Goal: Contribute content: Contribute content

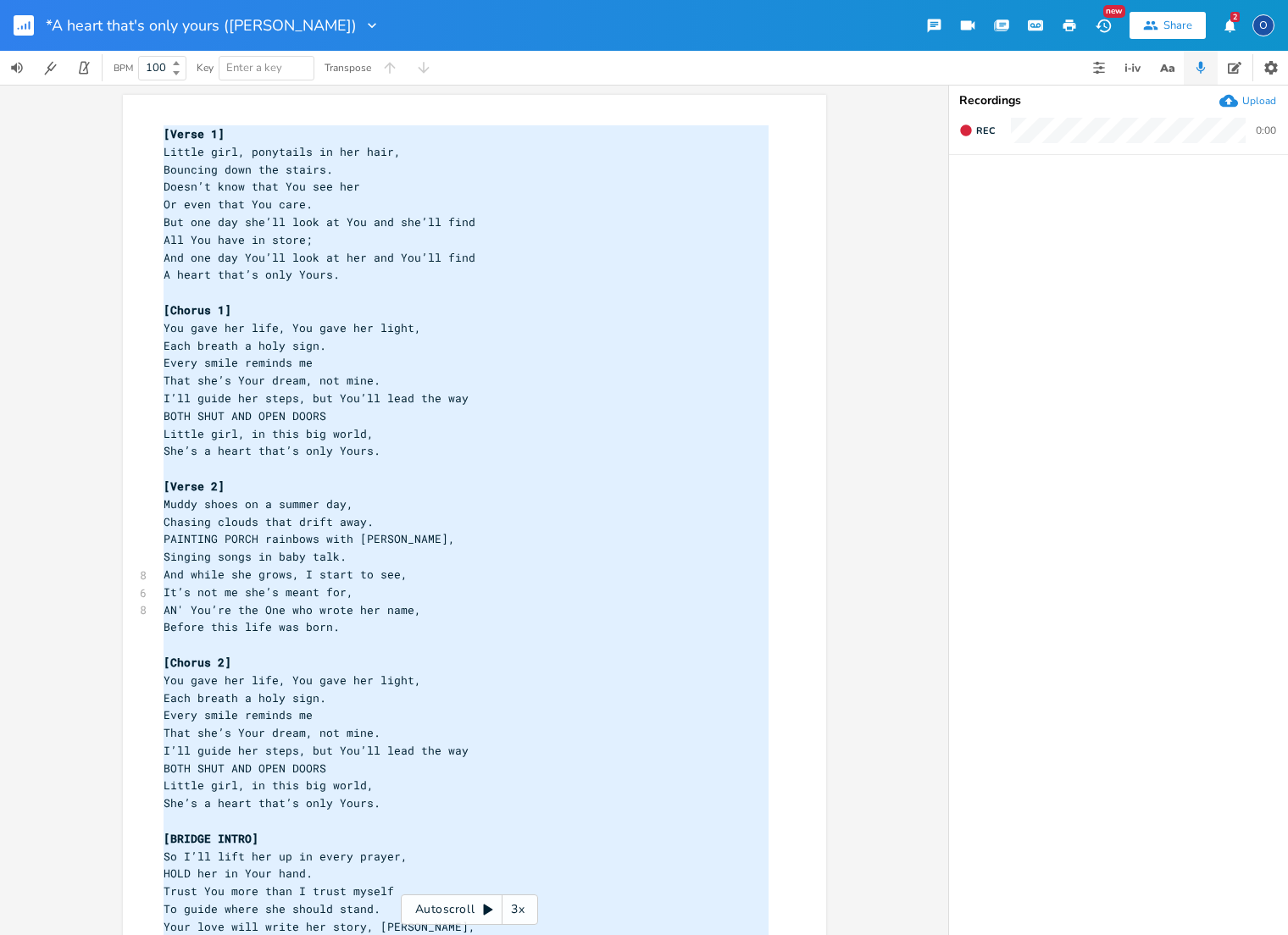
scroll to position [4, 0]
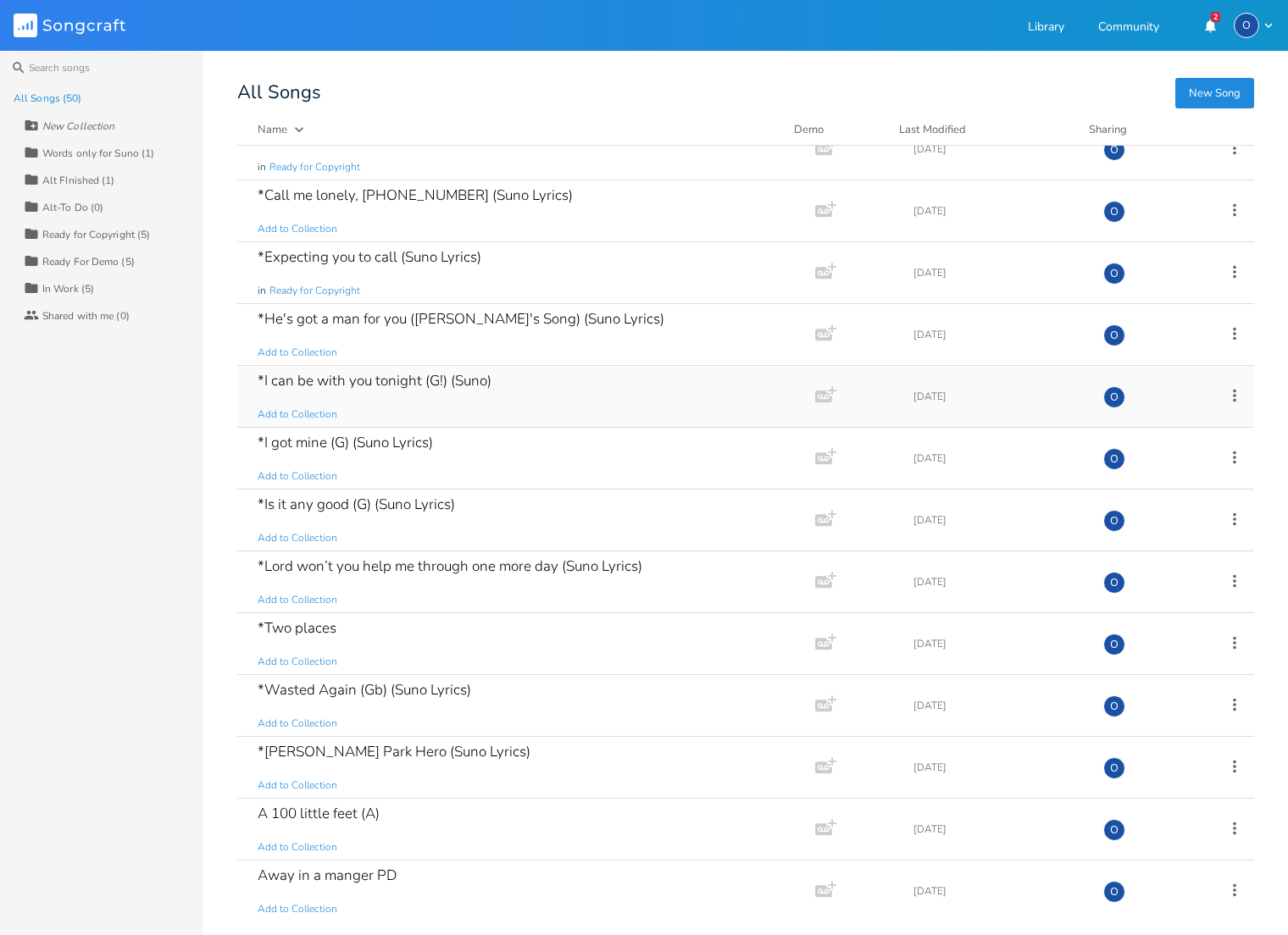
scroll to position [153, 0]
click at [397, 377] on div "*I can be with you tonight (G!) (Suno)" at bounding box center [374, 380] width 234 height 14
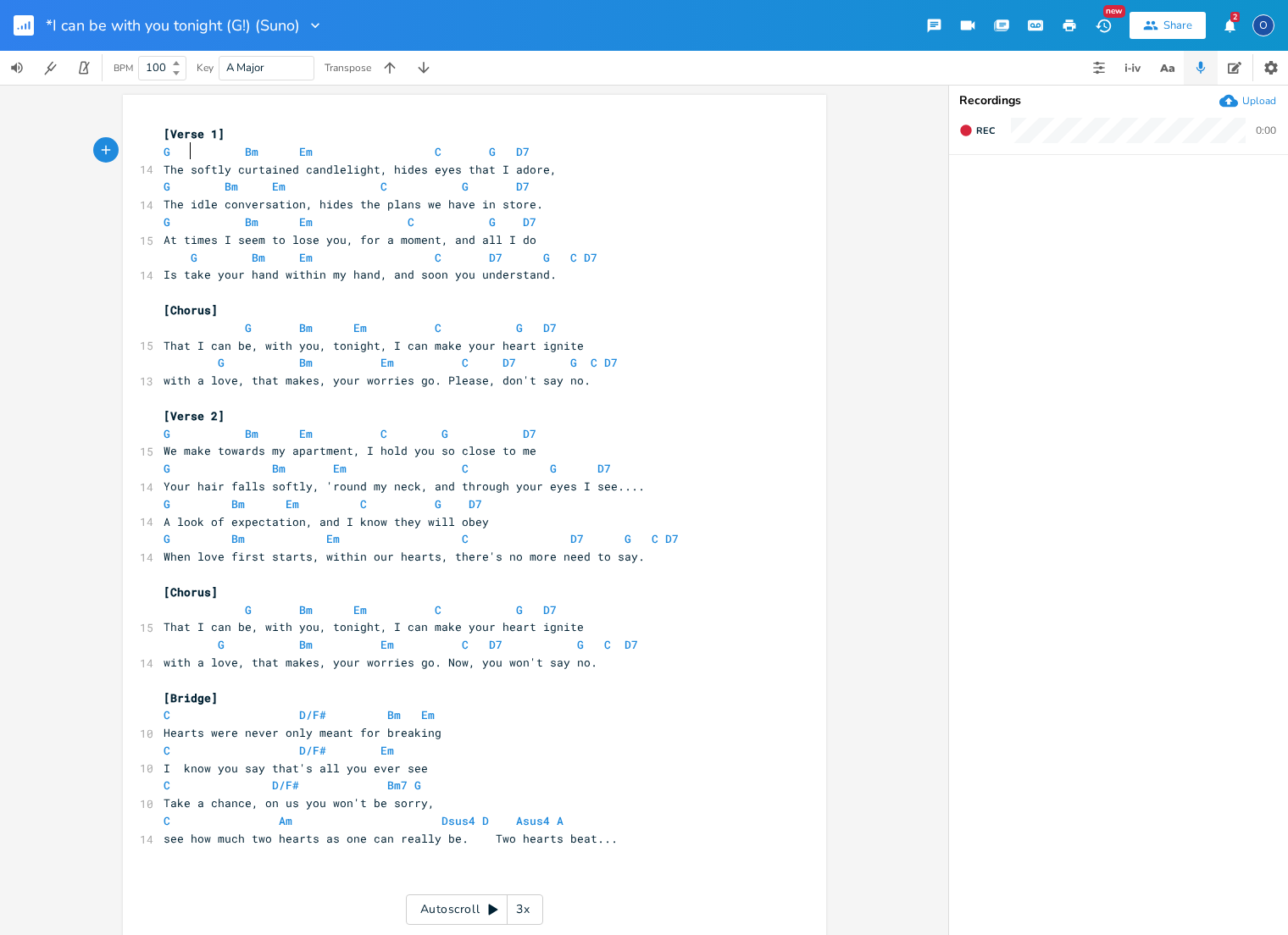
click at [180, 152] on span at bounding box center [181, 152] width 21 height 18
type textarea "G Bm Em C G D7"
click at [180, 152] on span at bounding box center [181, 152] width 21 height 18
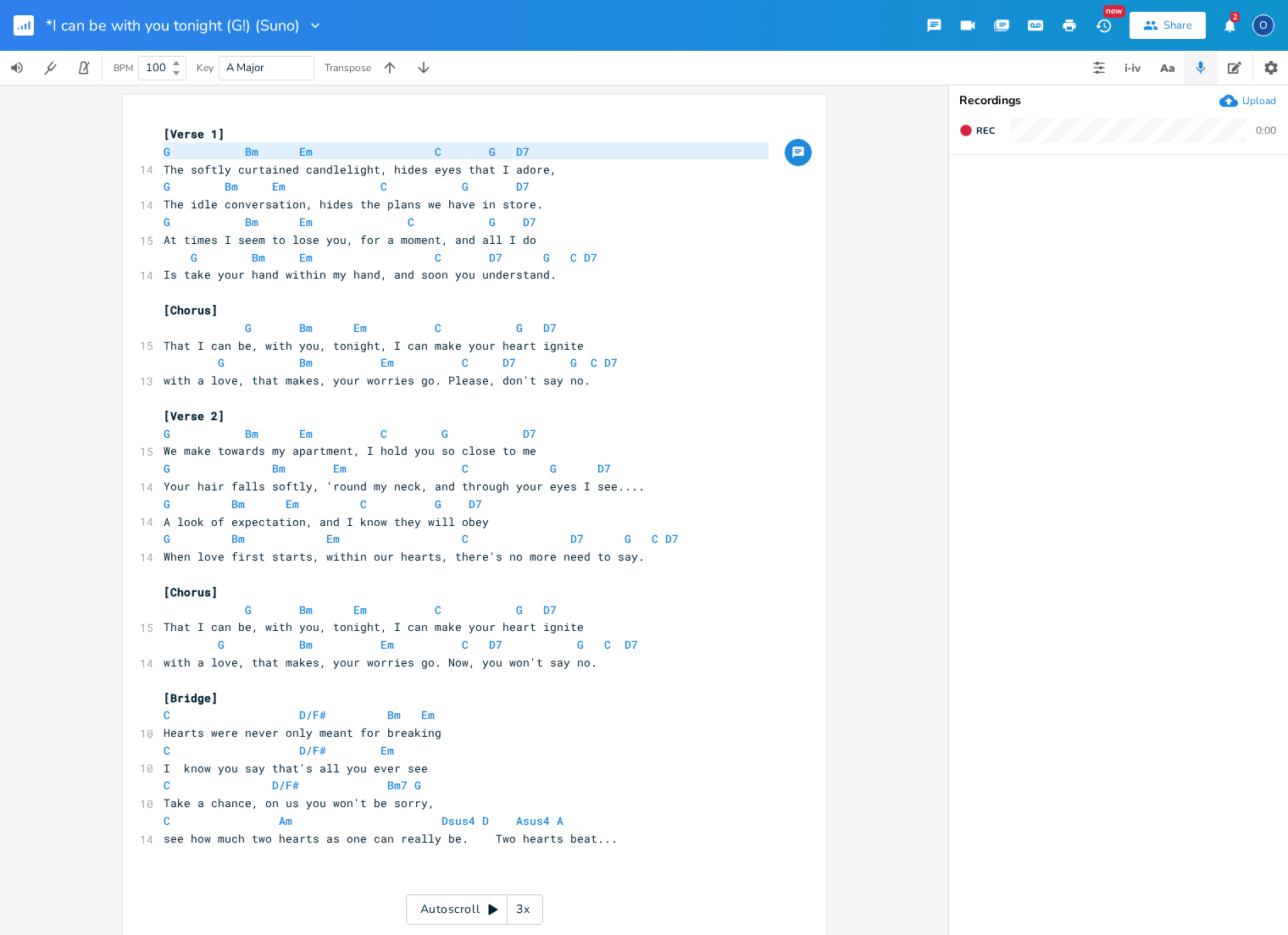
click at [18, 23] on rect "button" at bounding box center [24, 25] width 21 height 21
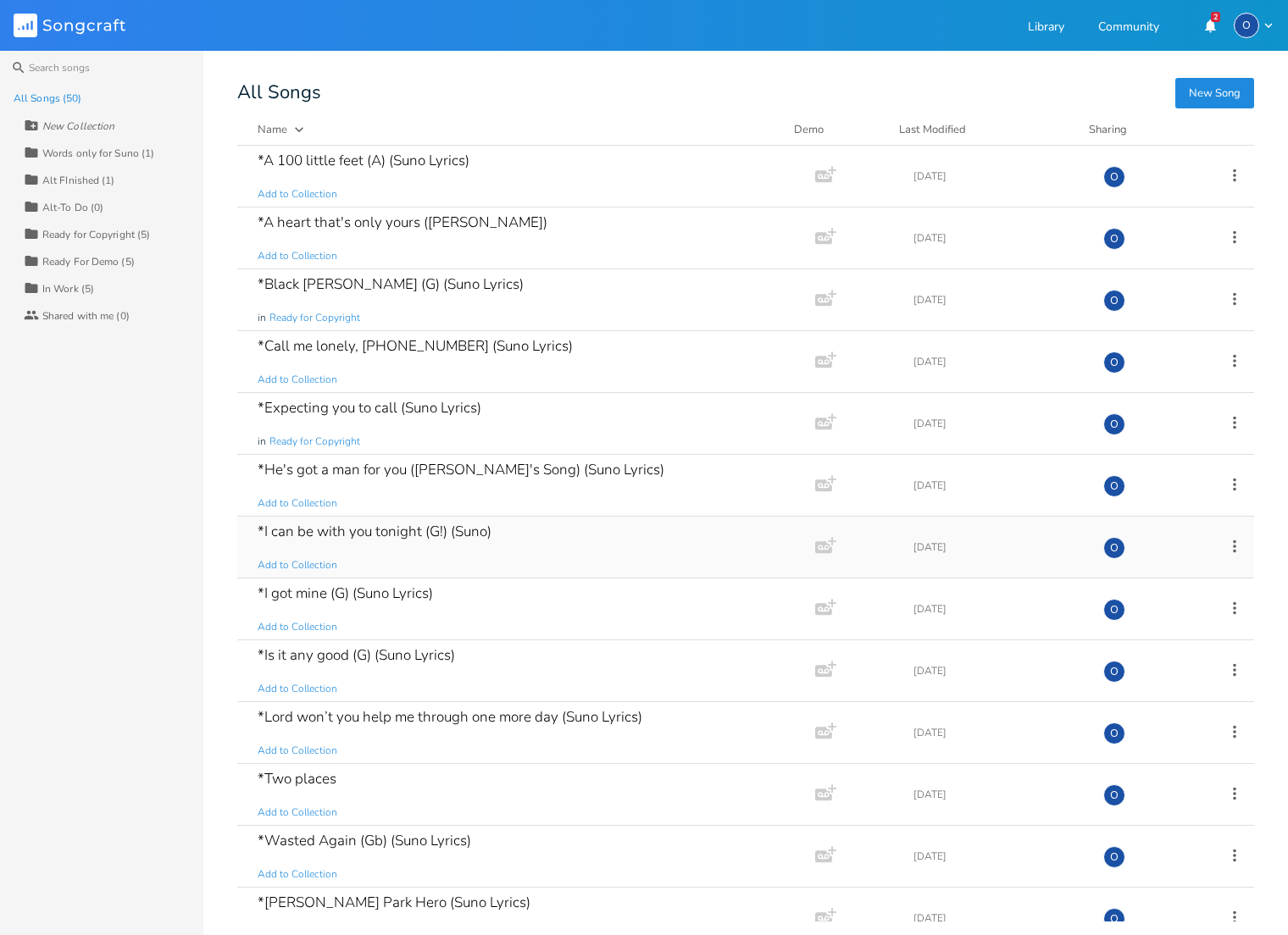
click at [1228, 547] on icon at bounding box center [1235, 546] width 19 height 19
click at [1145, 570] on span "Edit Rename" at bounding box center [1121, 572] width 53 height 12
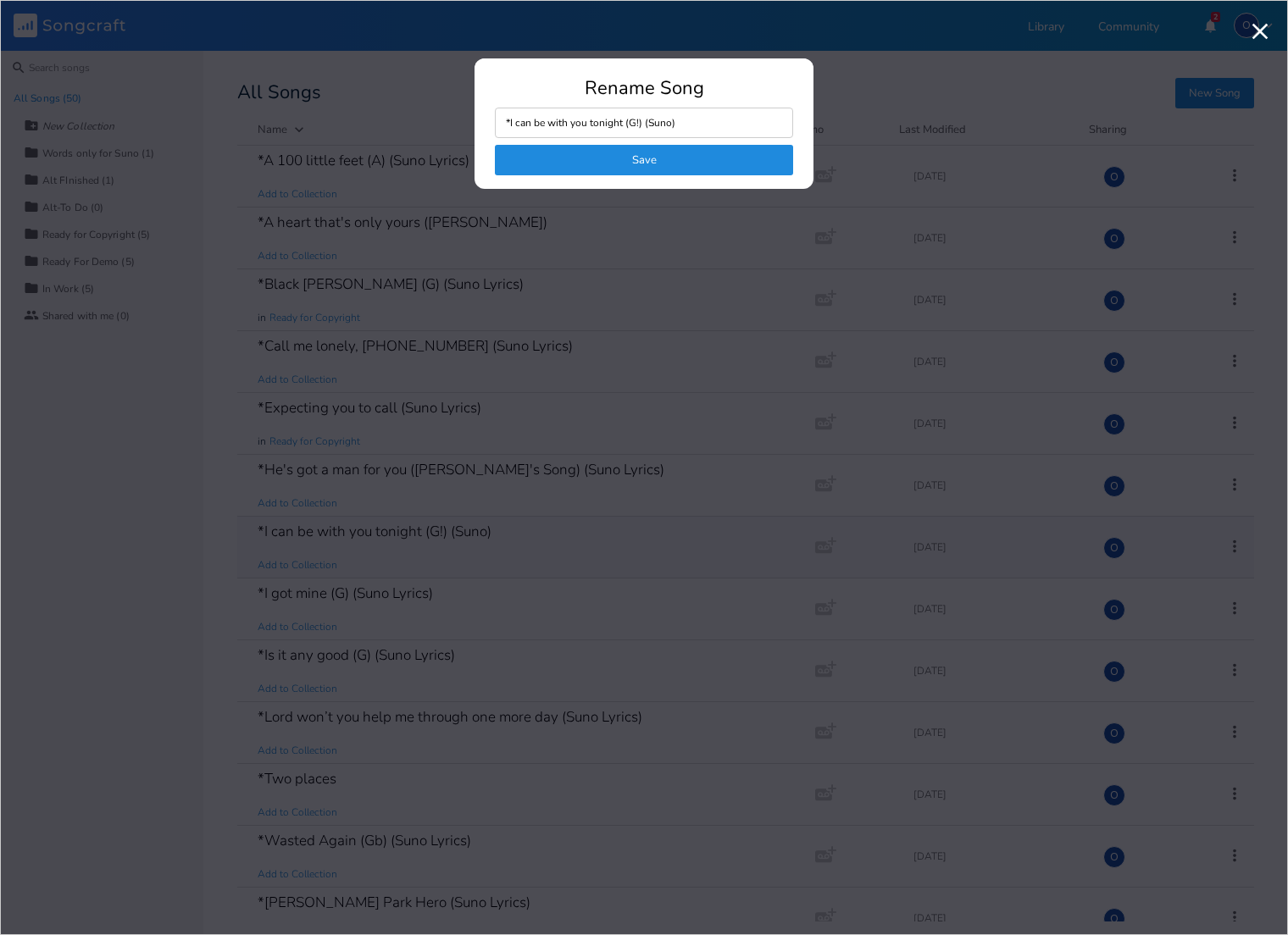
click at [670, 120] on input "*I can be with you tonight (G!) (Suno)" at bounding box center [644, 122] width 298 height 31
type input "*I can be with you tonight (G!) (Suno Lyrics)"
click at [692, 156] on button "Save" at bounding box center [644, 159] width 298 height 31
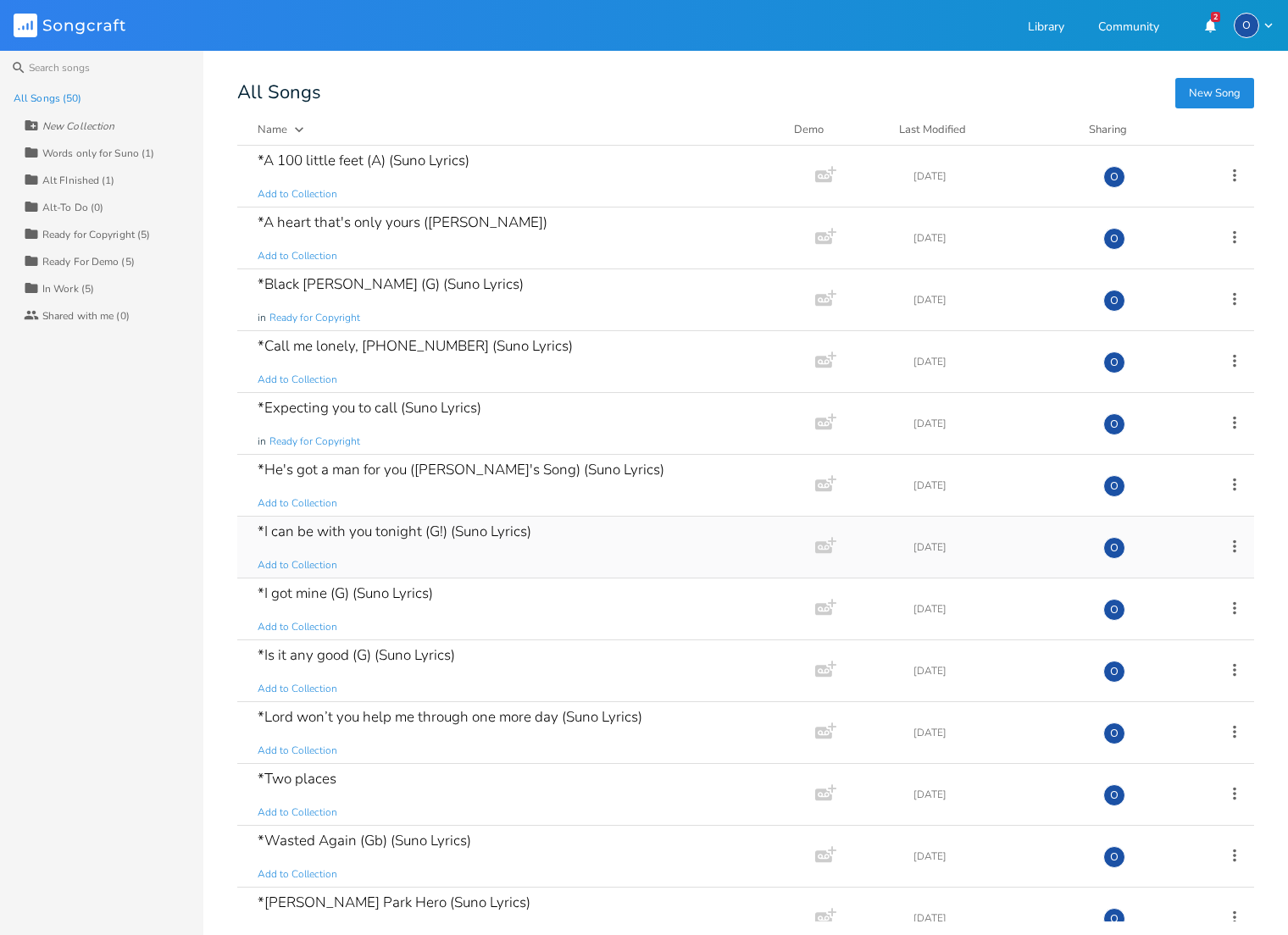
click at [393, 527] on div "*I can be with you tonight (G!) (Suno Lyrics)" at bounding box center [394, 530] width 273 height 14
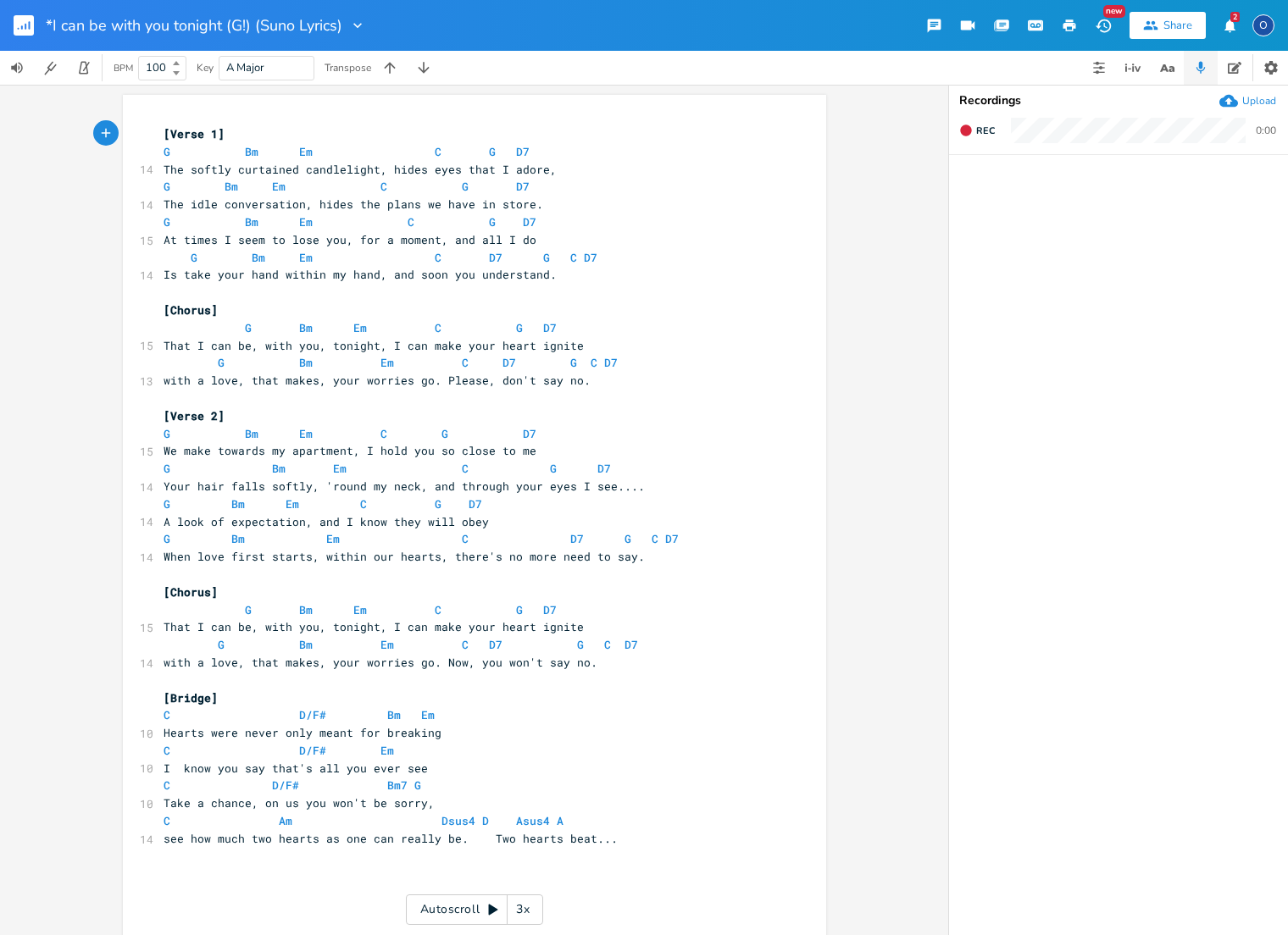
click at [196, 157] on span at bounding box center [203, 152] width 27 height 18
click at [196, 156] on span at bounding box center [203, 152] width 27 height 18
type textarea "G Bm Em C G D7"
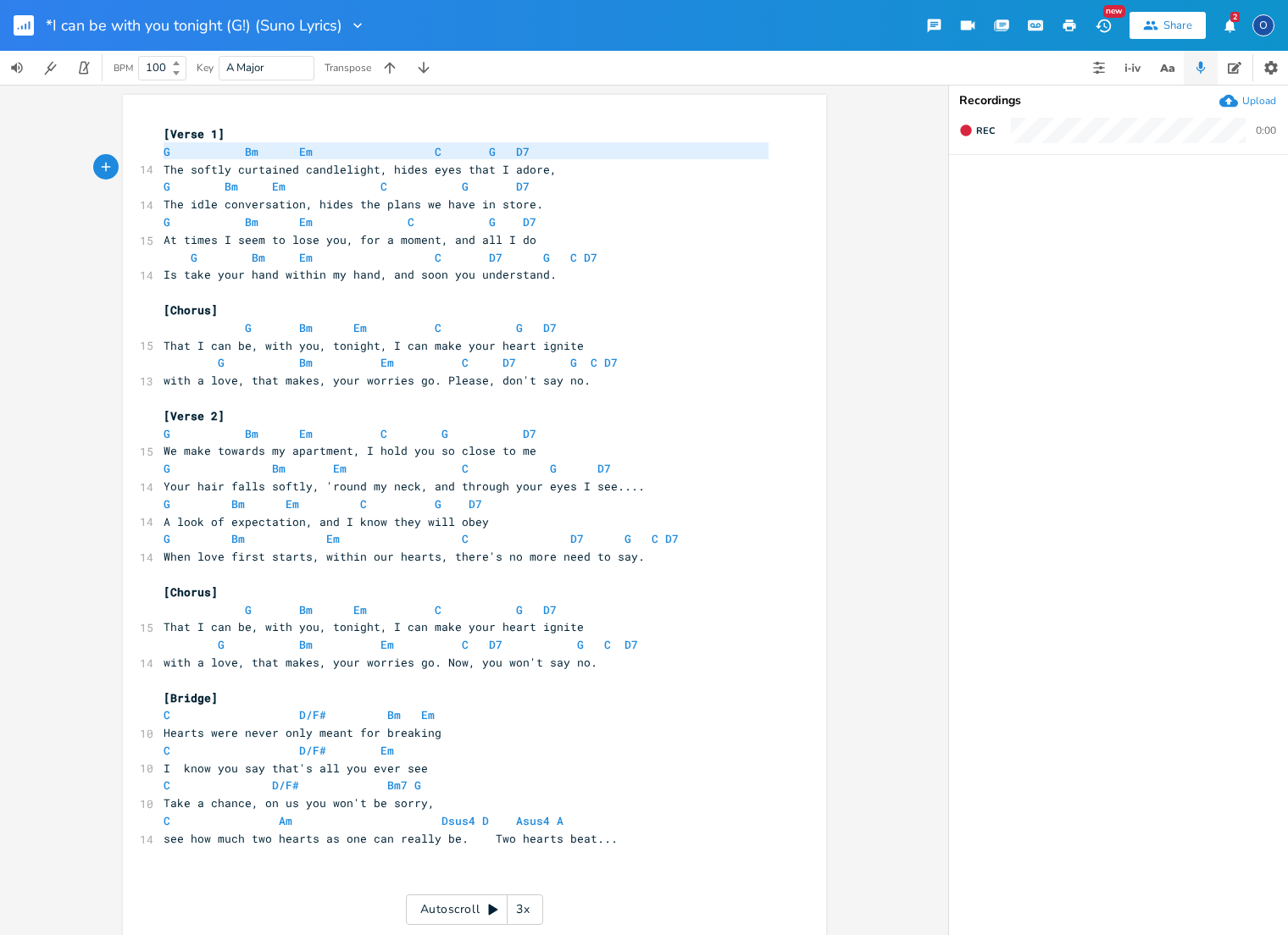
click at [196, 156] on span at bounding box center [203, 152] width 27 height 18
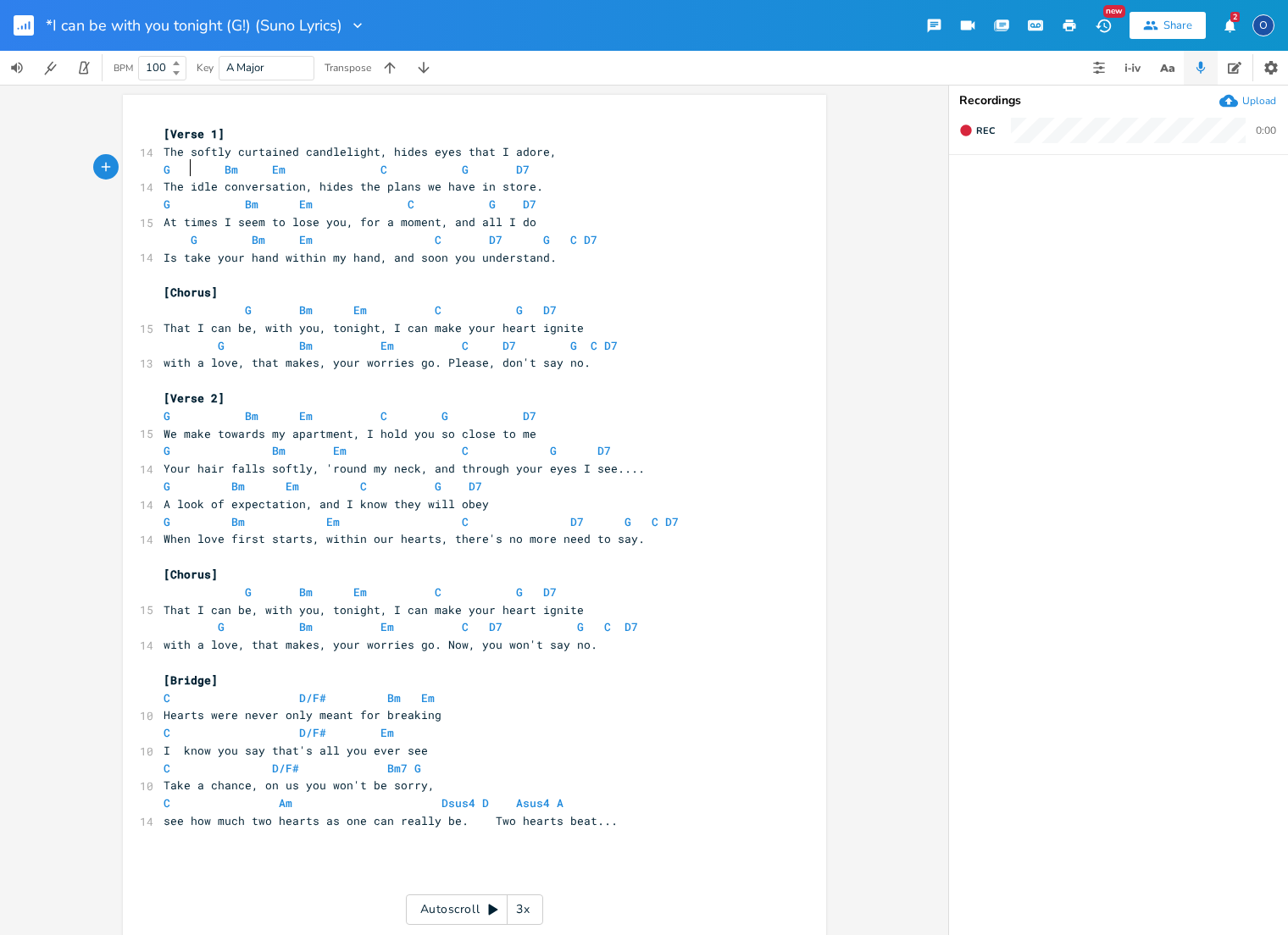
click at [198, 168] on span at bounding box center [203, 170] width 27 height 18
click at [198, 167] on span at bounding box center [203, 170] width 27 height 18
type textarea "G Bm Em C G D7"
click at [198, 167] on span at bounding box center [203, 170] width 27 height 18
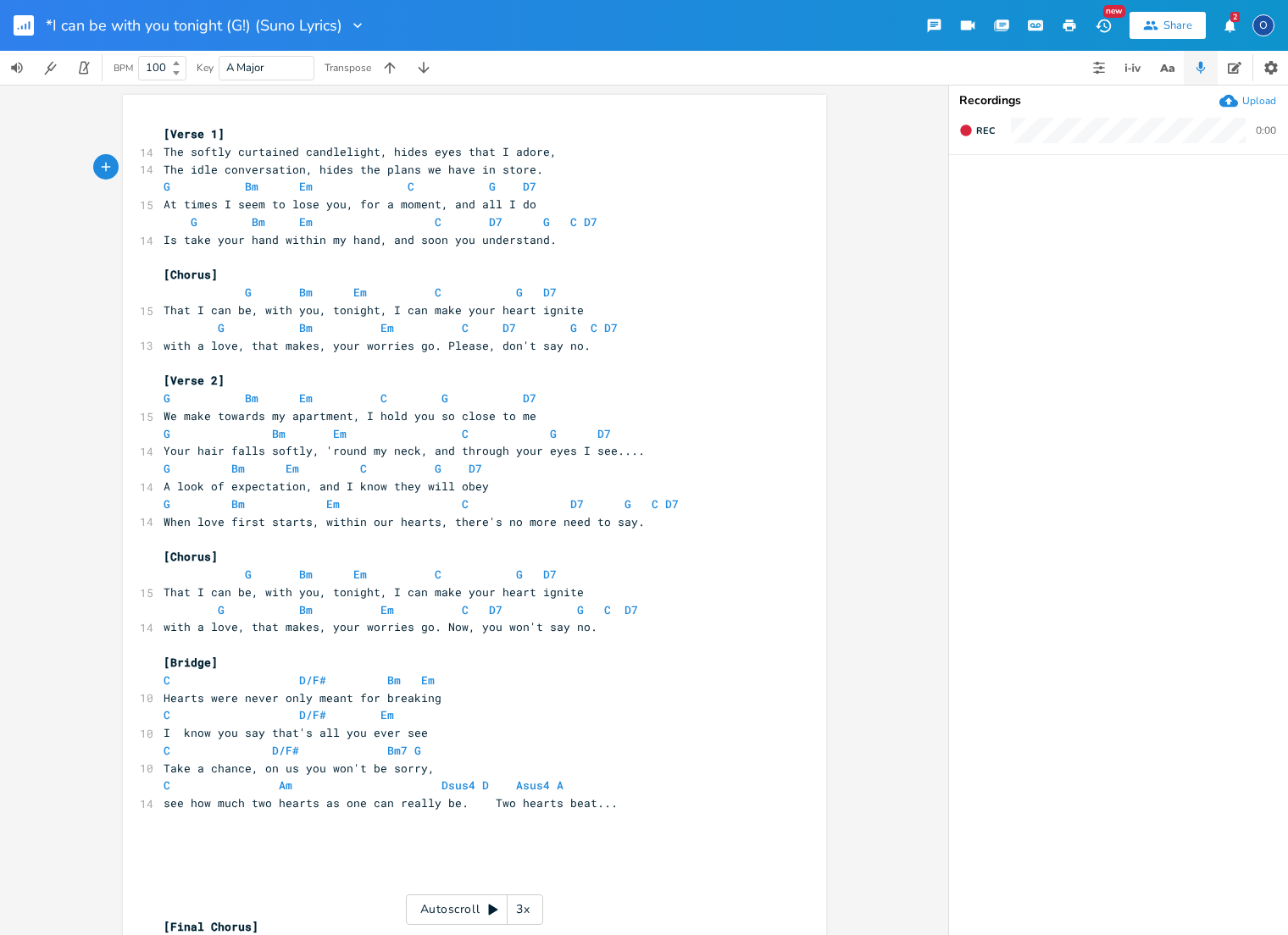
click at [193, 186] on span at bounding box center [203, 186] width 27 height 18
type textarea "G Bm Em C G D7"
click at [193, 186] on span at bounding box center [203, 186] width 27 height 18
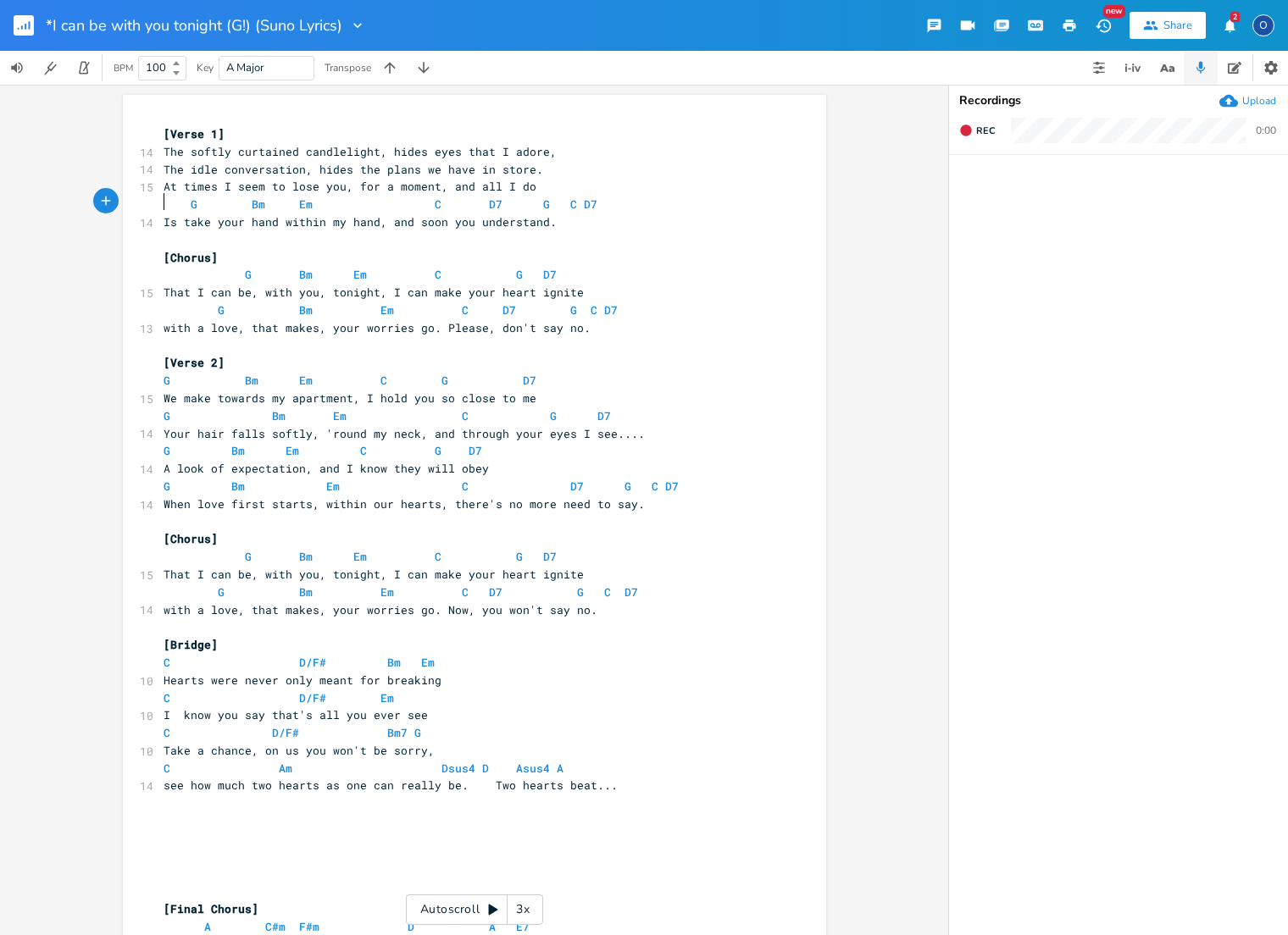
click at [160, 199] on pre "G Bm Em C D7 G C D7" at bounding box center [466, 204] width 612 height 18
type textarea "G Bm Em C D7 G C D7"
click at [160, 199] on pre "G Bm Em C D7 G C D7" at bounding box center [466, 204] width 612 height 18
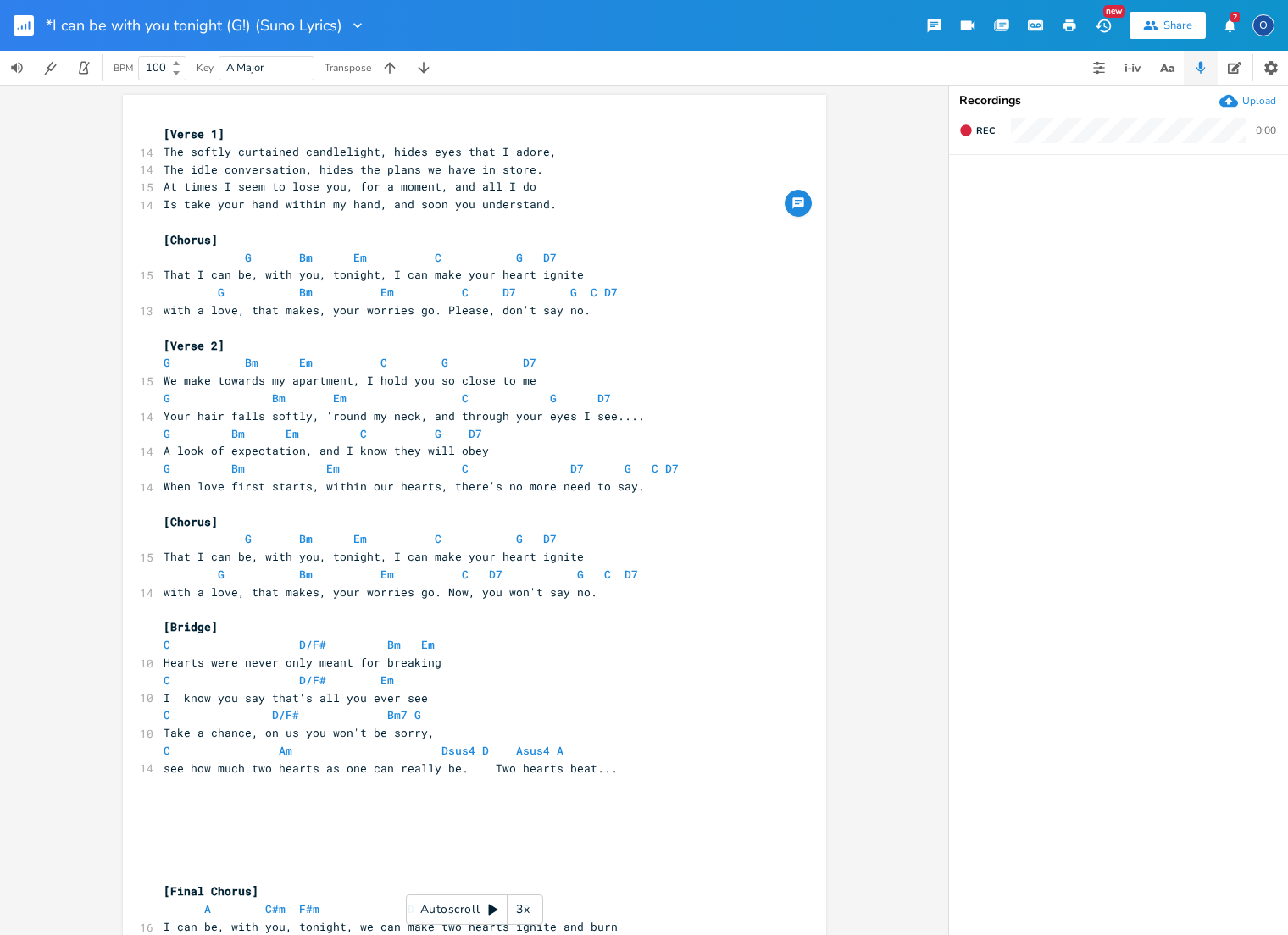
click at [167, 255] on span at bounding box center [176, 257] width 27 height 18
click at [167, 254] on span at bounding box center [176, 257] width 27 height 18
type textarea "G Bm Em C G D7"
click at [167, 254] on span at bounding box center [176, 257] width 27 height 18
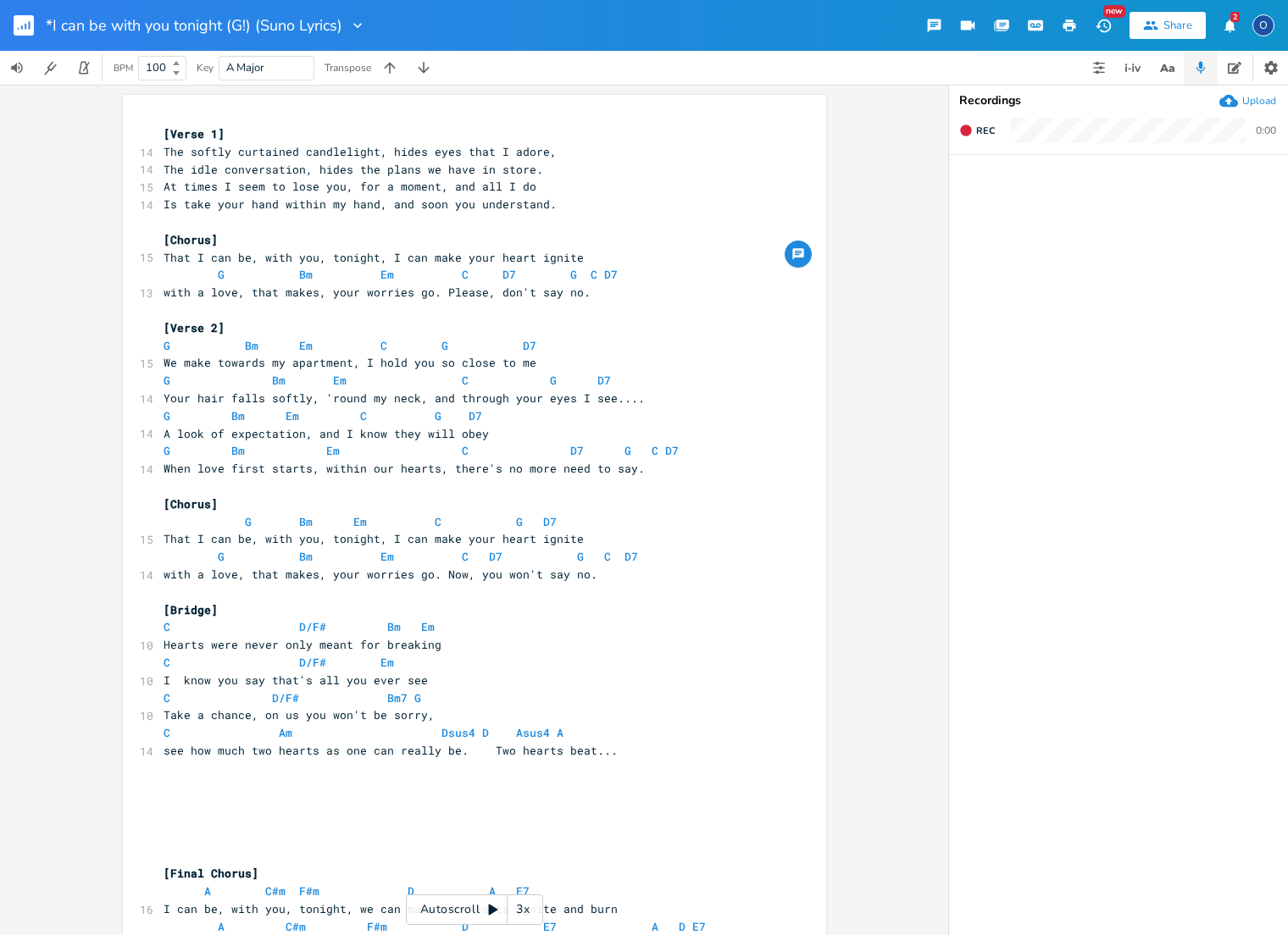
click at [169, 270] on span at bounding box center [176, 274] width 27 height 18
type textarea "G Bm Em C D7 G C D7"
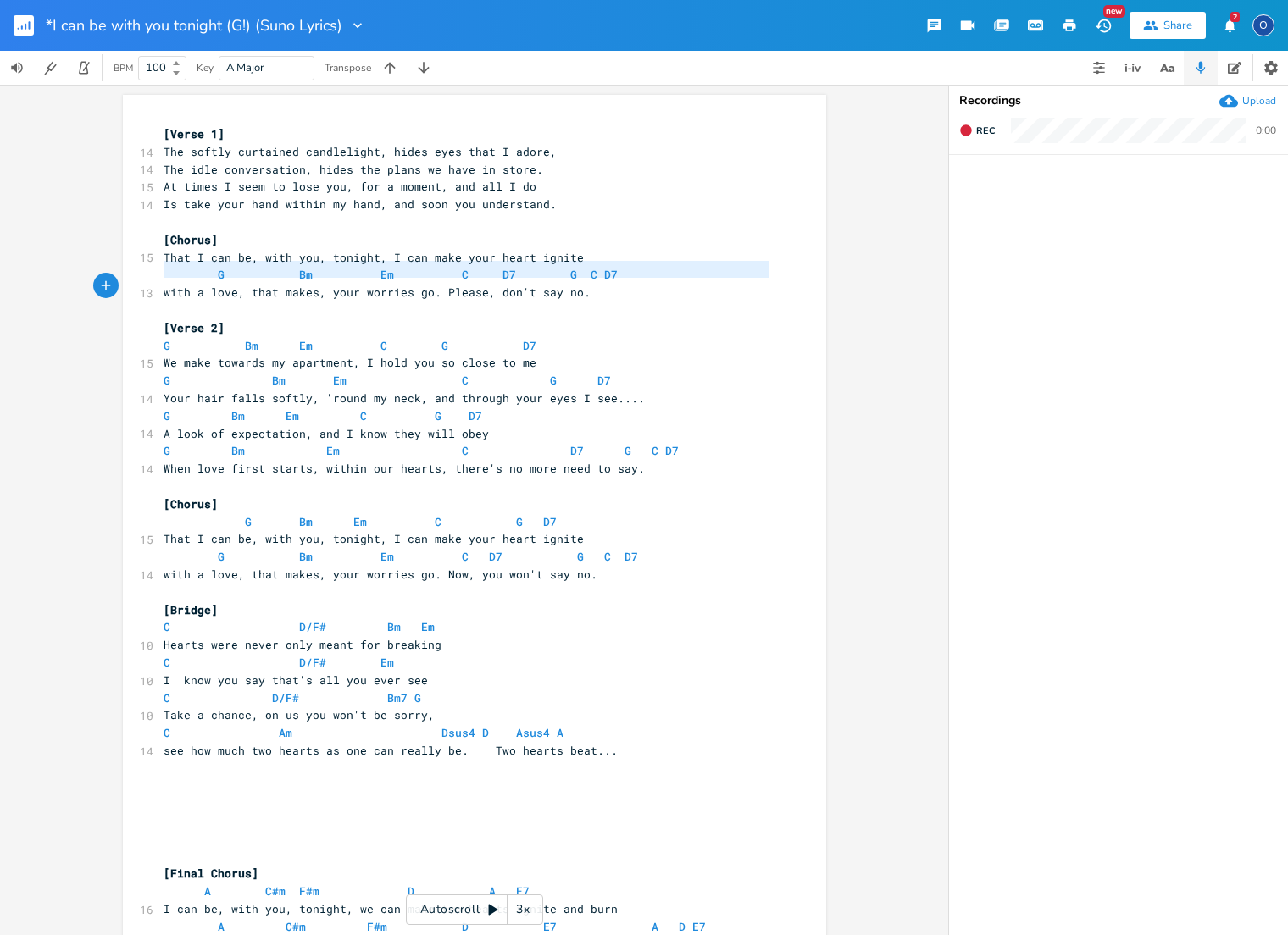
click at [169, 270] on span at bounding box center [176, 274] width 27 height 18
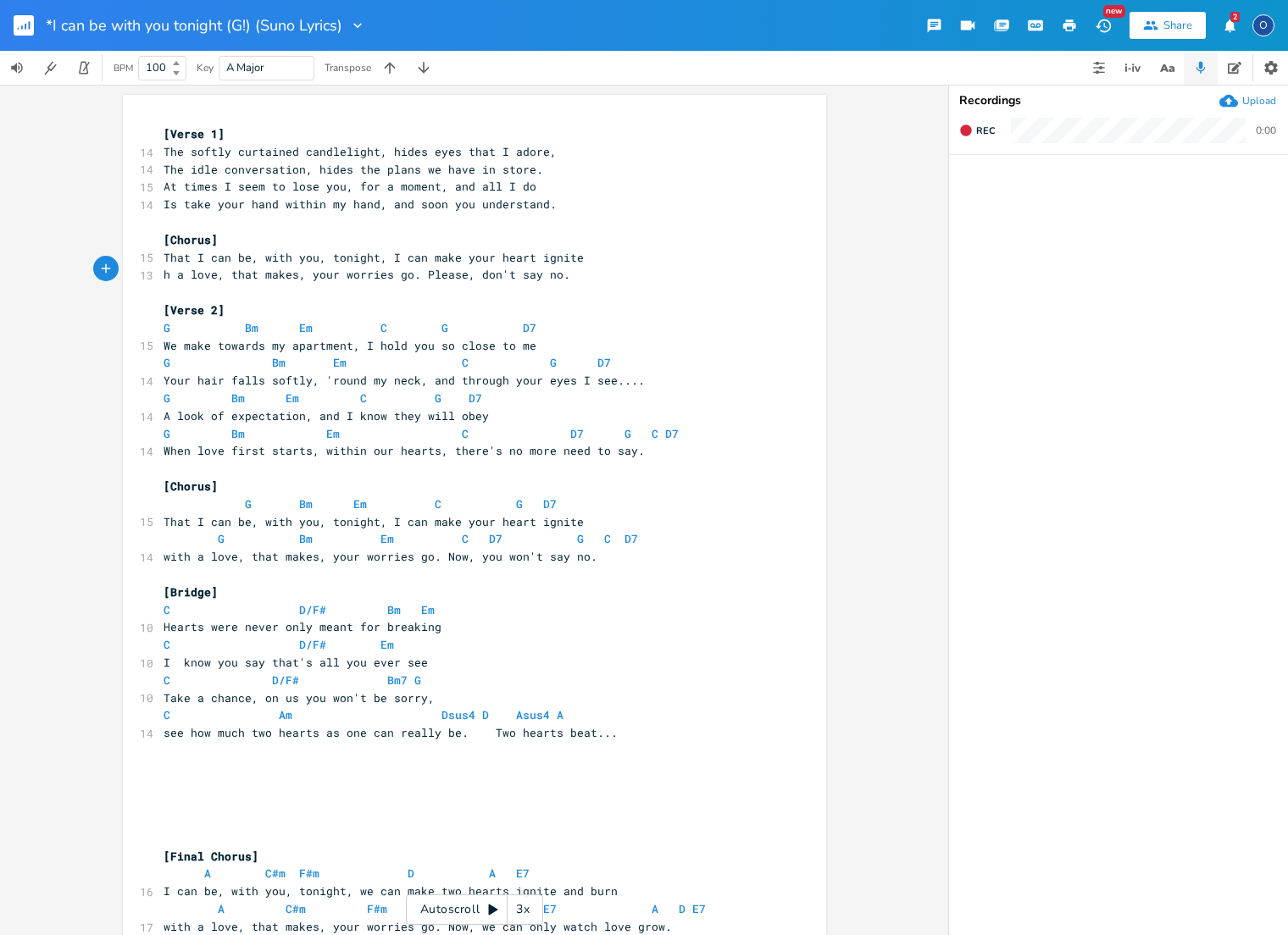
type textarea "G Bm Em C D7 G C D7"
click at [176, 320] on span at bounding box center [181, 327] width 21 height 18
type textarea "G Bm Em C G D7"
click at [176, 320] on span at bounding box center [181, 327] width 21 height 18
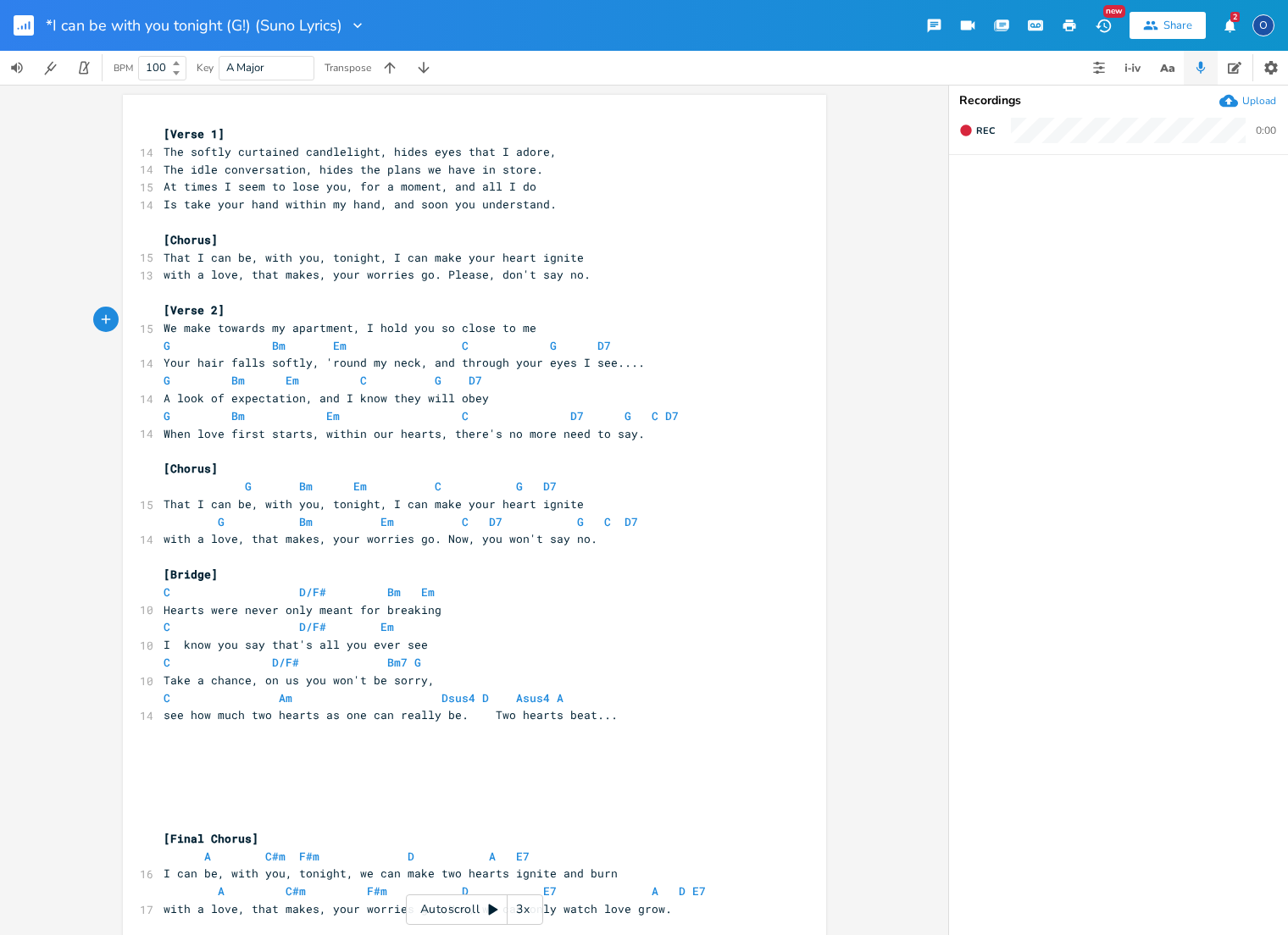
click at [208, 337] on span at bounding box center [203, 346] width 27 height 18
type textarea "G Bm Em C G D7"
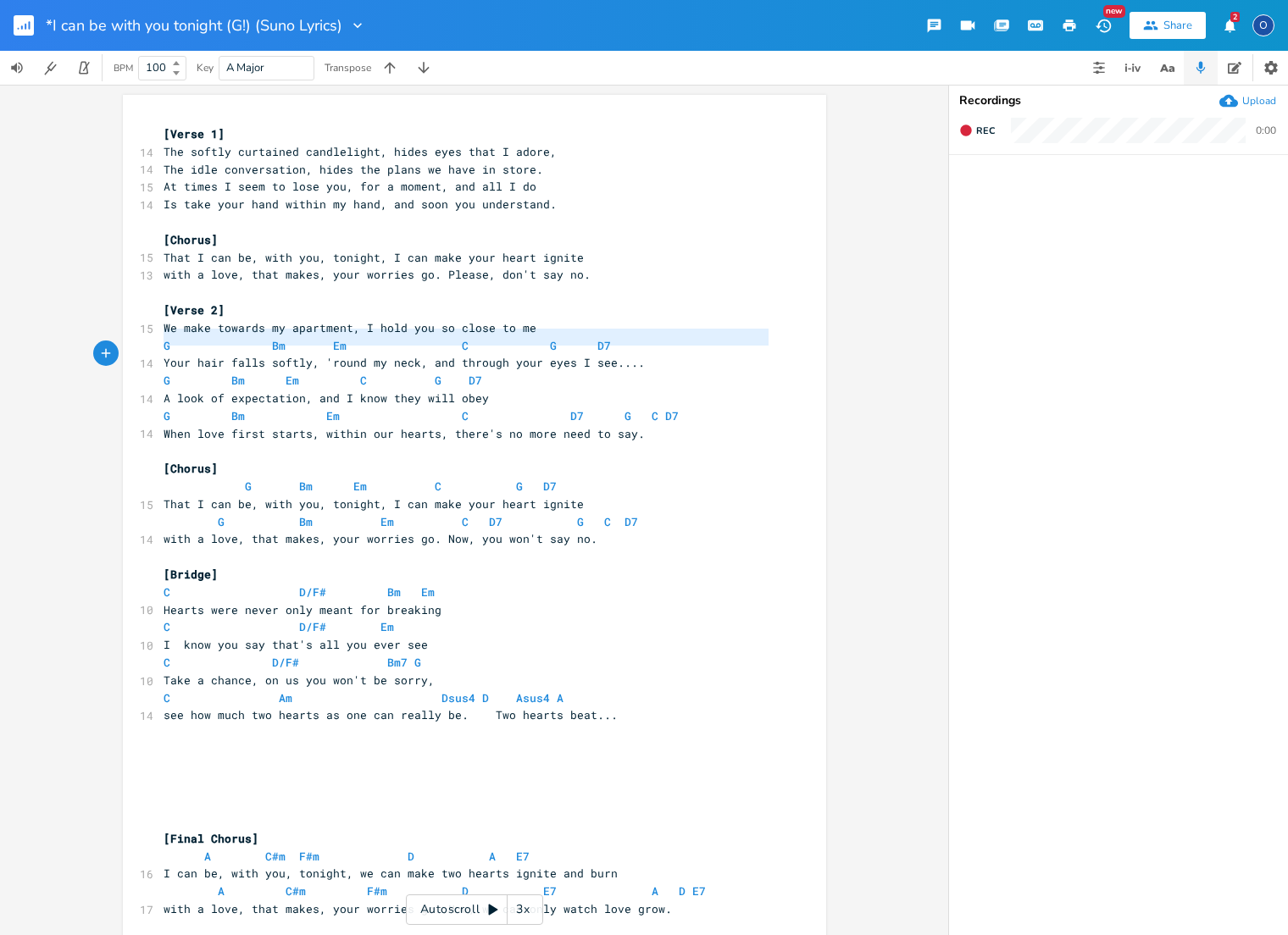
click at [208, 337] on span at bounding box center [203, 346] width 27 height 18
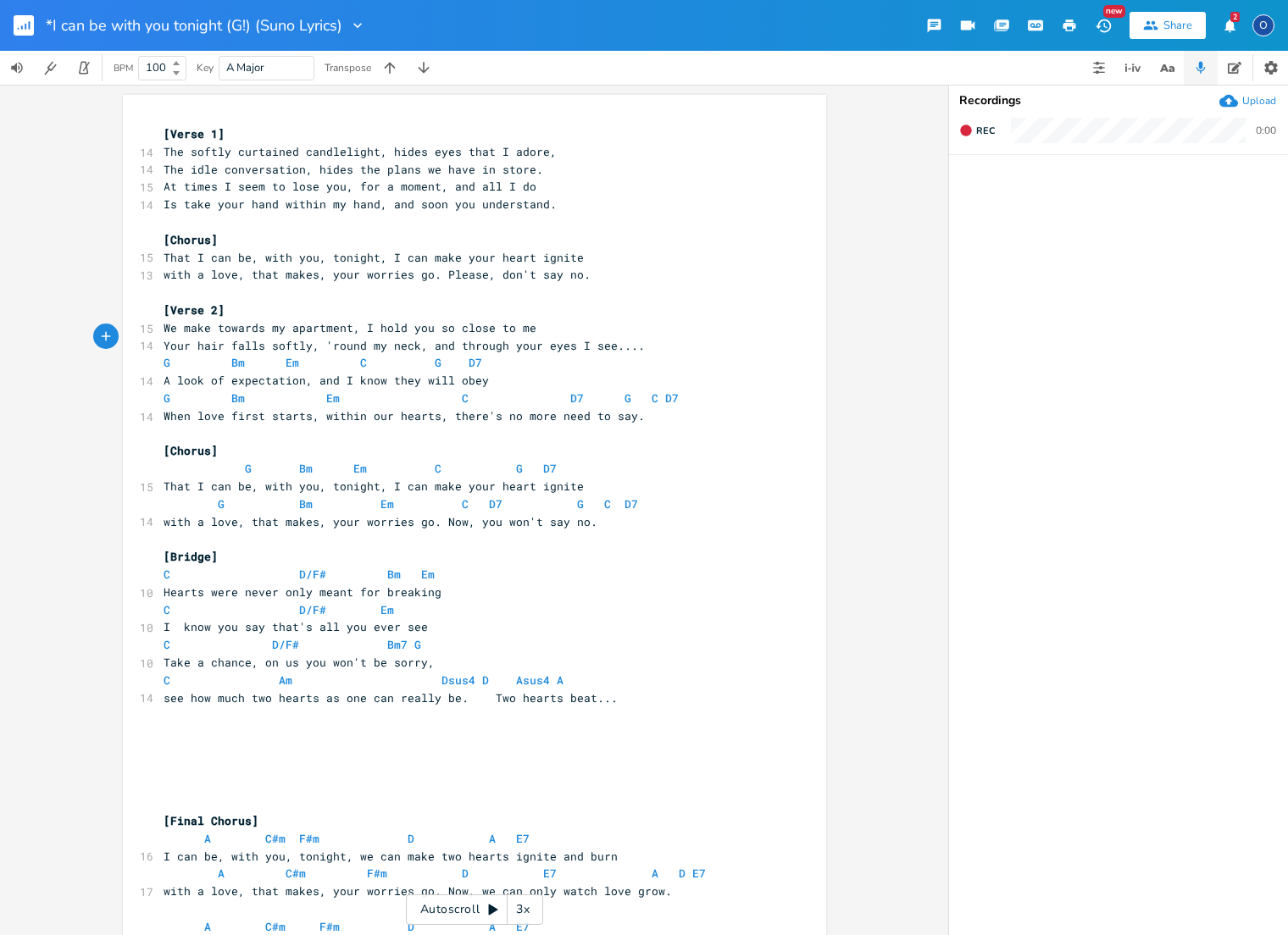
click at [199, 354] on span at bounding box center [203, 363] width 27 height 18
type textarea "G Bm Em C G D7"
click at [199, 354] on span at bounding box center [203, 363] width 27 height 18
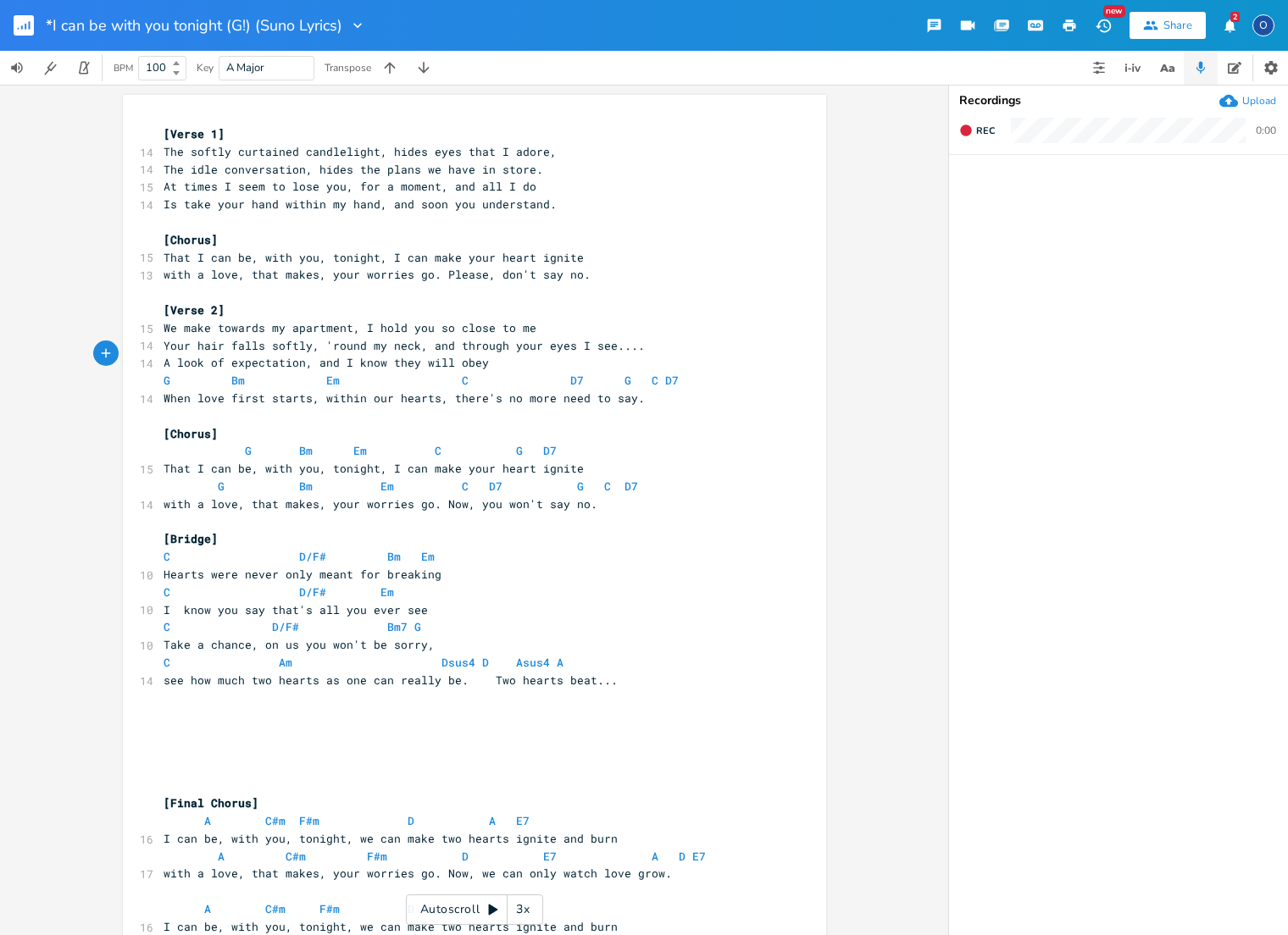
click at [198, 372] on span at bounding box center [203, 380] width 27 height 18
type textarea "G Bm Em C D7 G C D7"
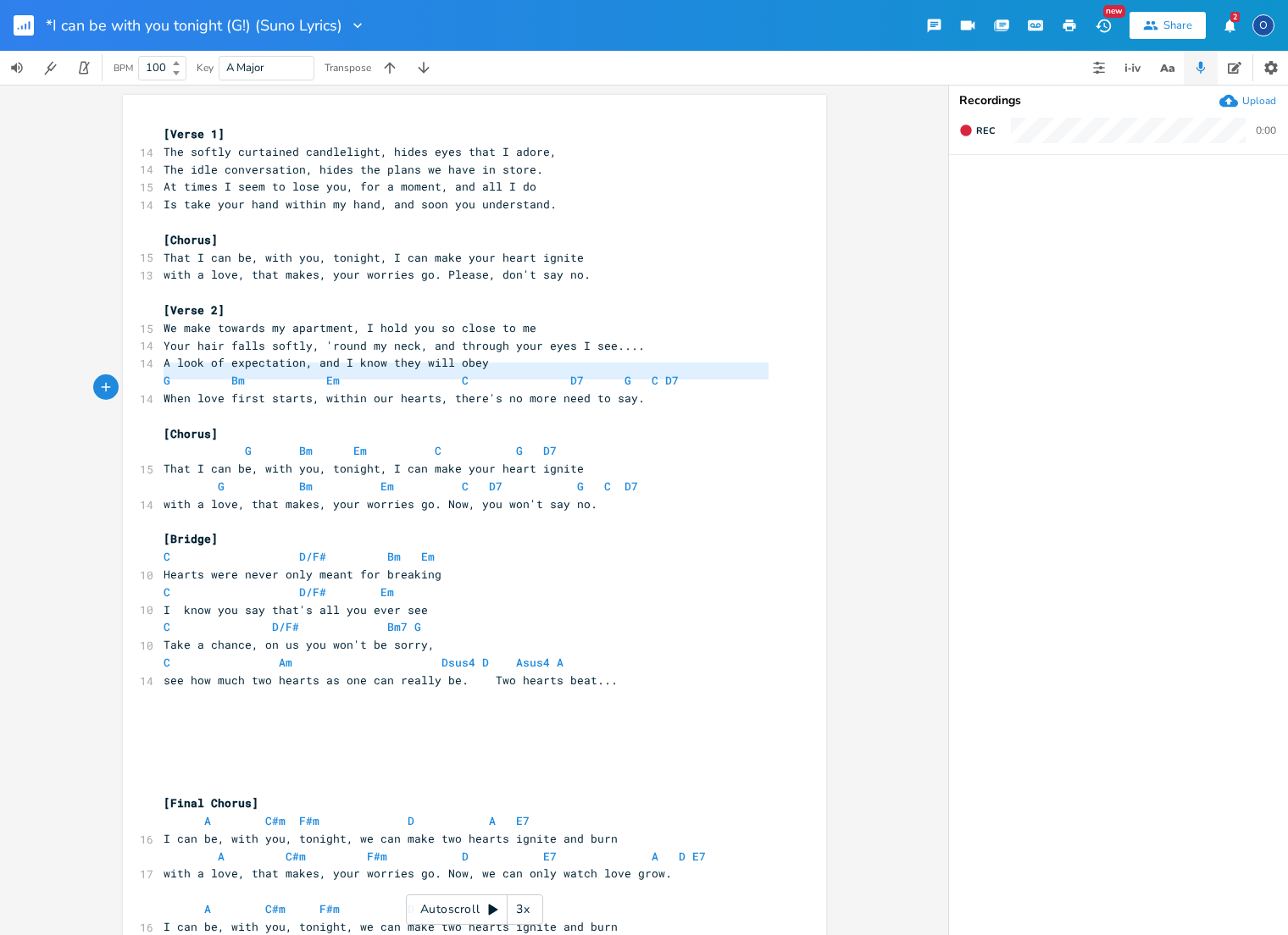
click at [198, 372] on span at bounding box center [203, 380] width 27 height 18
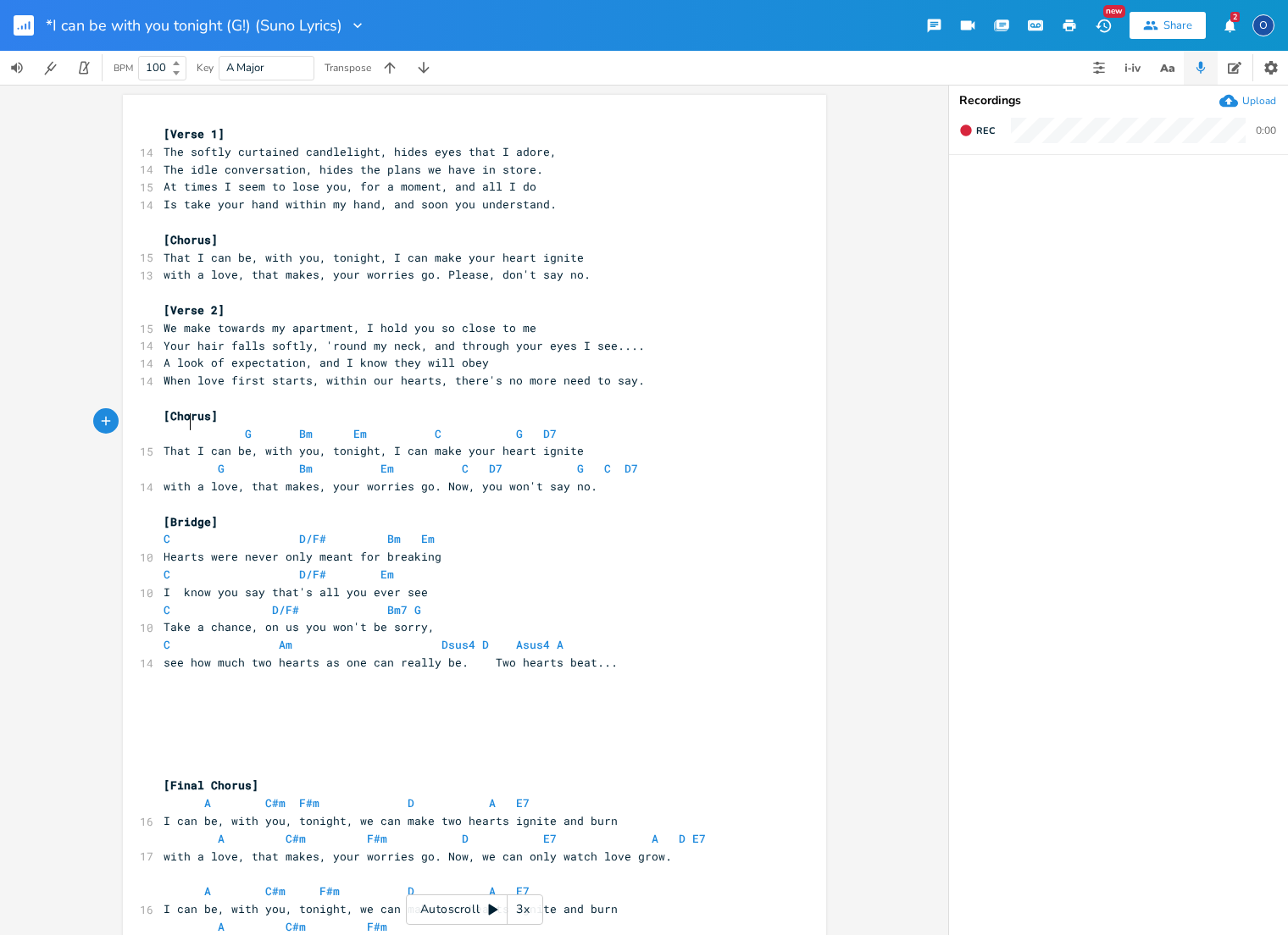
click at [192, 425] on span at bounding box center [203, 433] width 27 height 18
type textarea "G Bm Em C G D7"
click at [191, 425] on span at bounding box center [203, 433] width 27 height 18
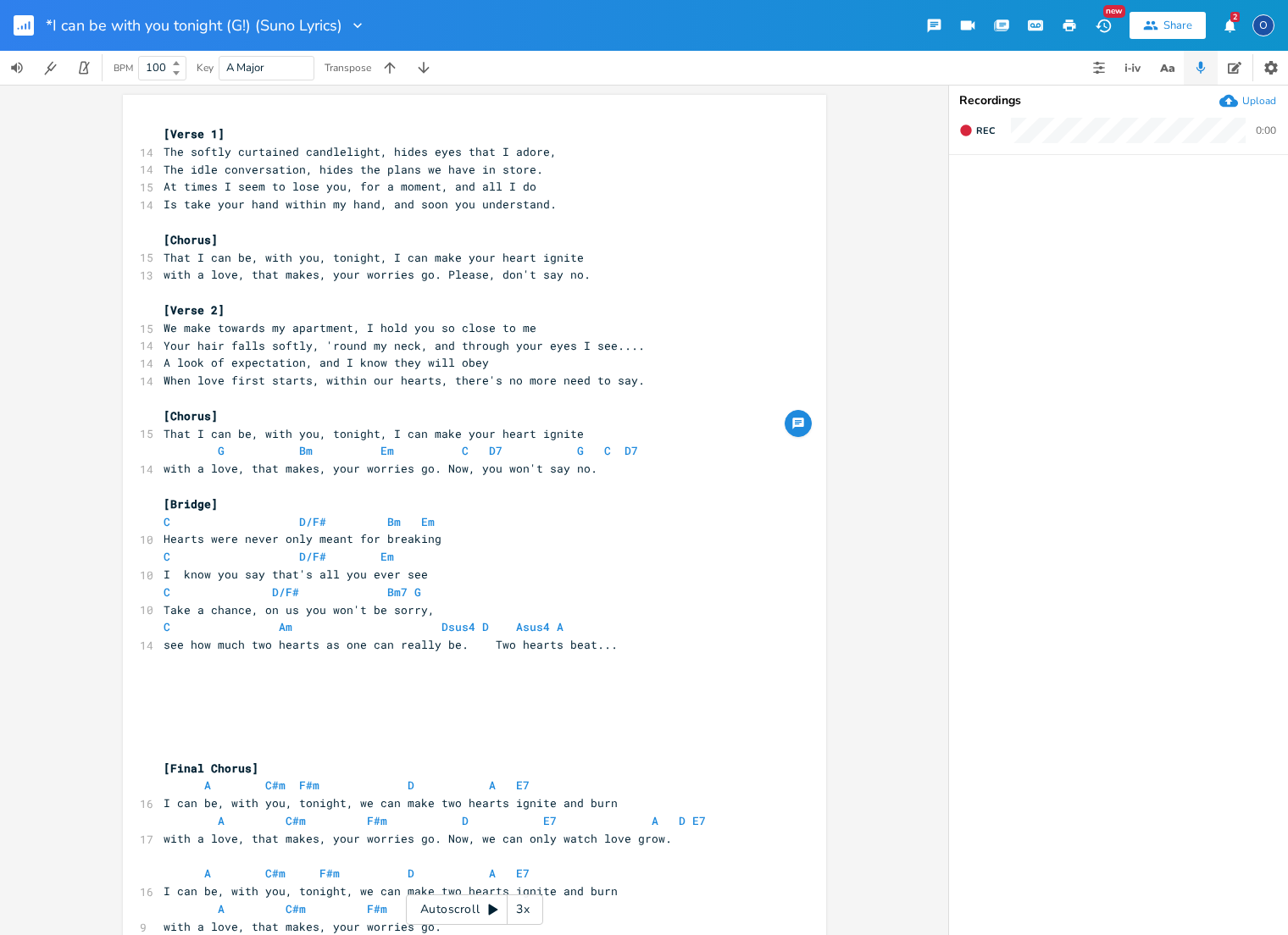
click at [193, 442] on span at bounding box center [203, 450] width 27 height 18
type textarea "G Bm Em C D7 G C D7"
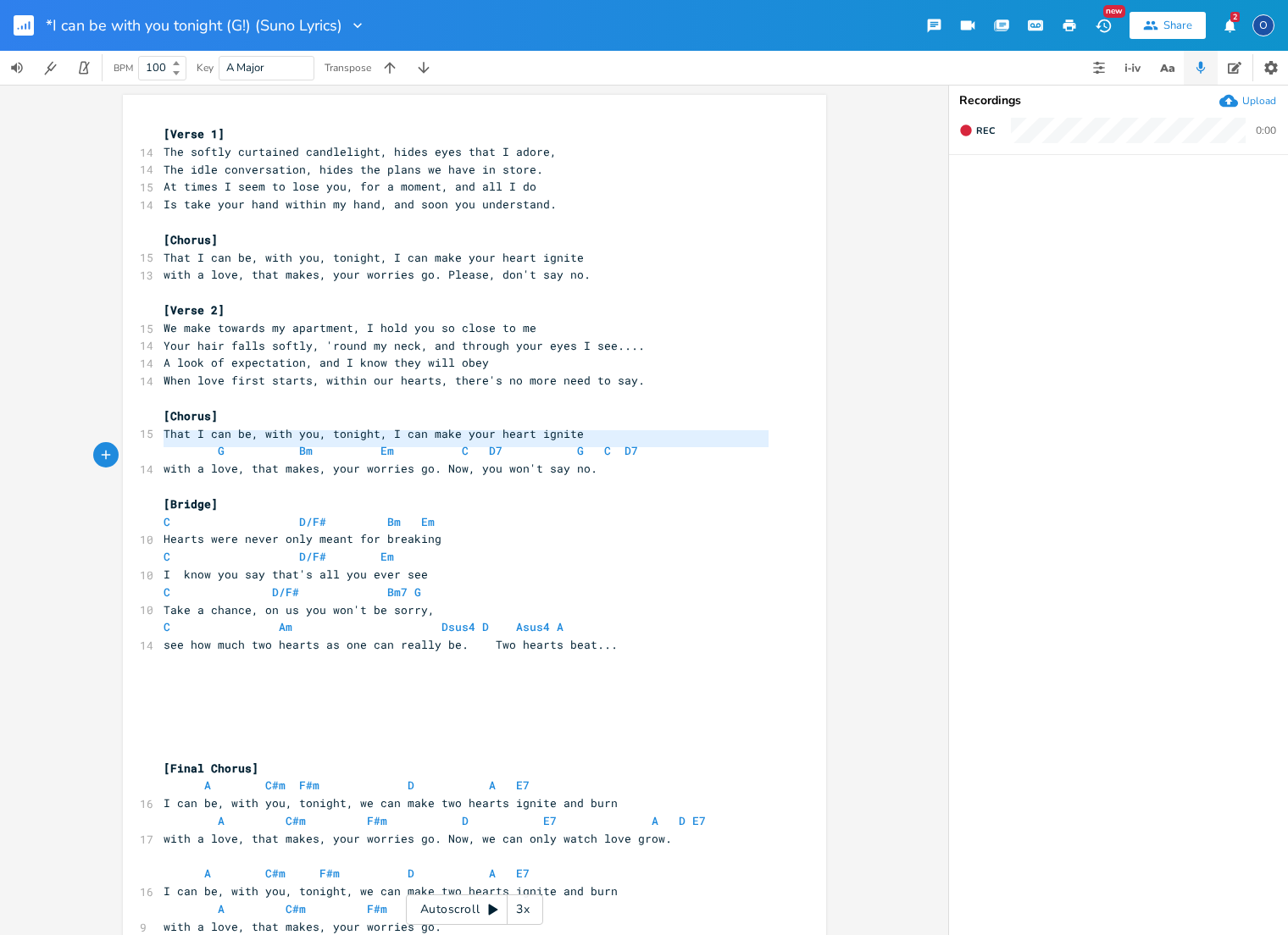
click at [193, 442] on span at bounding box center [203, 450] width 27 height 18
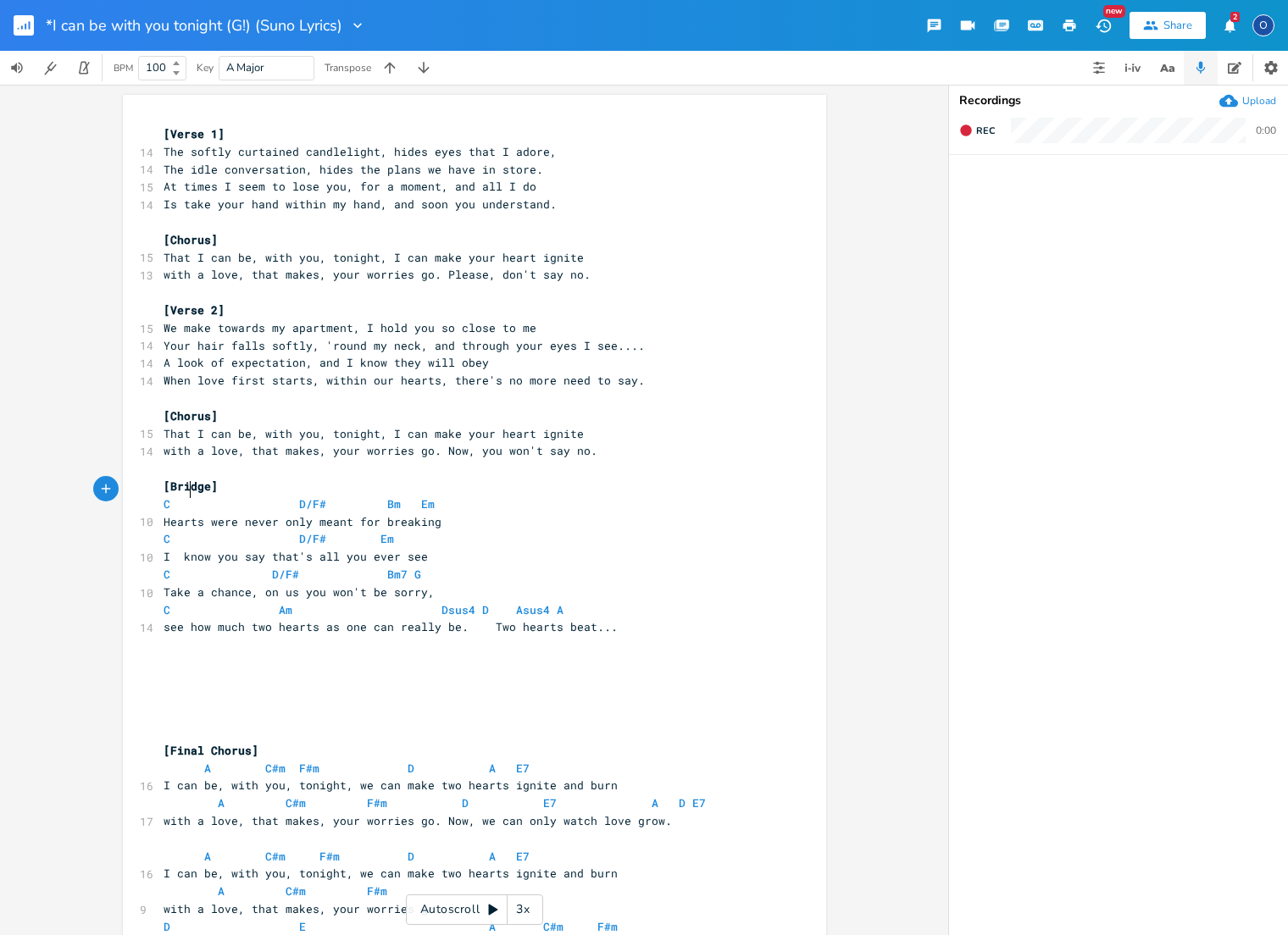
click at [190, 495] on span at bounding box center [203, 503] width 27 height 18
type textarea "C D/F# Bm Em"
click at [183, 495] on span at bounding box center [181, 503] width 21 height 18
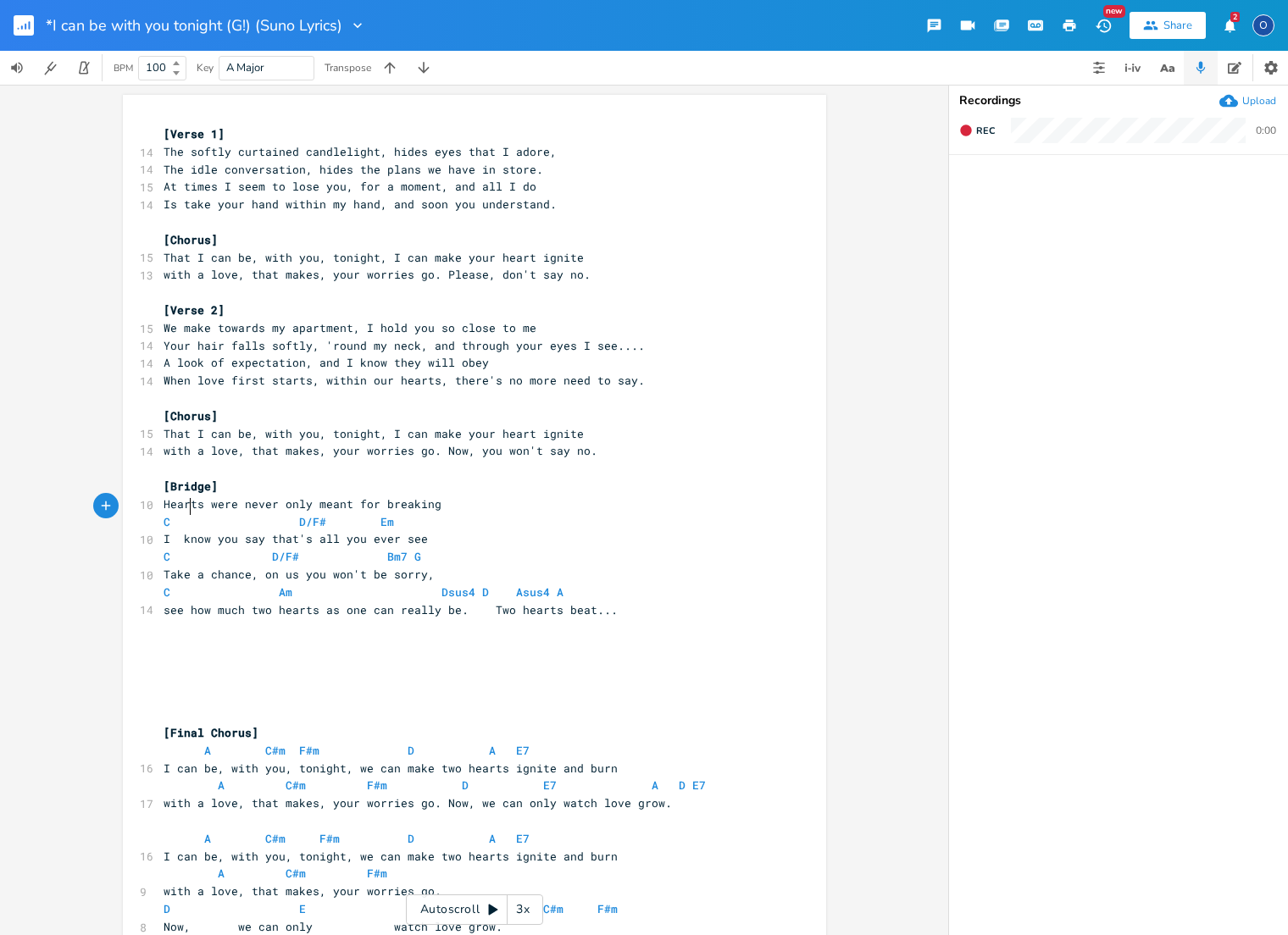
click at [180, 513] on span at bounding box center [181, 521] width 21 height 18
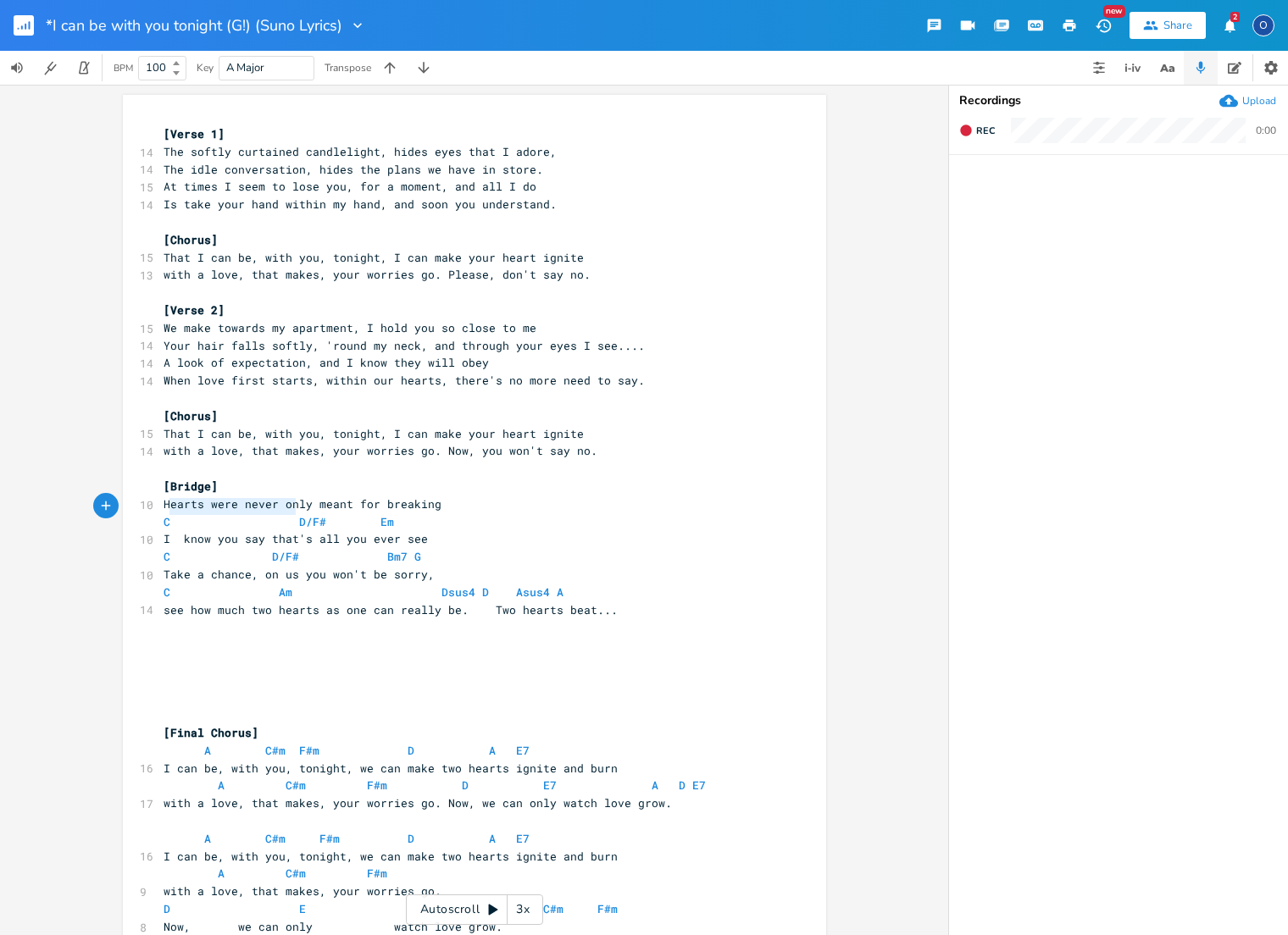
click at [180, 513] on span at bounding box center [181, 521] width 21 height 18
type textarea "C D/F# Em"
click at [180, 513] on span at bounding box center [181, 521] width 21 height 18
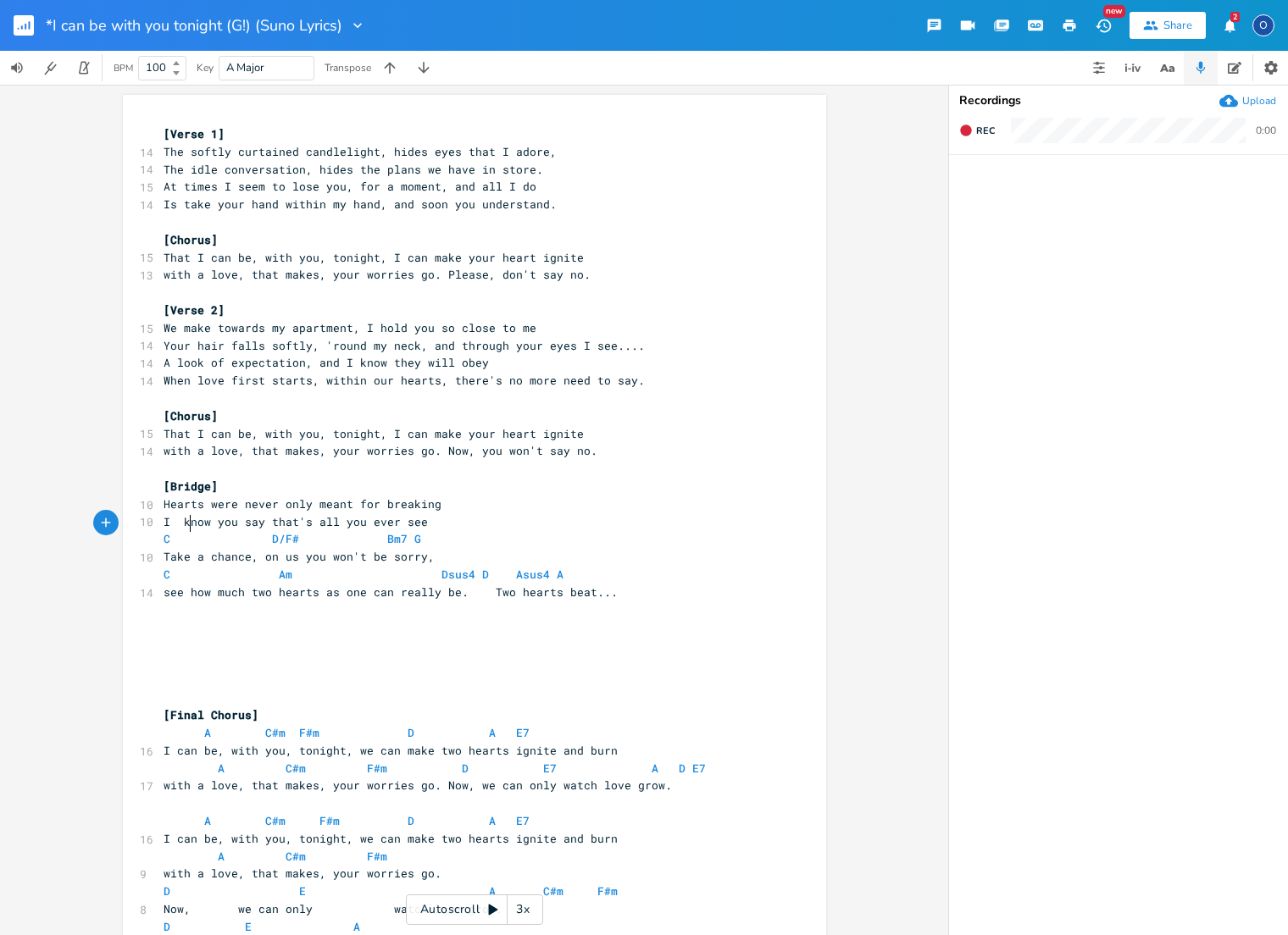
click at [180, 530] on span at bounding box center [181, 539] width 21 height 18
type textarea "C D/F# Bm7 G"
click at [179, 530] on span at bounding box center [181, 539] width 21 height 18
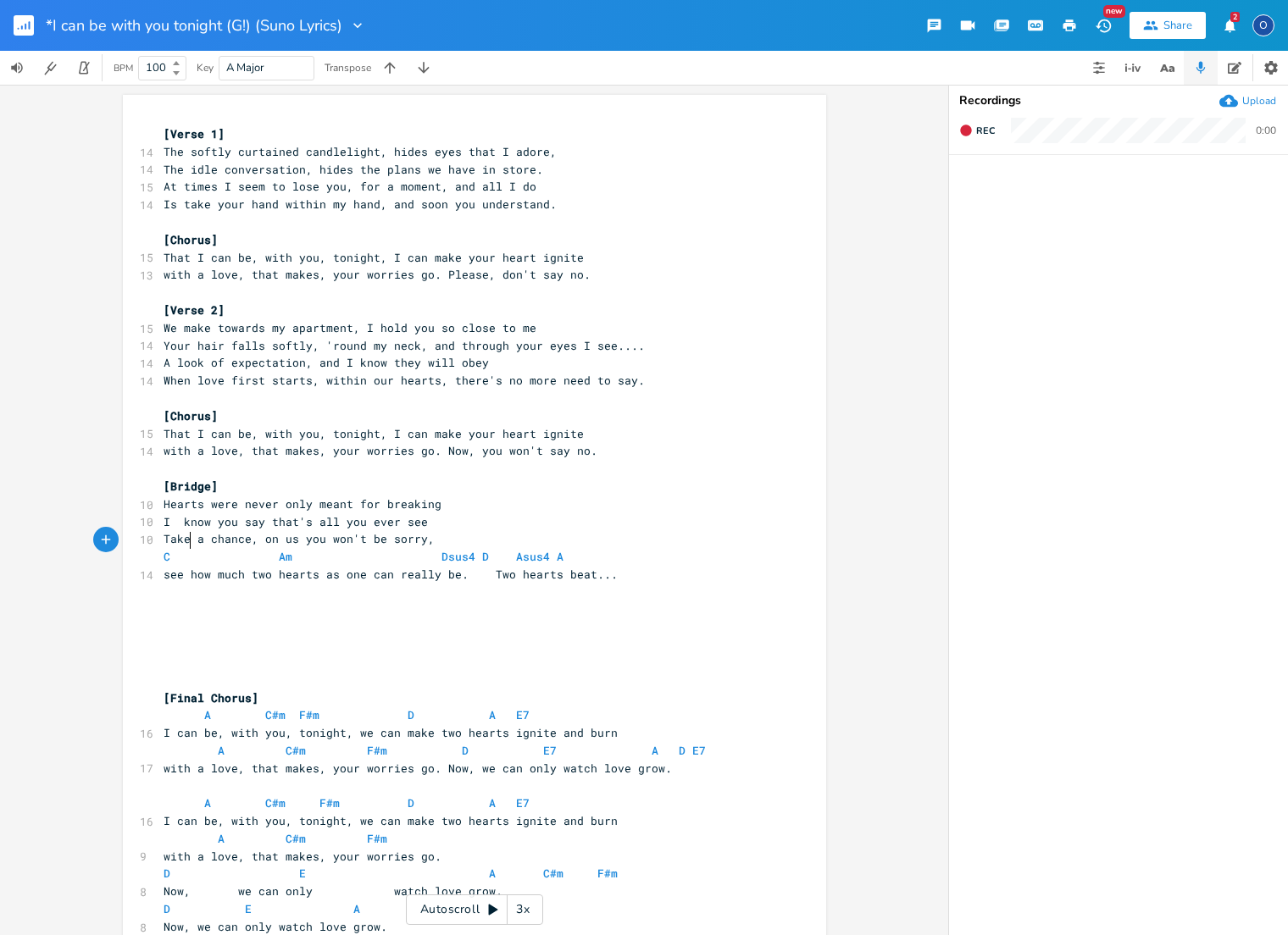
click at [178, 548] on span at bounding box center [181, 557] width 21 height 18
click at [179, 548] on span at bounding box center [181, 557] width 21 height 18
type textarea "C Am Dsus4 D Asus4 A"
click at [179, 548] on span at bounding box center [181, 557] width 21 height 18
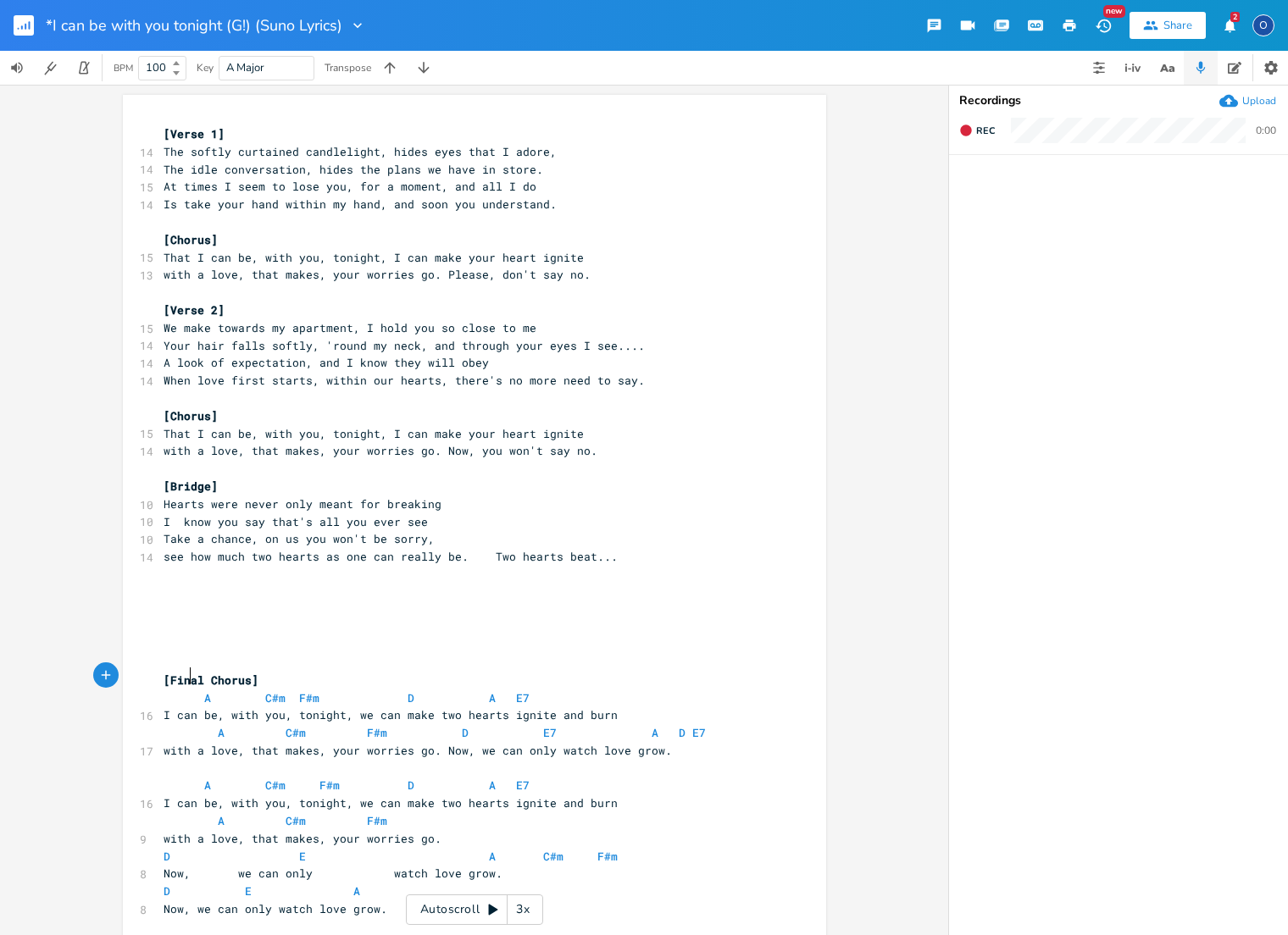
click at [179, 689] on span at bounding box center [176, 697] width 27 height 18
type textarea "A C#m F#m D A E7"
click at [179, 689] on span at bounding box center [176, 697] width 27 height 18
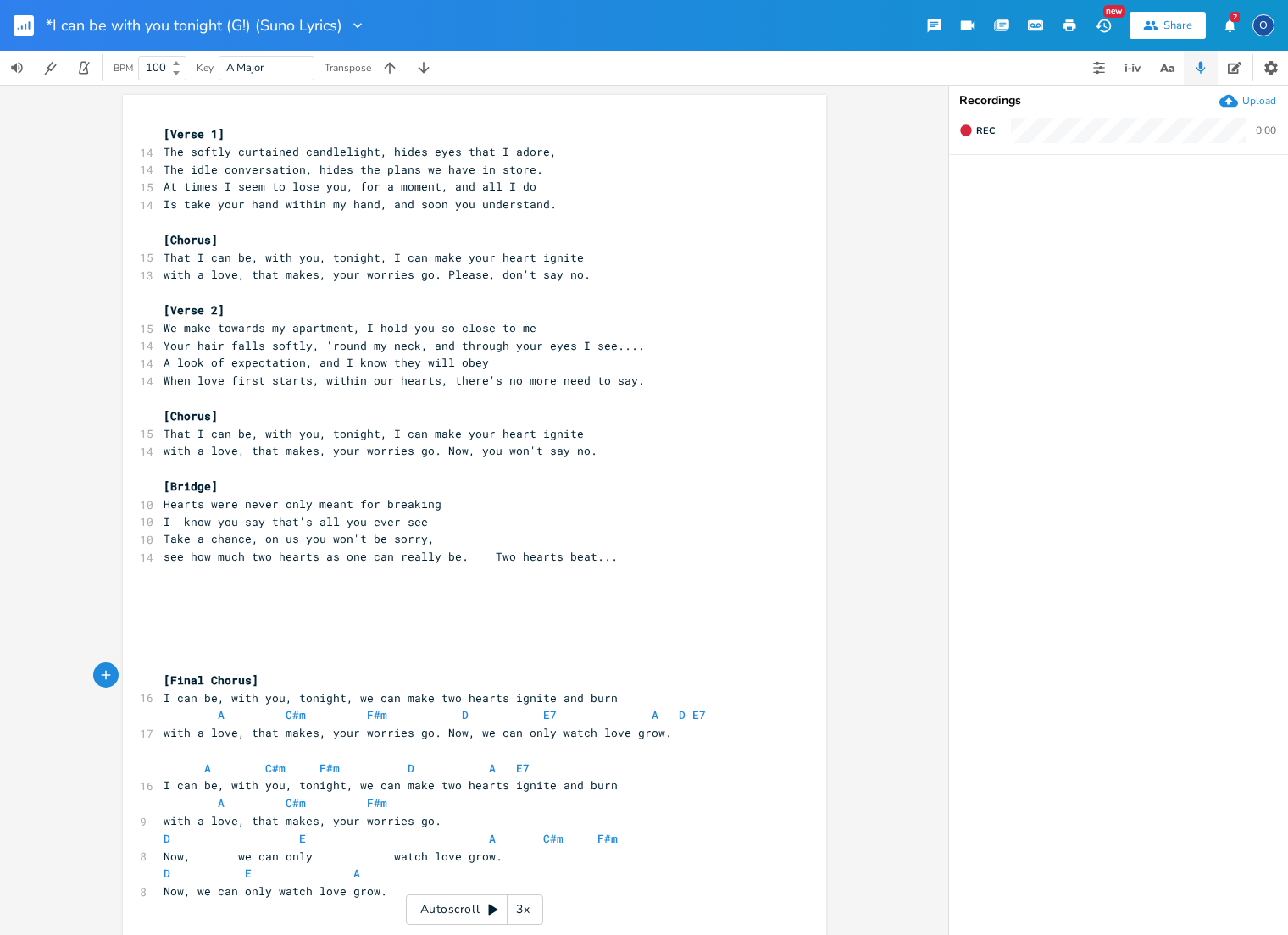
click at [172, 707] on span at bounding box center [176, 715] width 27 height 18
type textarea "A C#m F#m D E7 A D E7"
click at [172, 707] on span at bounding box center [176, 715] width 27 height 18
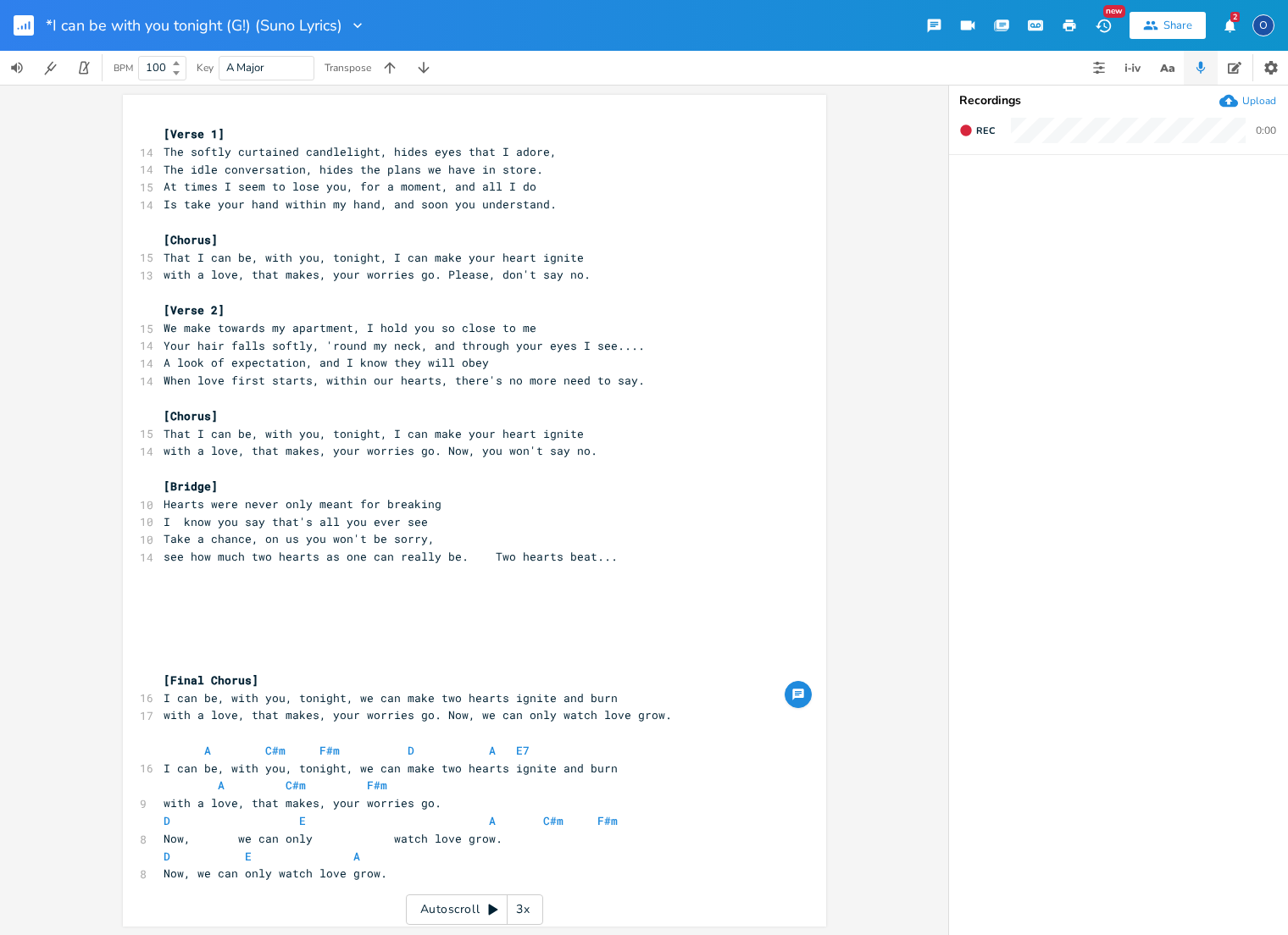
click at [169, 724] on pre "​" at bounding box center [466, 733] width 612 height 18
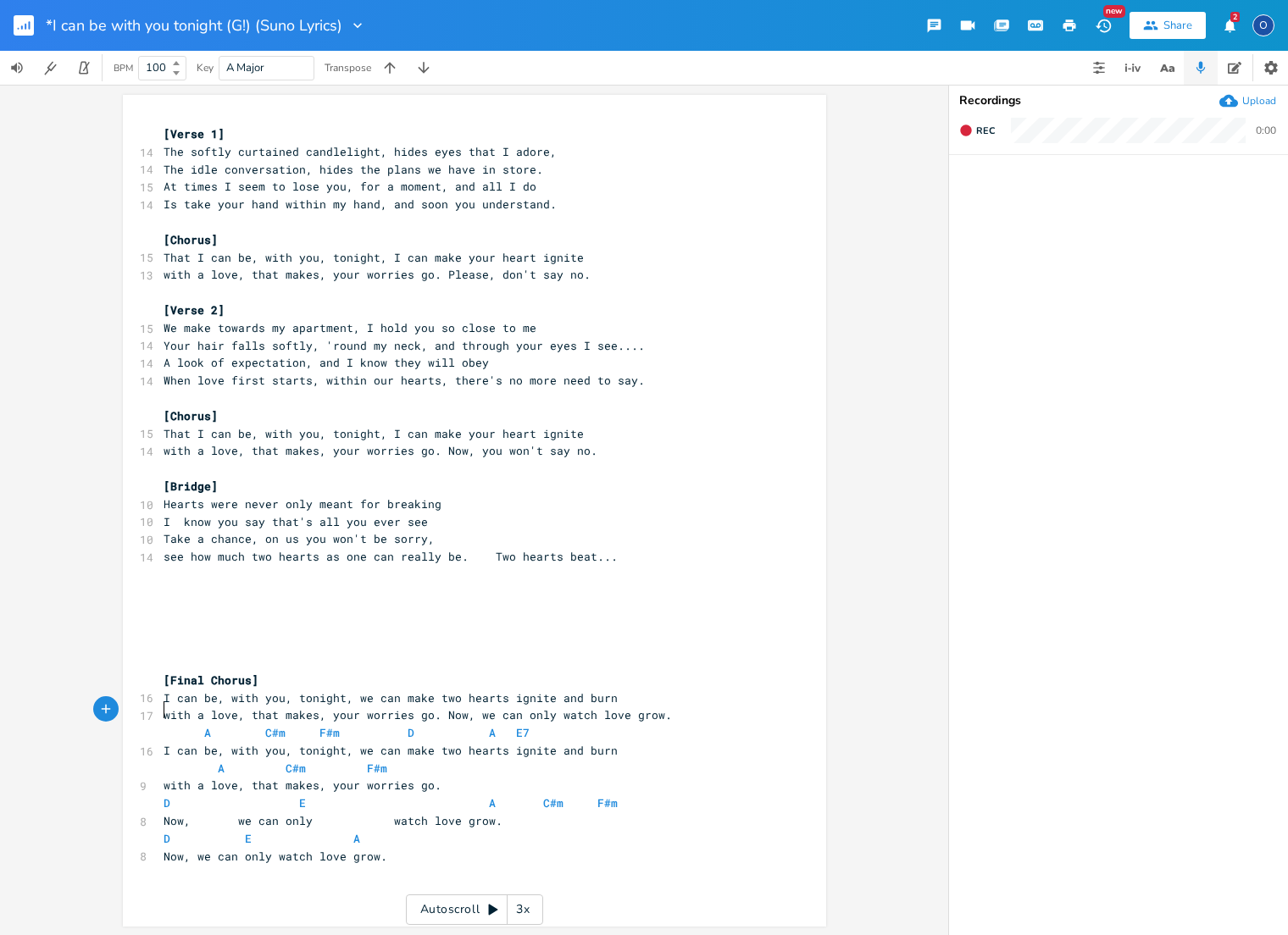
click at [169, 724] on span at bounding box center [176, 733] width 27 height 18
type textarea "A C#m F#m D A E7"
click at [169, 724] on span at bounding box center [176, 733] width 27 height 18
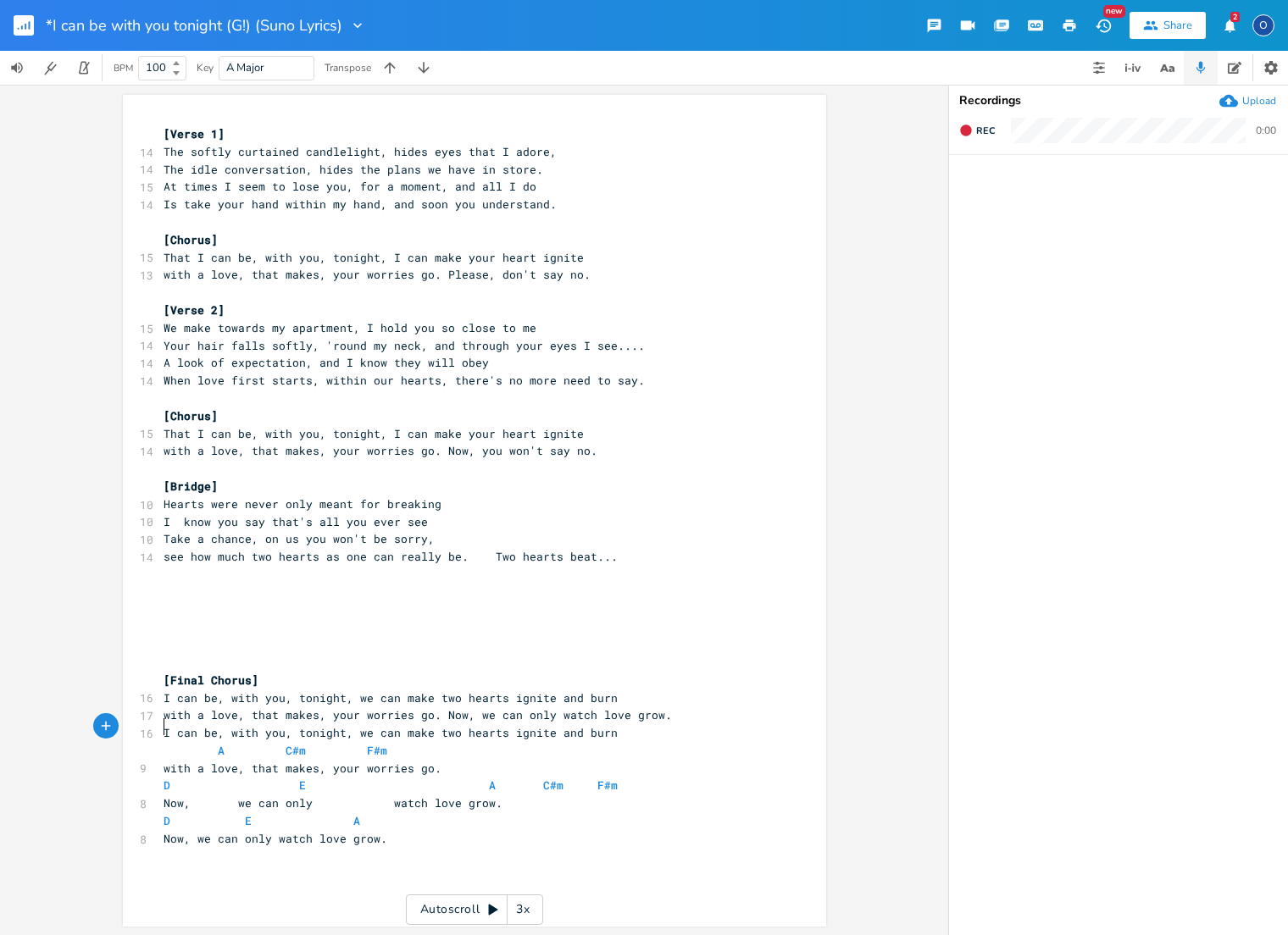
click at [167, 742] on span at bounding box center [176, 750] width 27 height 18
type textarea "A C#m F#m"
click at [167, 742] on span at bounding box center [176, 750] width 27 height 18
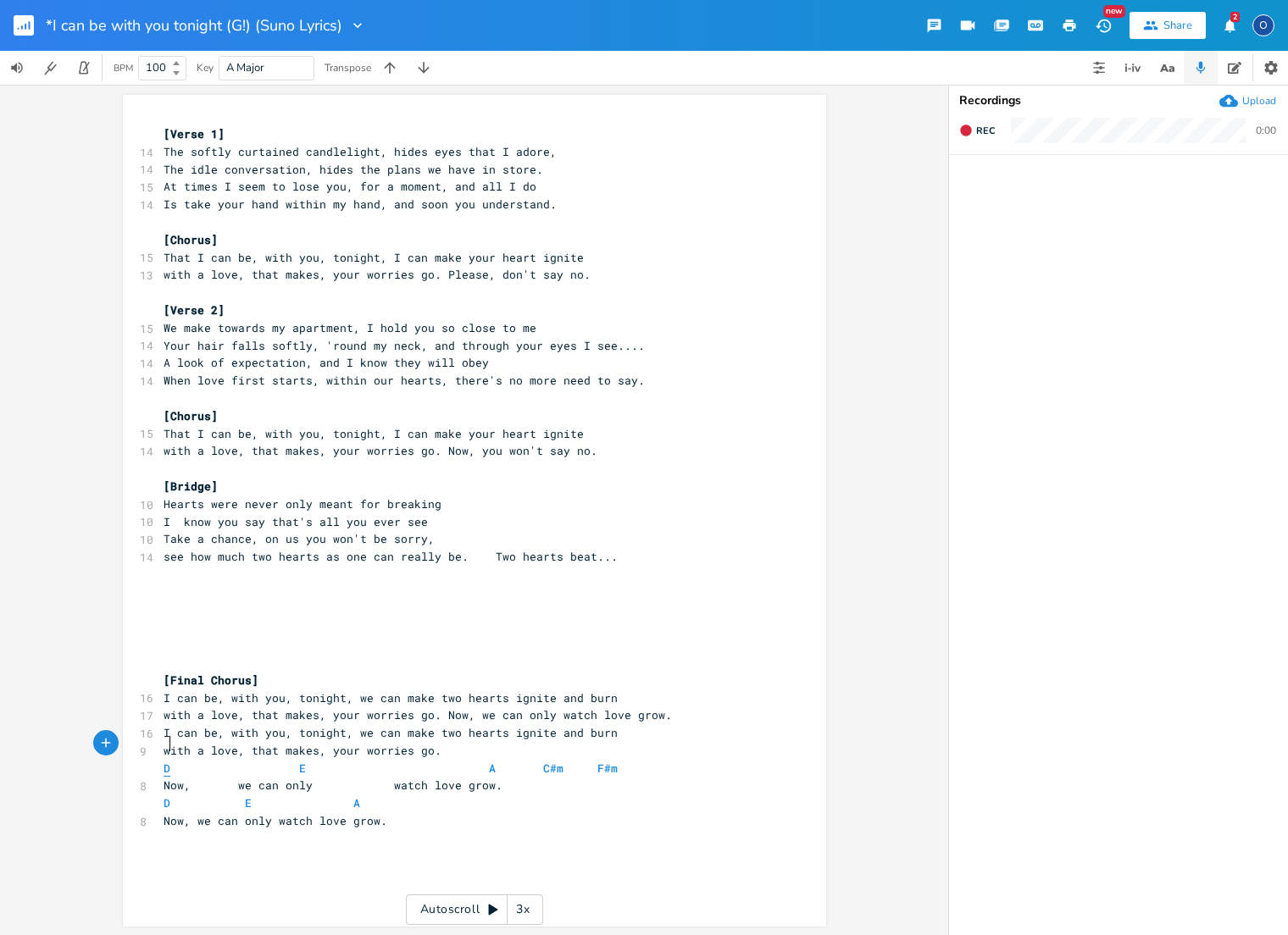
click at [164, 761] on span "D" at bounding box center [166, 768] width 7 height 16
click at [180, 760] on span at bounding box center [181, 768] width 21 height 18
type textarea "D E A C#m F#m"
click at [180, 760] on span at bounding box center [181, 768] width 21 height 18
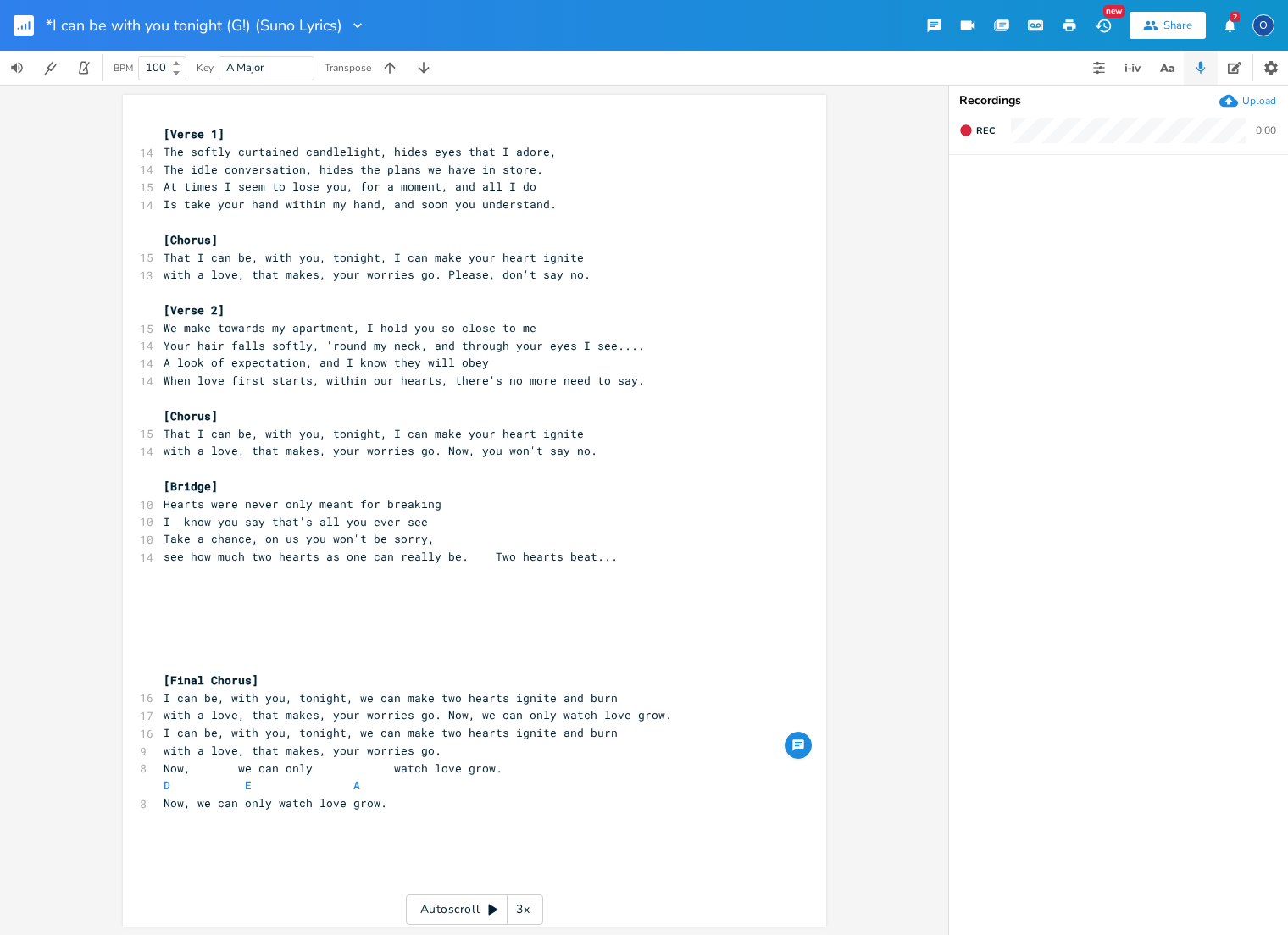
click at [190, 777] on span at bounding box center [203, 785] width 27 height 18
type textarea "D E A"
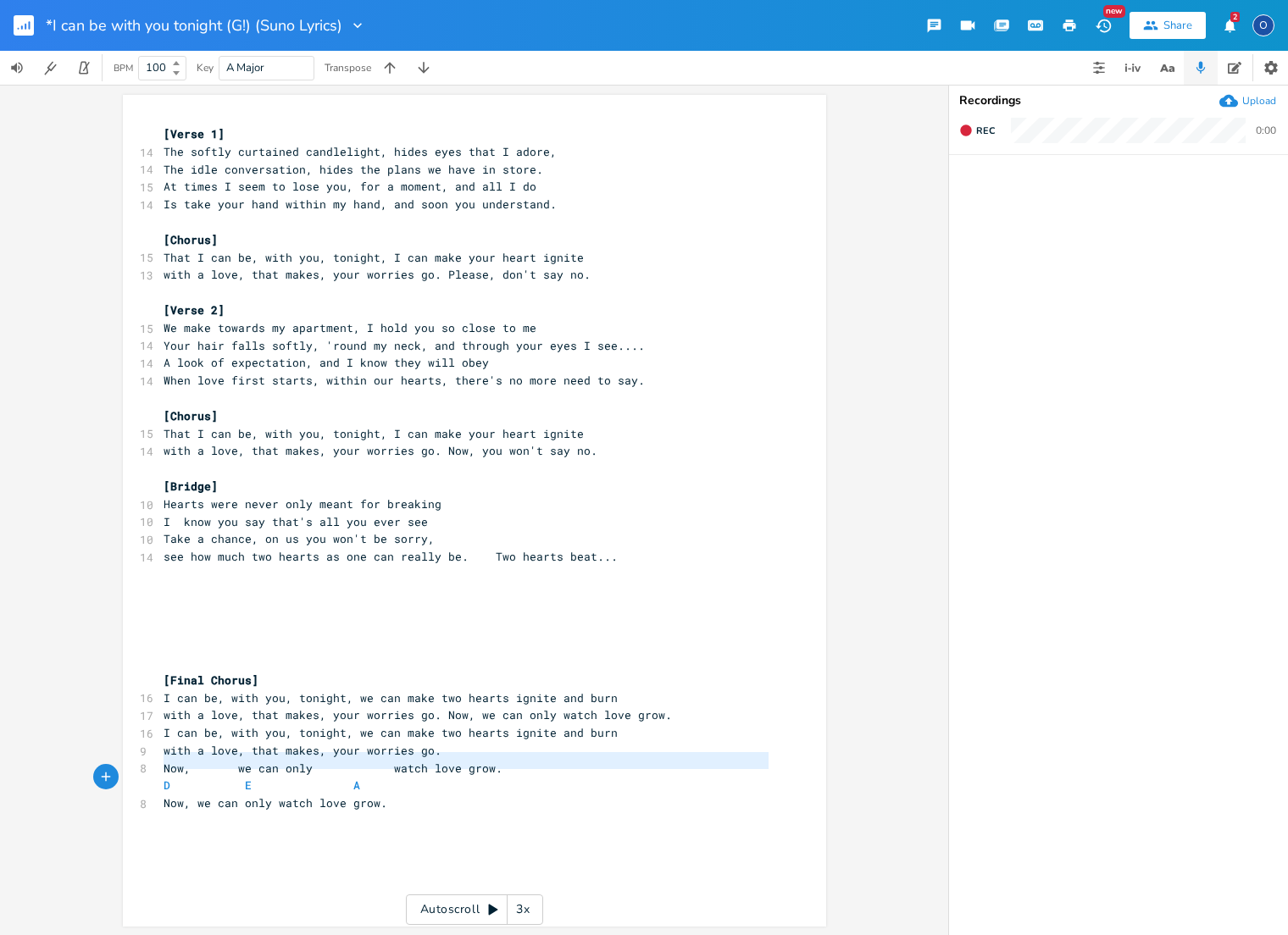
click at [190, 777] on span at bounding box center [203, 785] width 27 height 18
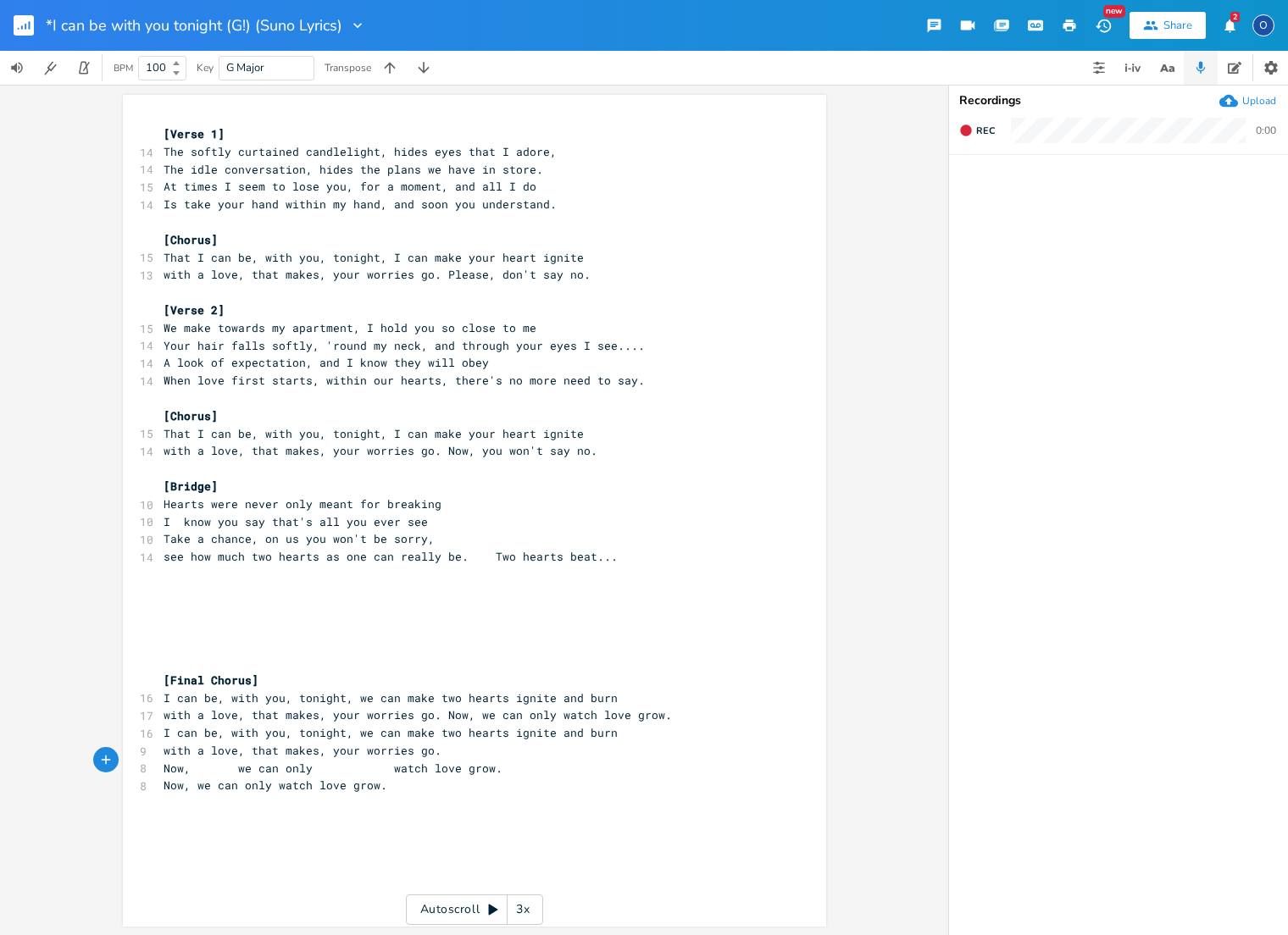
click at [183, 584] on pre "​" at bounding box center [466, 592] width 612 height 18
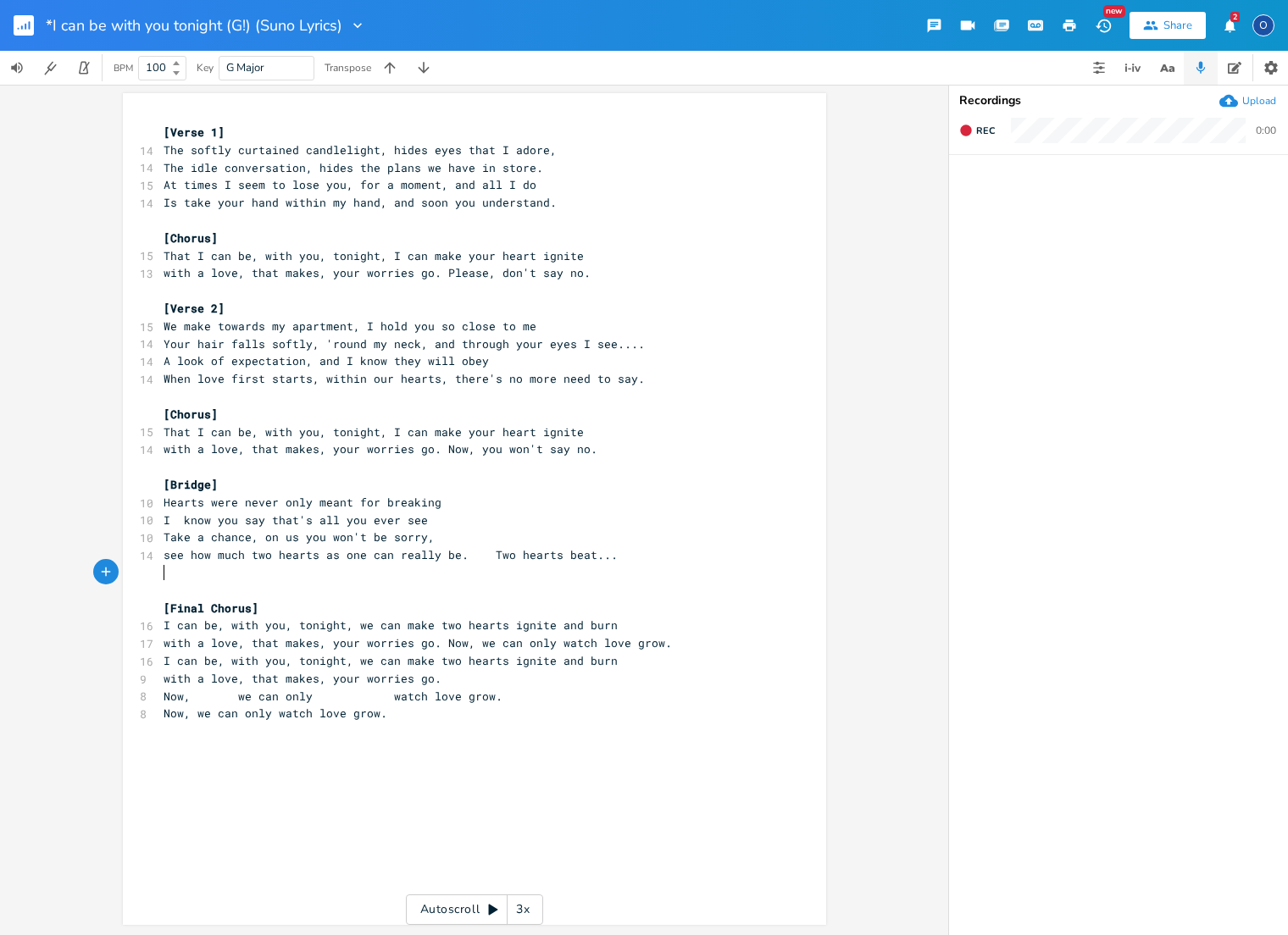
scroll to position [0, 0]
drag, startPoint x: 527, startPoint y: 319, endPoint x: 547, endPoint y: 337, distance: 26.9
click at [527, 319] on pre "We make towards my apartment, I hold you so close to me" at bounding box center [466, 326] width 612 height 18
type textarea "."
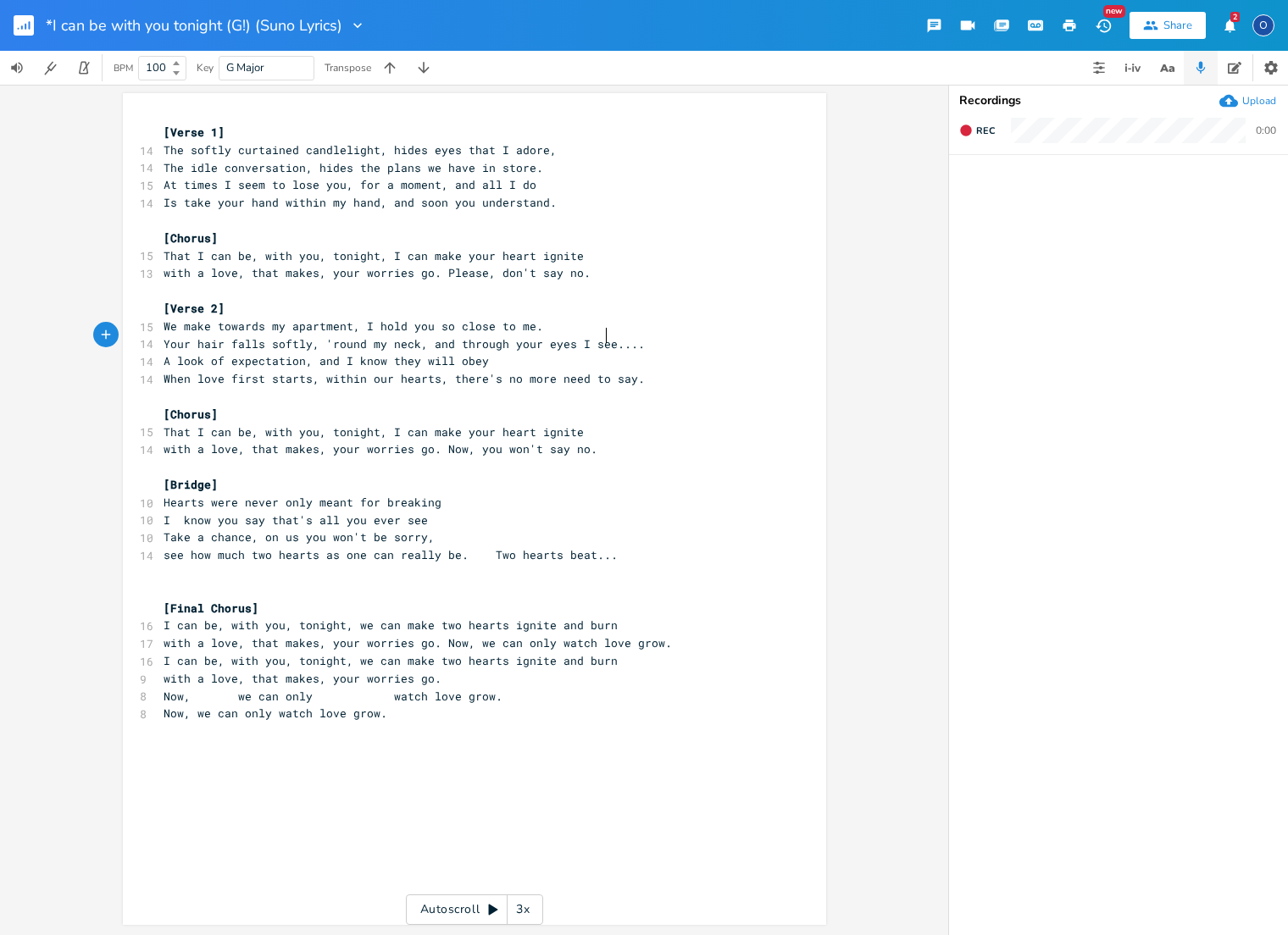
drag, startPoint x: 602, startPoint y: 337, endPoint x: 607, endPoint y: 383, distance: 46.3
click at [602, 337] on span "Your hair falls softly, 'round my neck, and through your eyes I see...." at bounding box center [404, 344] width 481 height 15
type textarea "."
drag, startPoint x: 477, startPoint y: 354, endPoint x: 490, endPoint y: 365, distance: 17.0
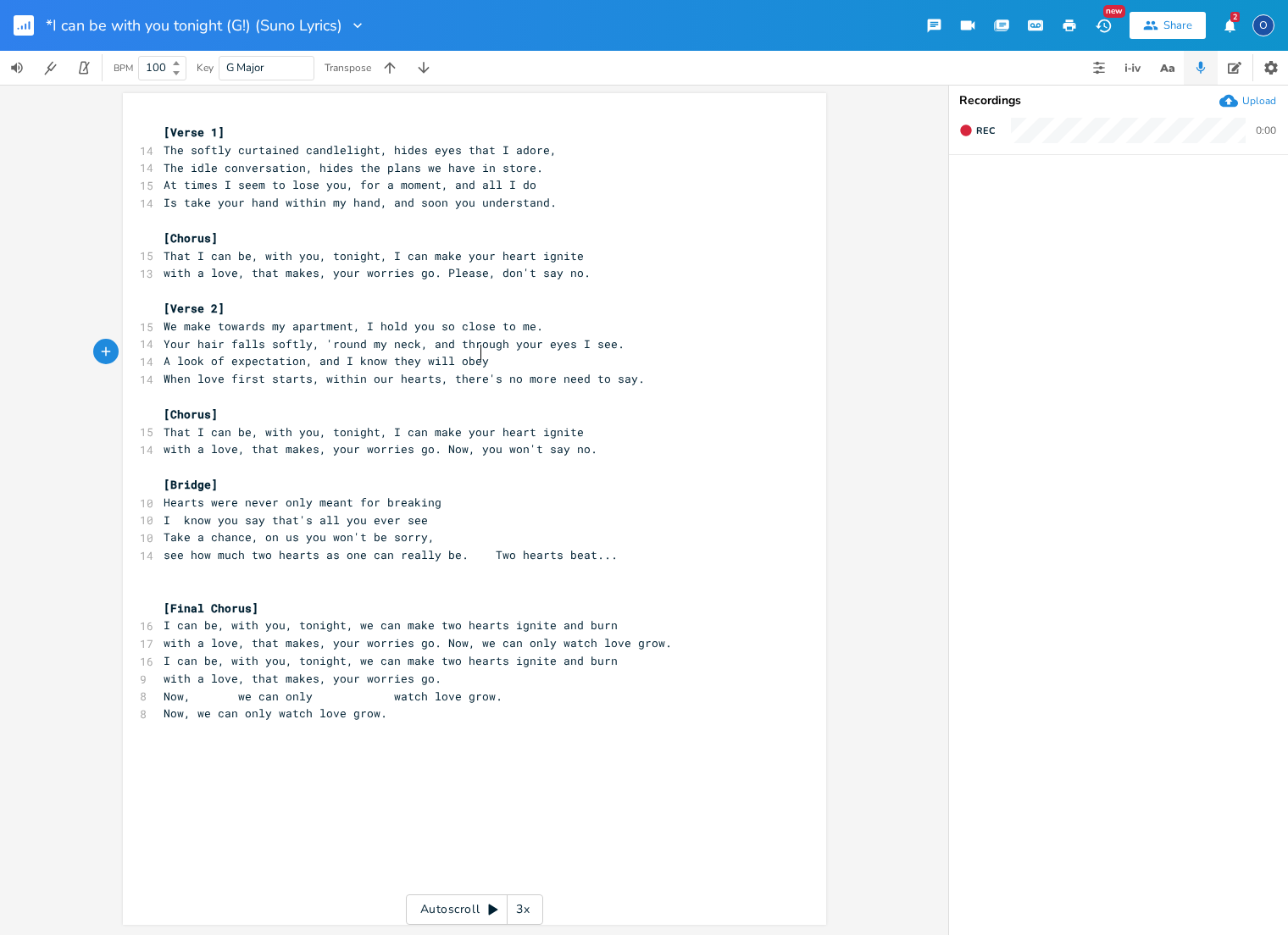
click at [477, 354] on pre "A look of expectation, and I know they will obey" at bounding box center [466, 361] width 612 height 18
type textarea ","
drag, startPoint x: 300, startPoint y: 373, endPoint x: 314, endPoint y: 372, distance: 14.0
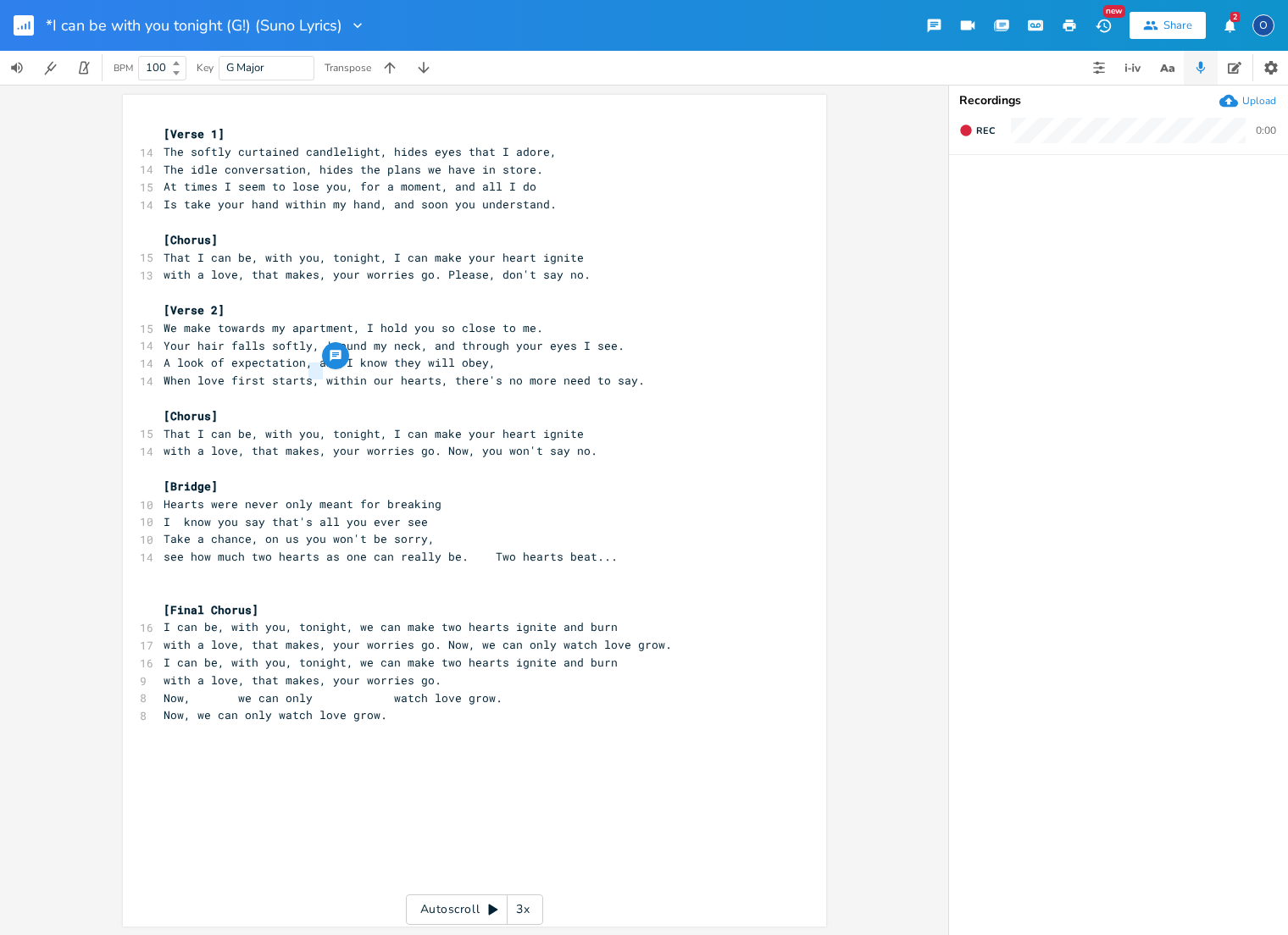
click at [313, 373] on span "When love first starts, within our hearts, there's no more need to say." at bounding box center [404, 380] width 481 height 15
drag, startPoint x: 541, startPoint y: 369, endPoint x: 569, endPoint y: 400, distance: 41.8
click at [541, 372] on span "When love first starts, within our hearts, there's no more need to say." at bounding box center [404, 379] width 481 height 15
type textarea ","
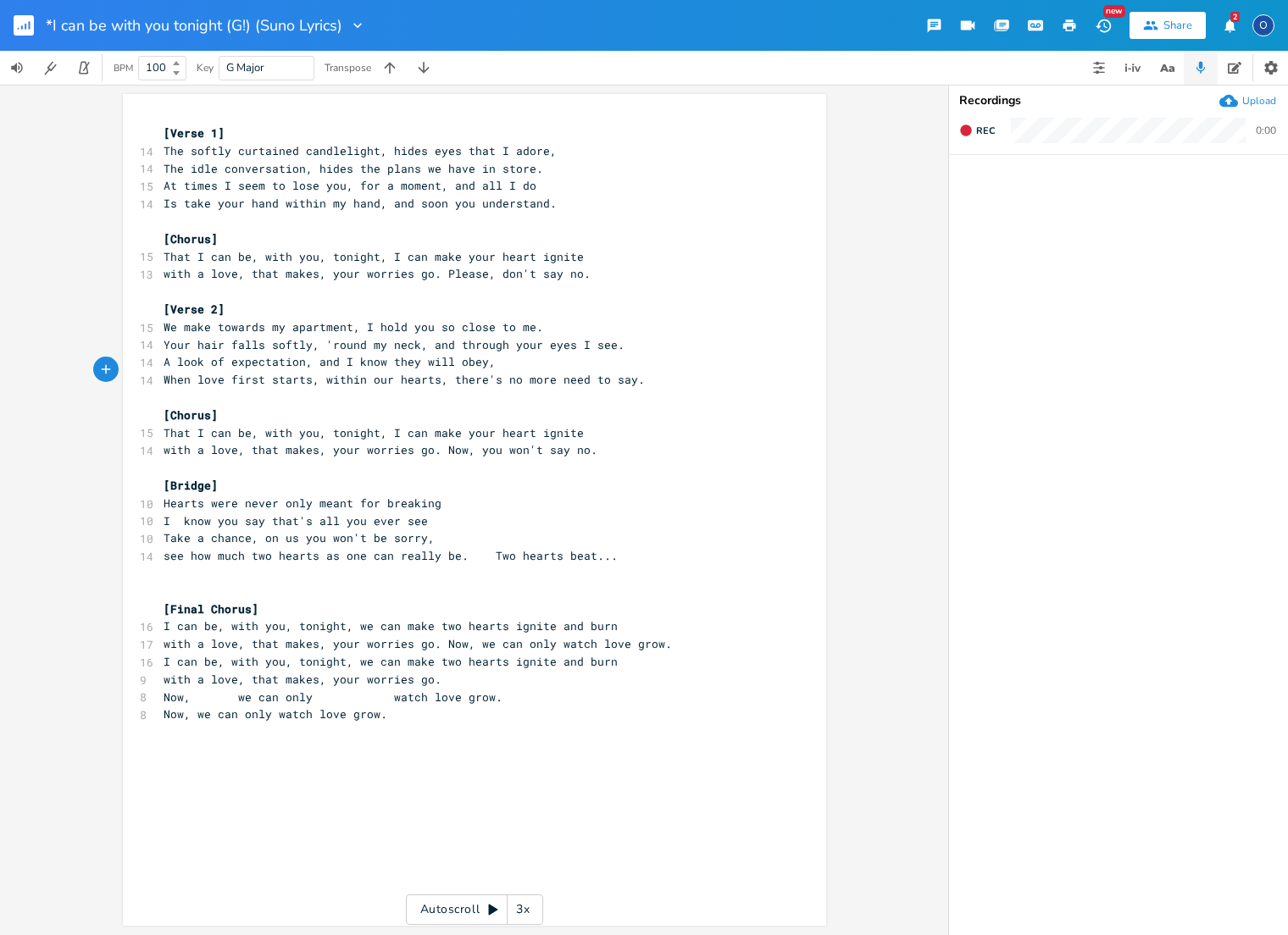
scroll to position [0, 3]
click at [450, 425] on span "That I can be, with you, tonight, I can make your heart ignite" at bounding box center [373, 433] width 421 height 15
type textarea ","
click at [529, 425] on span "That I can be, with you, tonight, I can make, your heart ignite" at bounding box center [377, 433] width 427 height 15
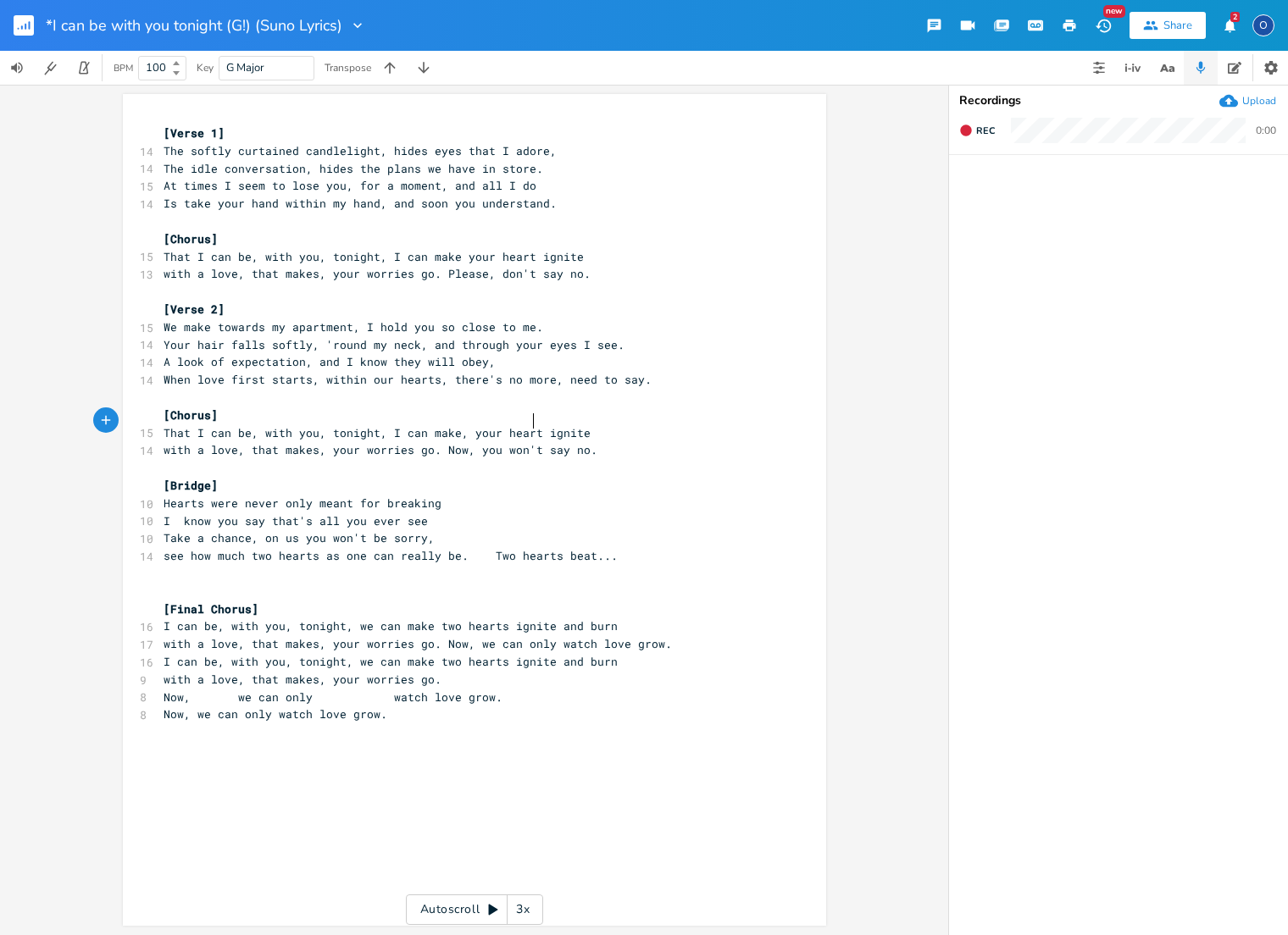
type textarea ","
drag, startPoint x: 450, startPoint y: 251, endPoint x: 447, endPoint y: 296, distance: 45.1
click at [450, 251] on span "That I can be, with you, tonight, I can make your heart ignite" at bounding box center [373, 256] width 421 height 15
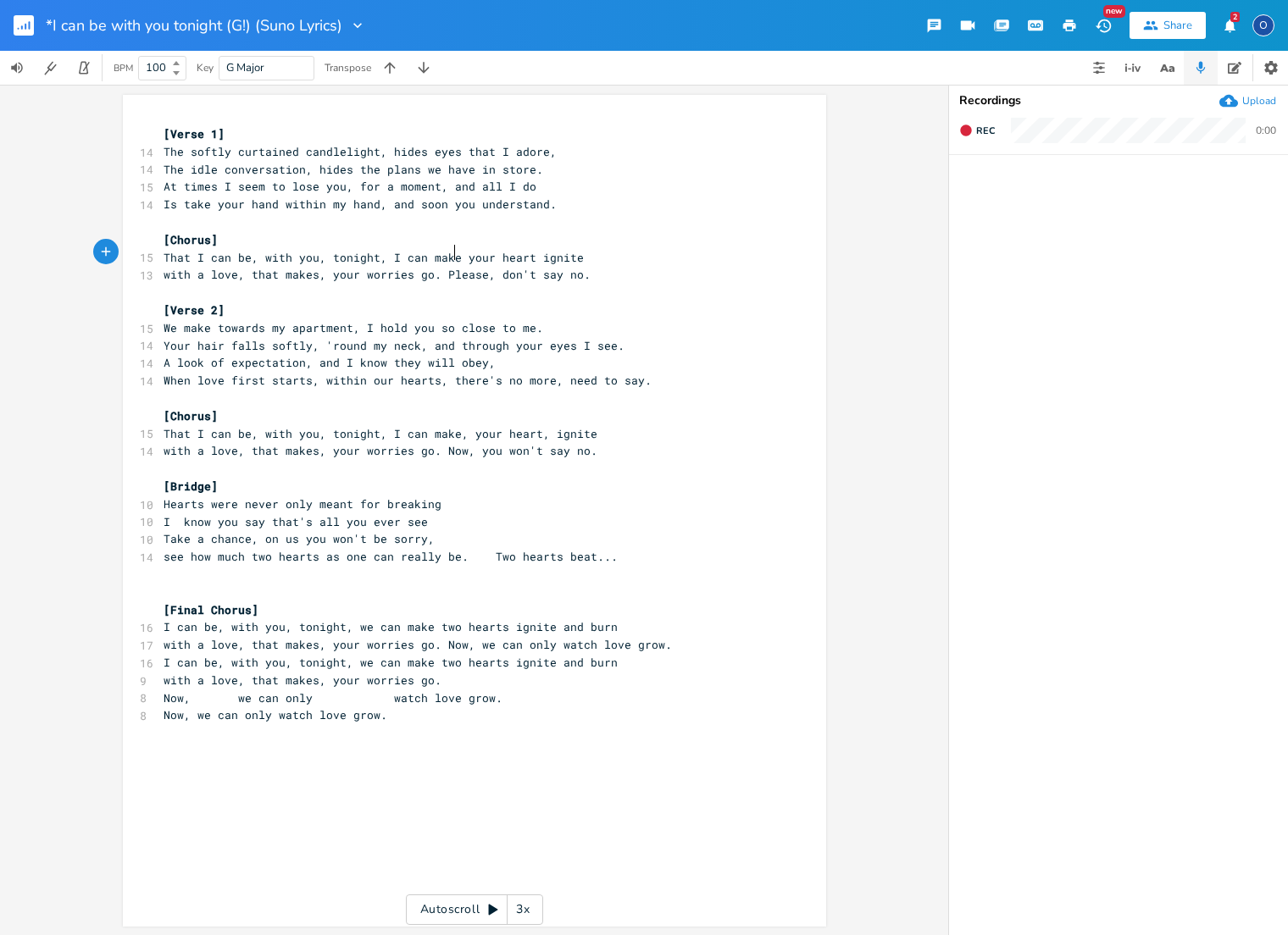
type textarea ","
drag, startPoint x: 529, startPoint y: 253, endPoint x: 531, endPoint y: 288, distance: 35.1
click at [529, 253] on span "That I can be, with you, tonight, I can make, your heart ignite" at bounding box center [377, 257] width 427 height 15
type textarea ","
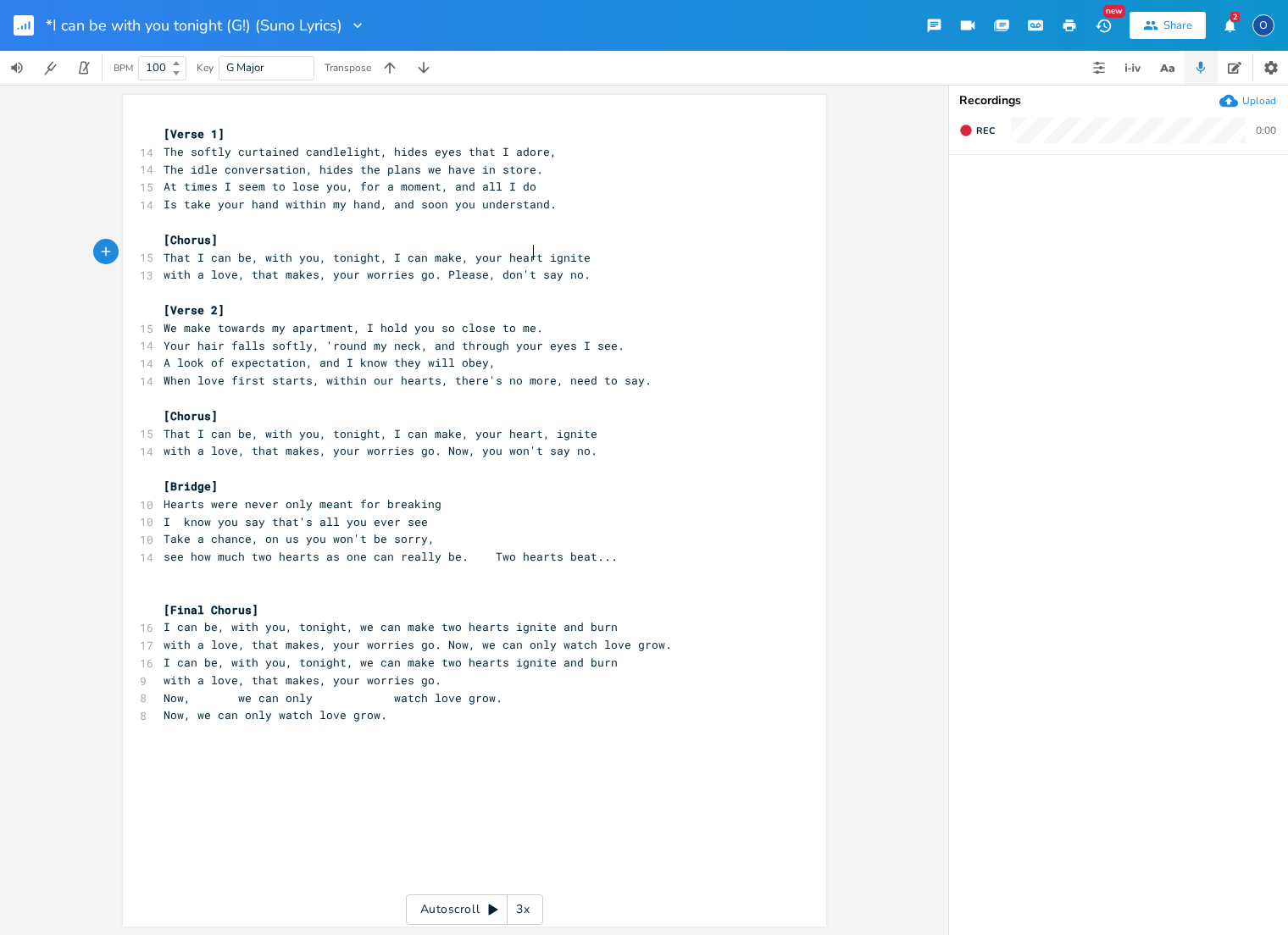
scroll to position [0, 3]
click at [586, 254] on pre "That I can be, with you, tonight, I can make, your heart, ignite" at bounding box center [466, 257] width 612 height 18
type textarea ","
click at [587, 425] on pre "That I can be, with you, tonight, I can make, your heart, ignite" at bounding box center [466, 433] width 612 height 18
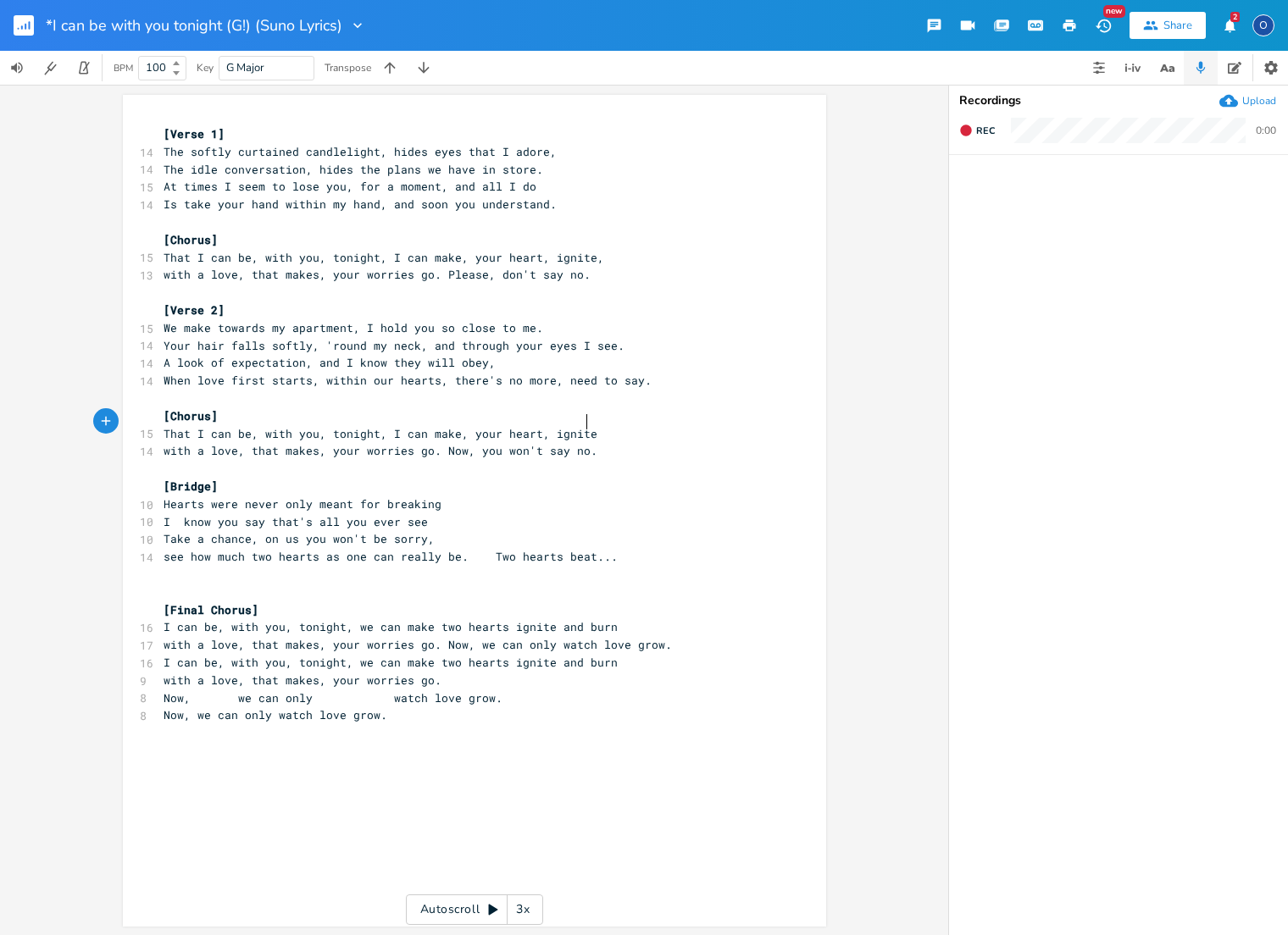
type textarea ","
drag, startPoint x: 541, startPoint y: 610, endPoint x: 550, endPoint y: 622, distance: 15.0
click at [545, 619] on span "I can be, with you, tonight, we can make two hearts ignite and burn" at bounding box center [390, 626] width 454 height 15
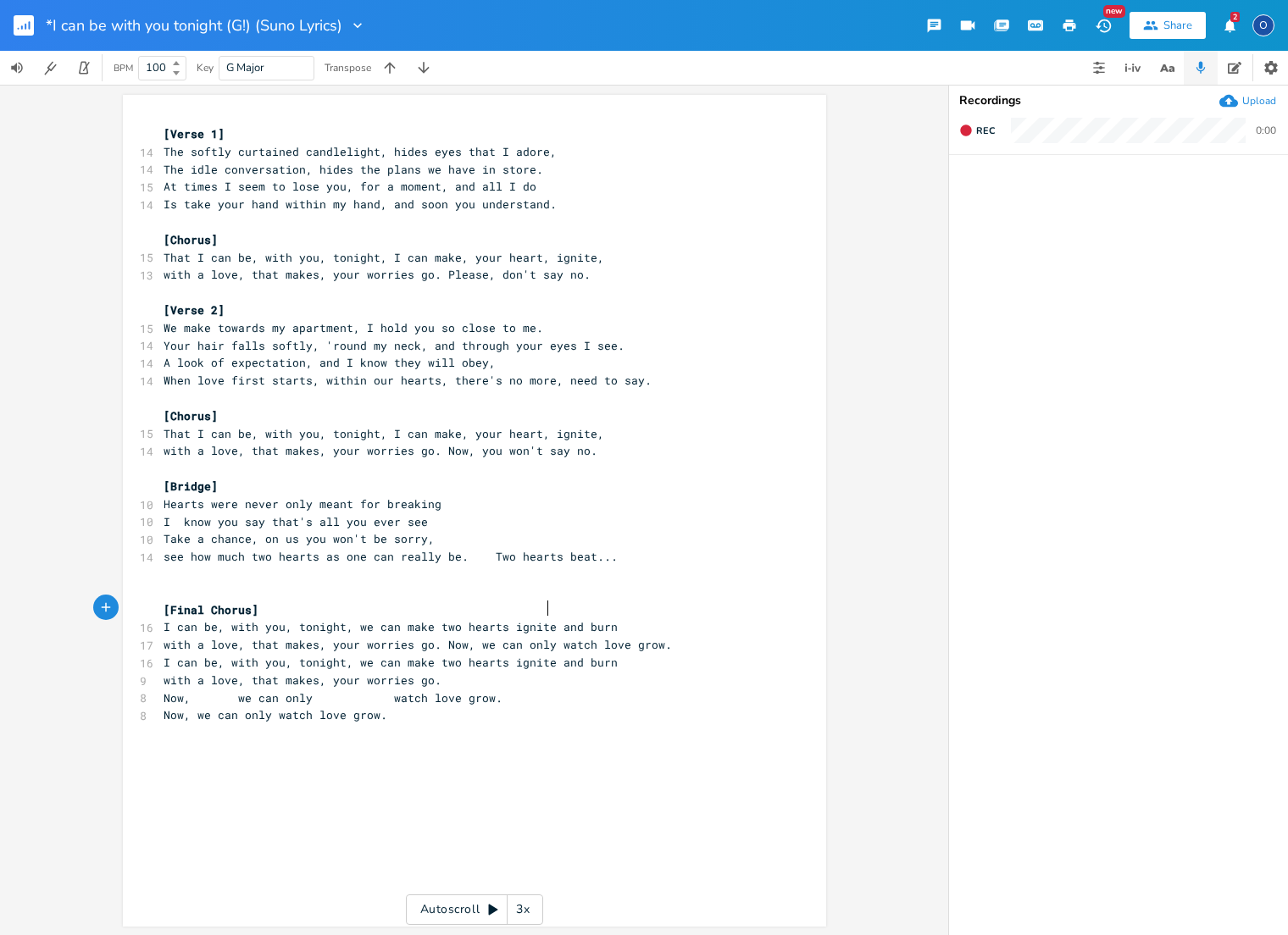
drag, startPoint x: 541, startPoint y: 605, endPoint x: 552, endPoint y: 639, distance: 35.7
click at [541, 619] on span "I can be, with you, tonight, we can make two hearts ignite and burn" at bounding box center [390, 626] width 454 height 15
type textarea "..."
click at [538, 653] on span "I can be, with you, tonight, we can make two hearts ignite and burn" at bounding box center [390, 660] width 454 height 15
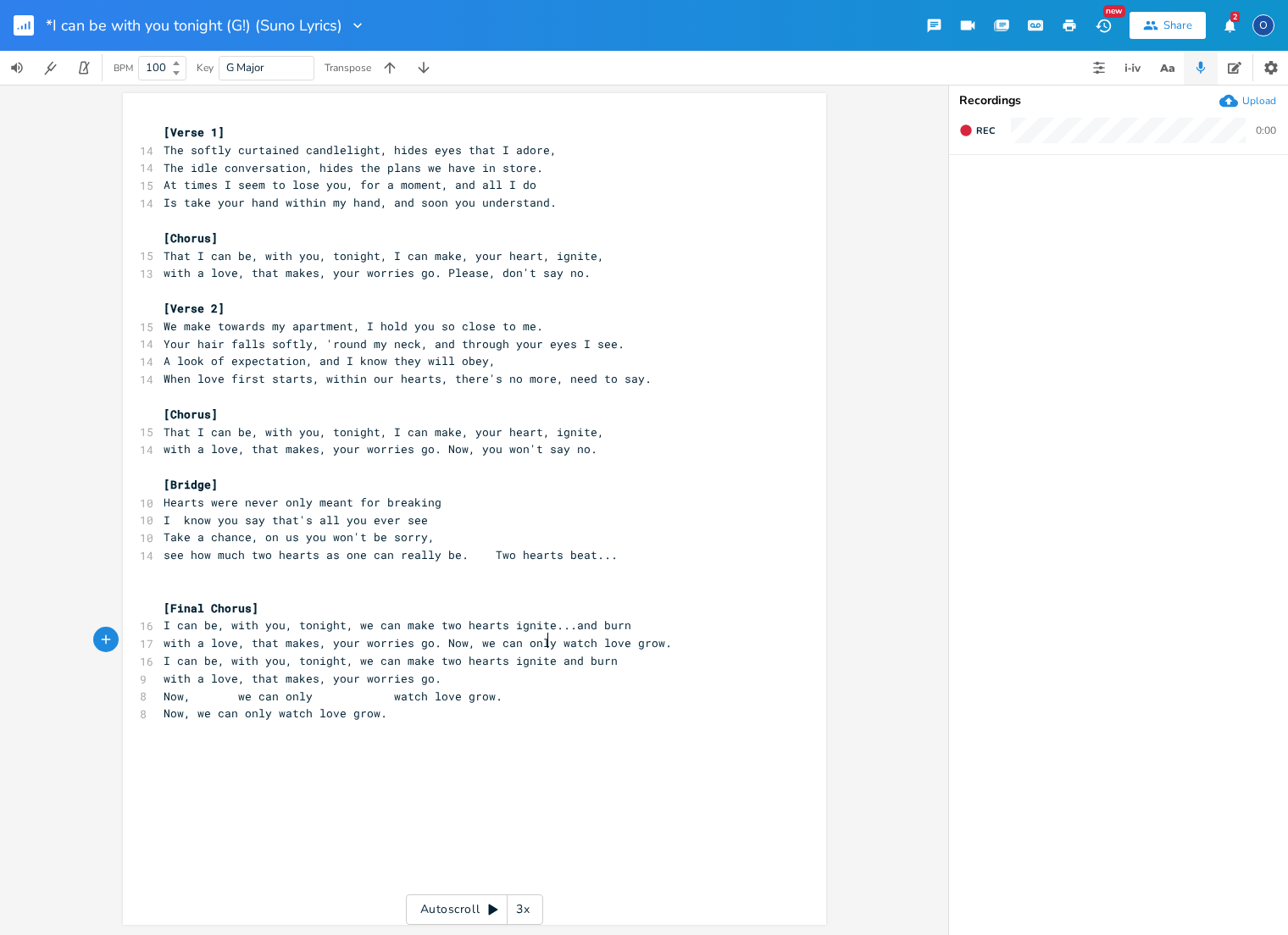
scroll to position [0, 0]
type textarea "..."
click at [160, 688] on pre "Now, we can only watch love grow." at bounding box center [466, 696] width 612 height 18
type textarea "(SLowly)"
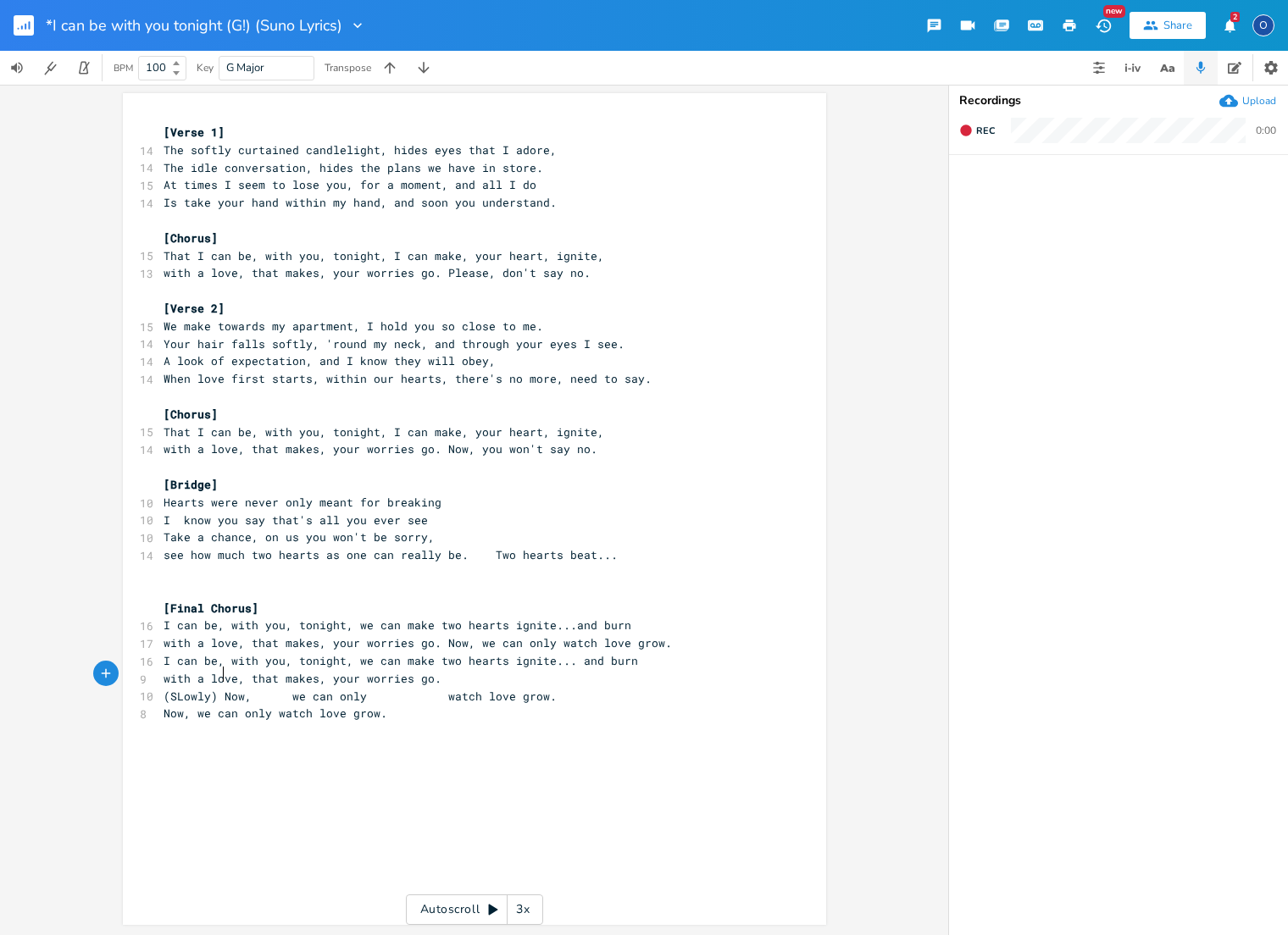
scroll to position [0, 40]
click at [175, 689] on span "(SLowly) Now, we can only watch love grow." at bounding box center [359, 696] width 393 height 15
type textarea "l"
drag, startPoint x: 239, startPoint y: 678, endPoint x: 281, endPoint y: 676, distance: 42.0
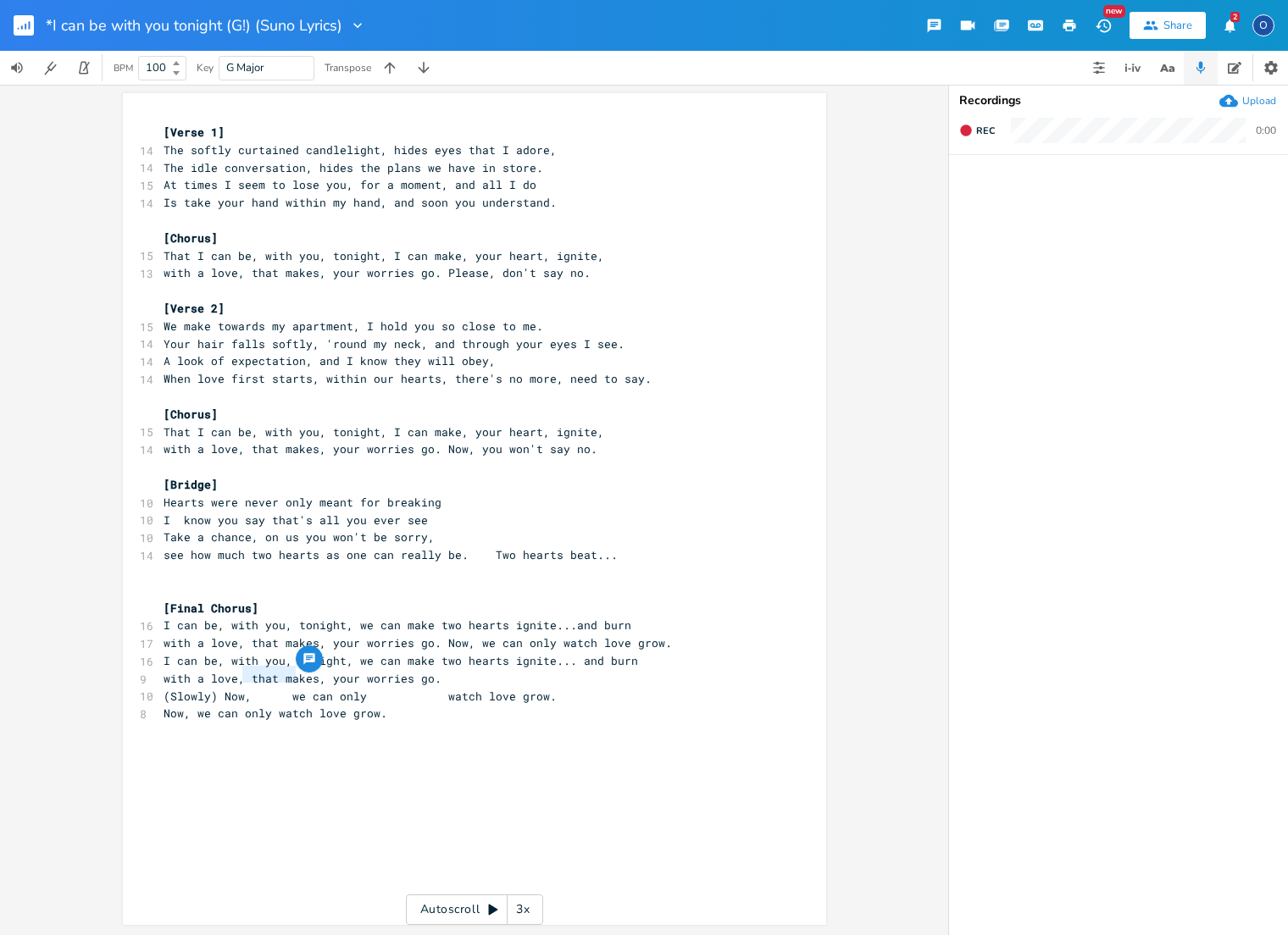
click at [281, 689] on span "(Slowly) Now, we can only watch love grow." at bounding box center [359, 696] width 393 height 15
type textarea "...."
click at [347, 688] on span at bounding box center [360, 696] width 27 height 18
type textarea "(Slowly) Now....we can only watch love grow."
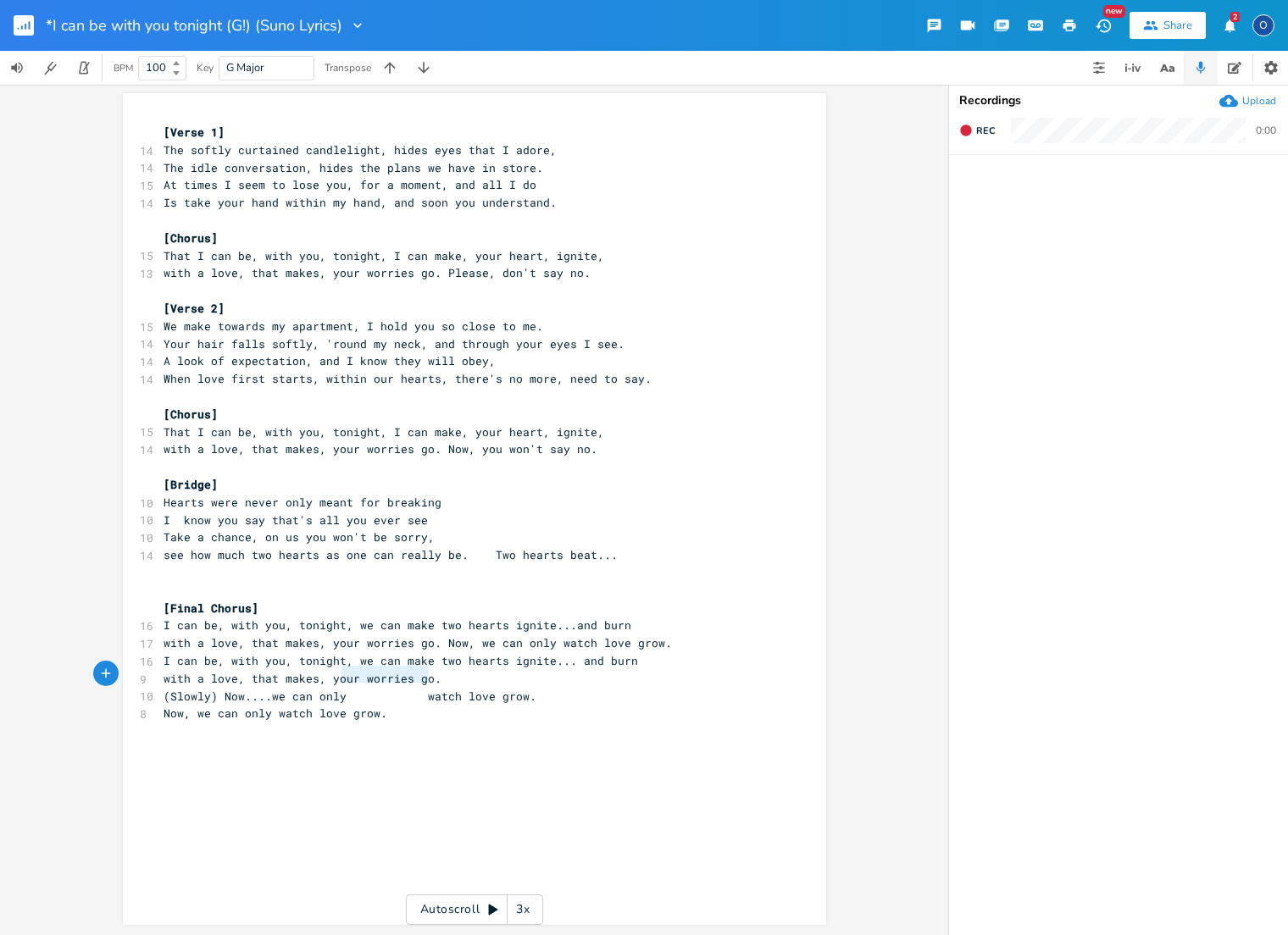
click at [347, 688] on span at bounding box center [360, 696] width 27 height 18
type textarea "...."
drag, startPoint x: 186, startPoint y: 692, endPoint x: 176, endPoint y: 736, distance: 45.1
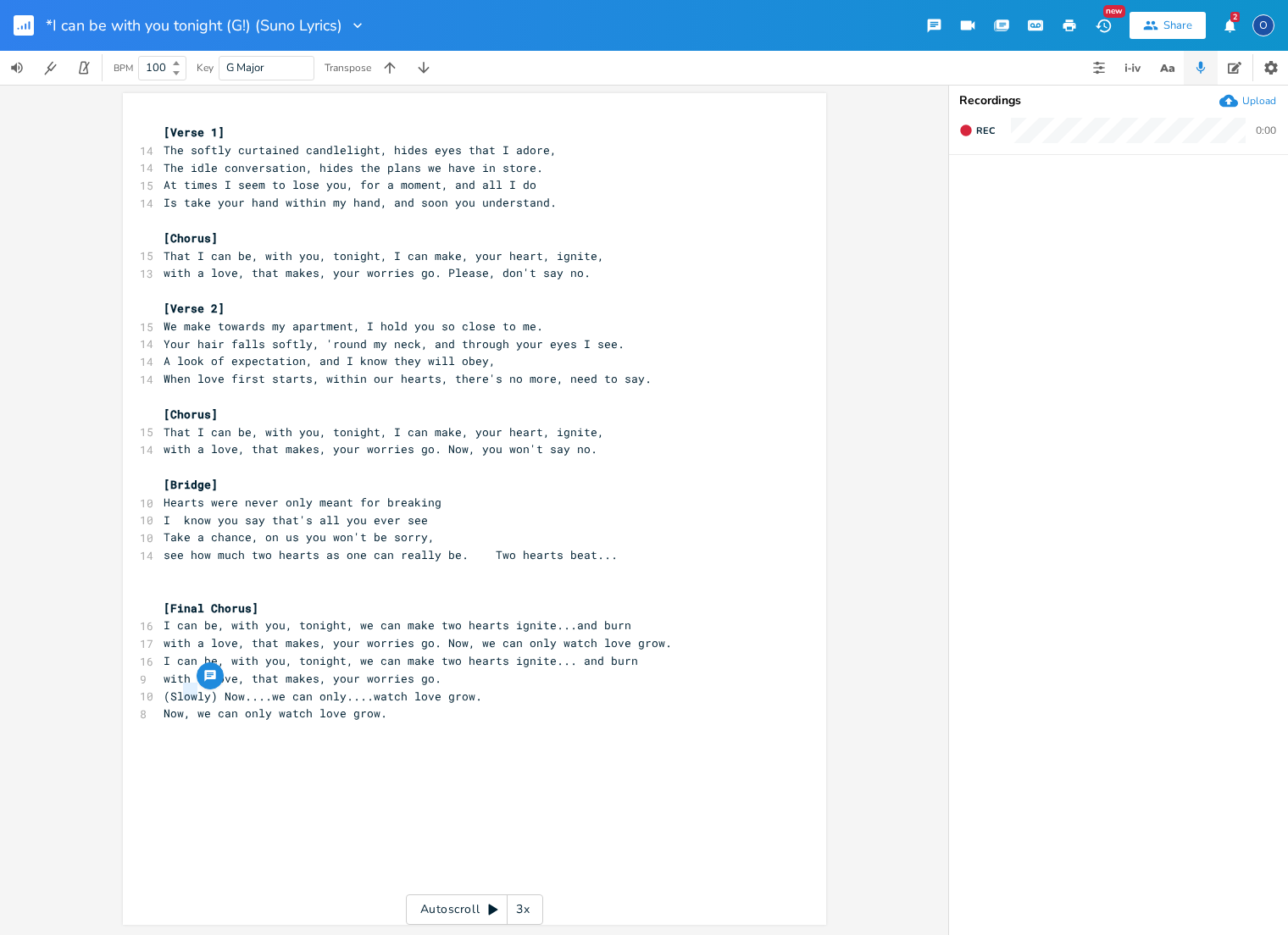
click at [189, 706] on span "Now, we can only watch love grow." at bounding box center [275, 713] width 224 height 15
type textarea "...."
click at [276, 707] on span "Now....we can only watch love grow." at bounding box center [282, 714] width 237 height 15
type textarea "only"
click at [276, 707] on span "Now....we can only watch love grow." at bounding box center [282, 714] width 237 height 15
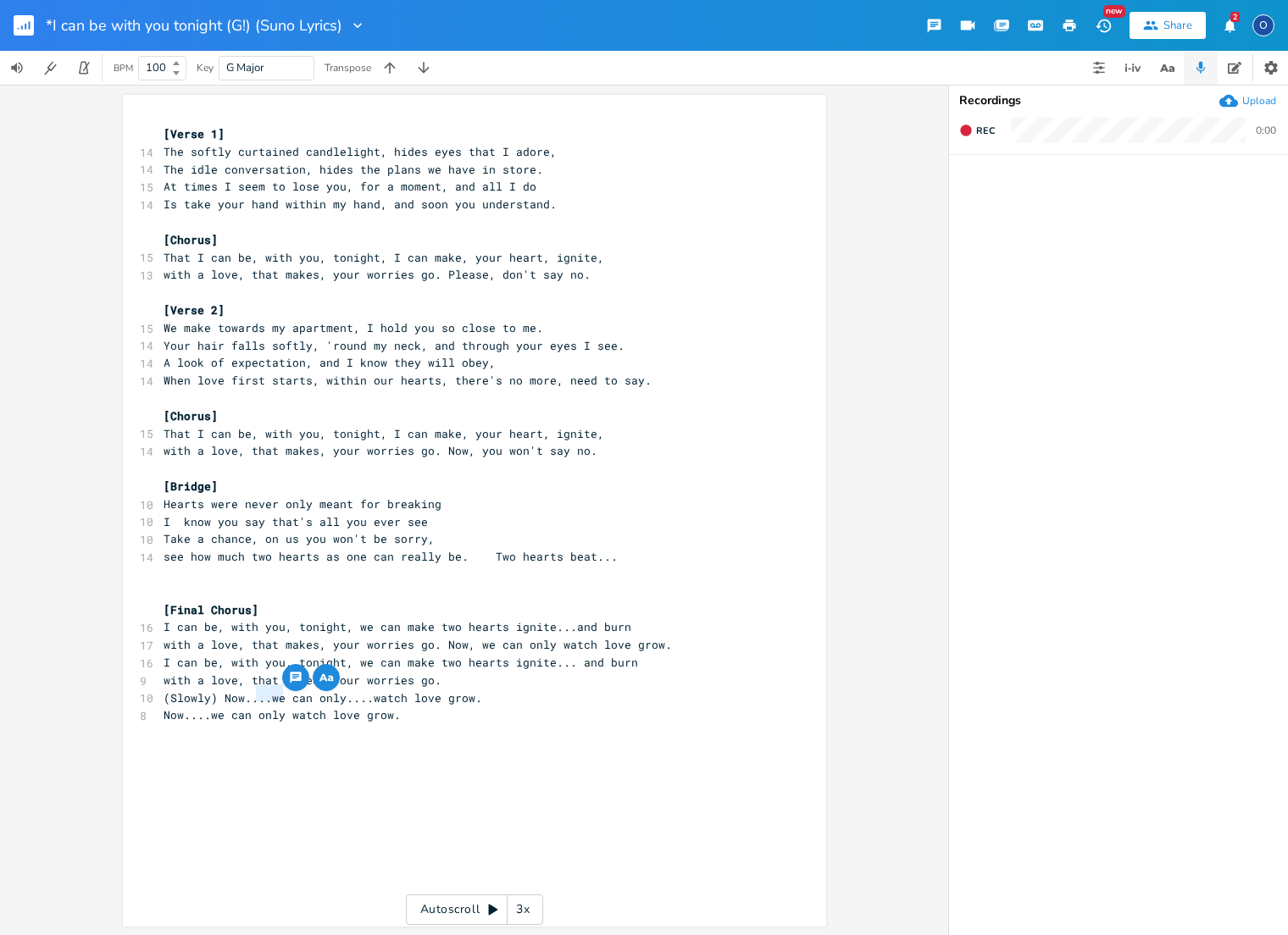
click at [278, 707] on span "Now....we can only watch love grow." at bounding box center [282, 714] width 237 height 15
type textarea "..."
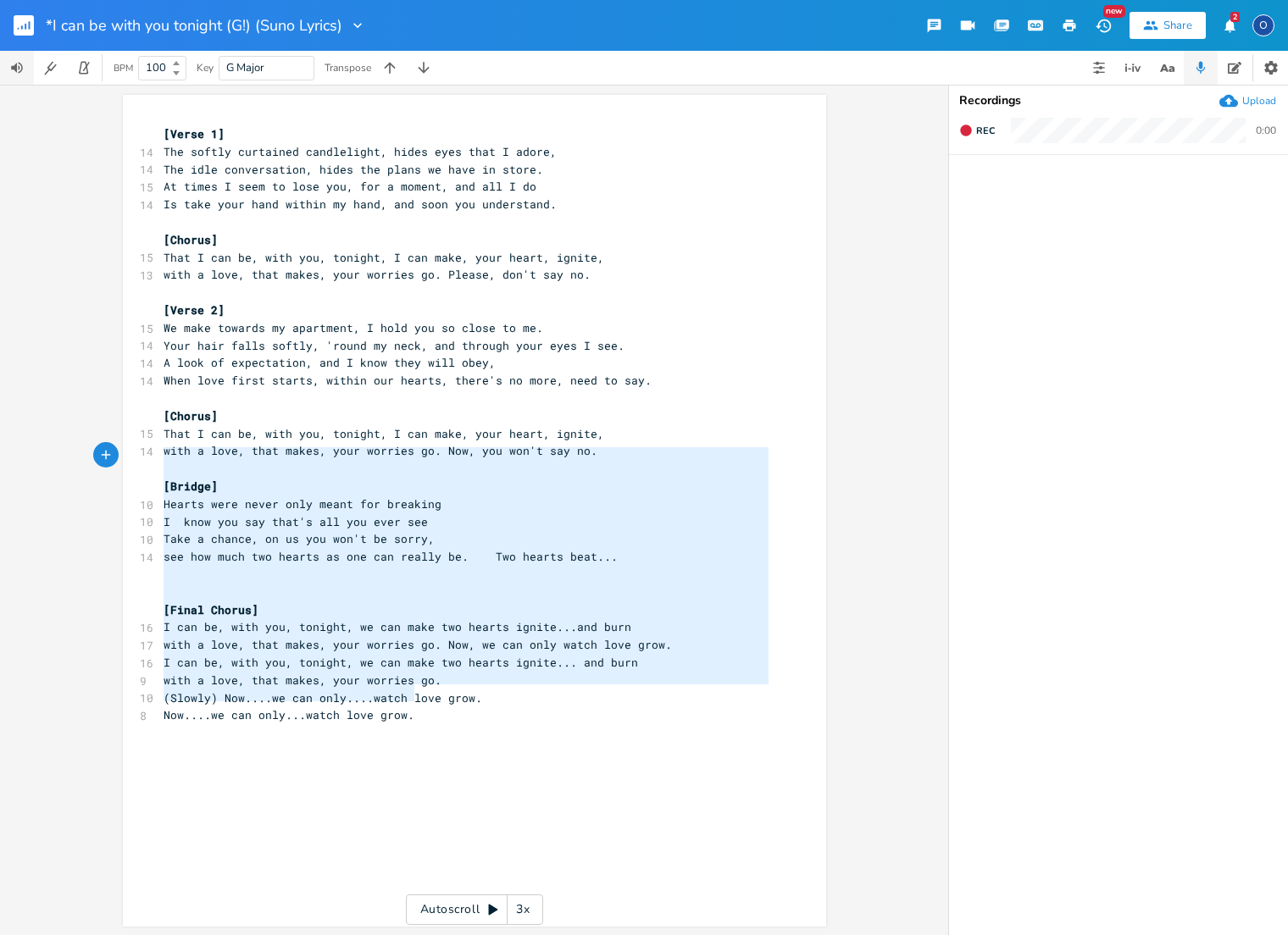
type textarea "[Verse 1] The softly curtained candlelight, hides eyes that I adore, The idle c…"
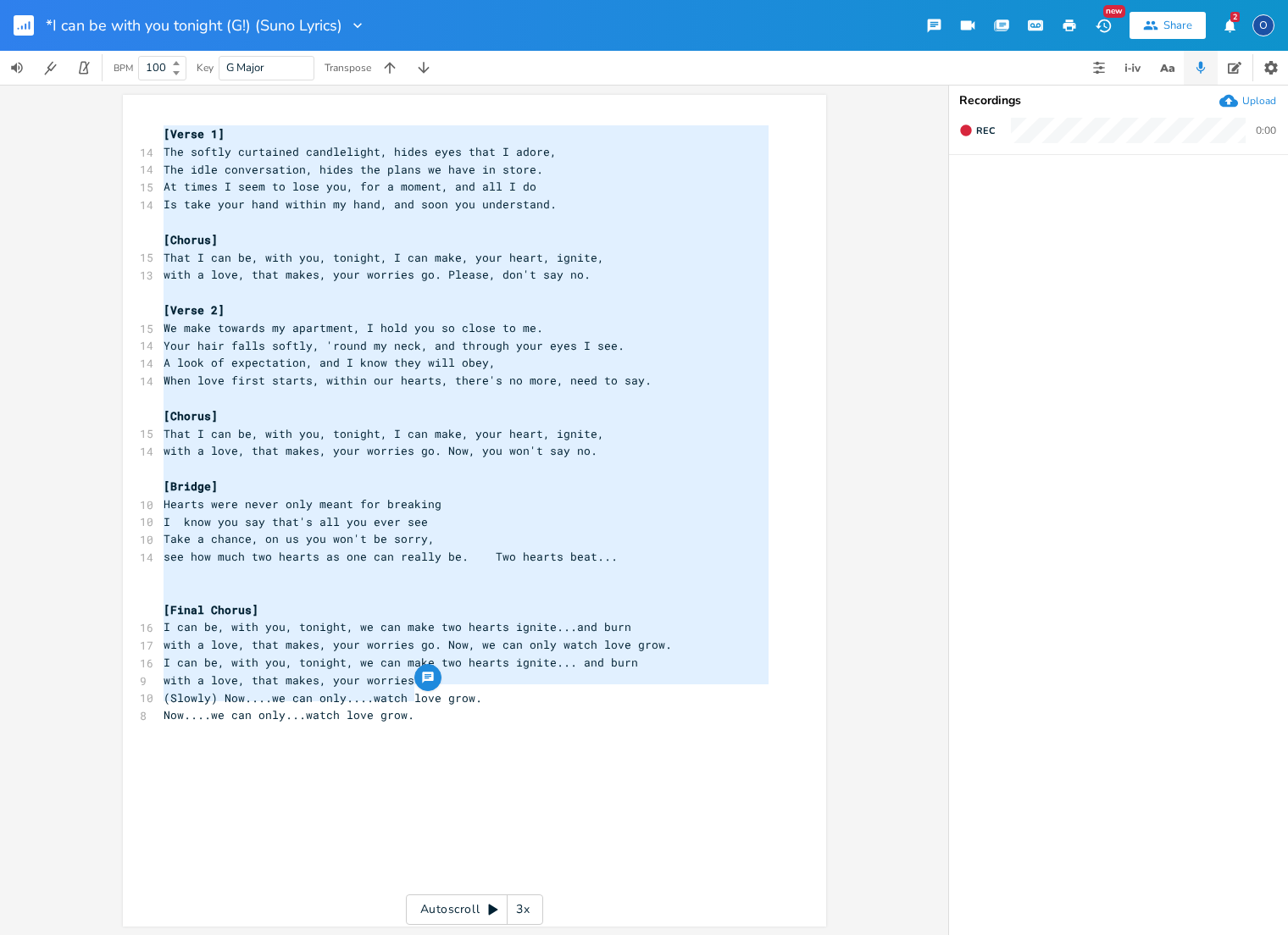
drag, startPoint x: 423, startPoint y: 697, endPoint x: -4, endPoint y: -5, distance: 821.7
click at [0, 0] on html "*I can be with you tonight (G!) (Suno Lyrics) New Share 2 O BPM 100 Key G Major…" at bounding box center [644, 467] width 1288 height 935
click at [467, 549] on span "see how much two hearts as one can really be. Two hearts beat..." at bounding box center [390, 557] width 454 height 15
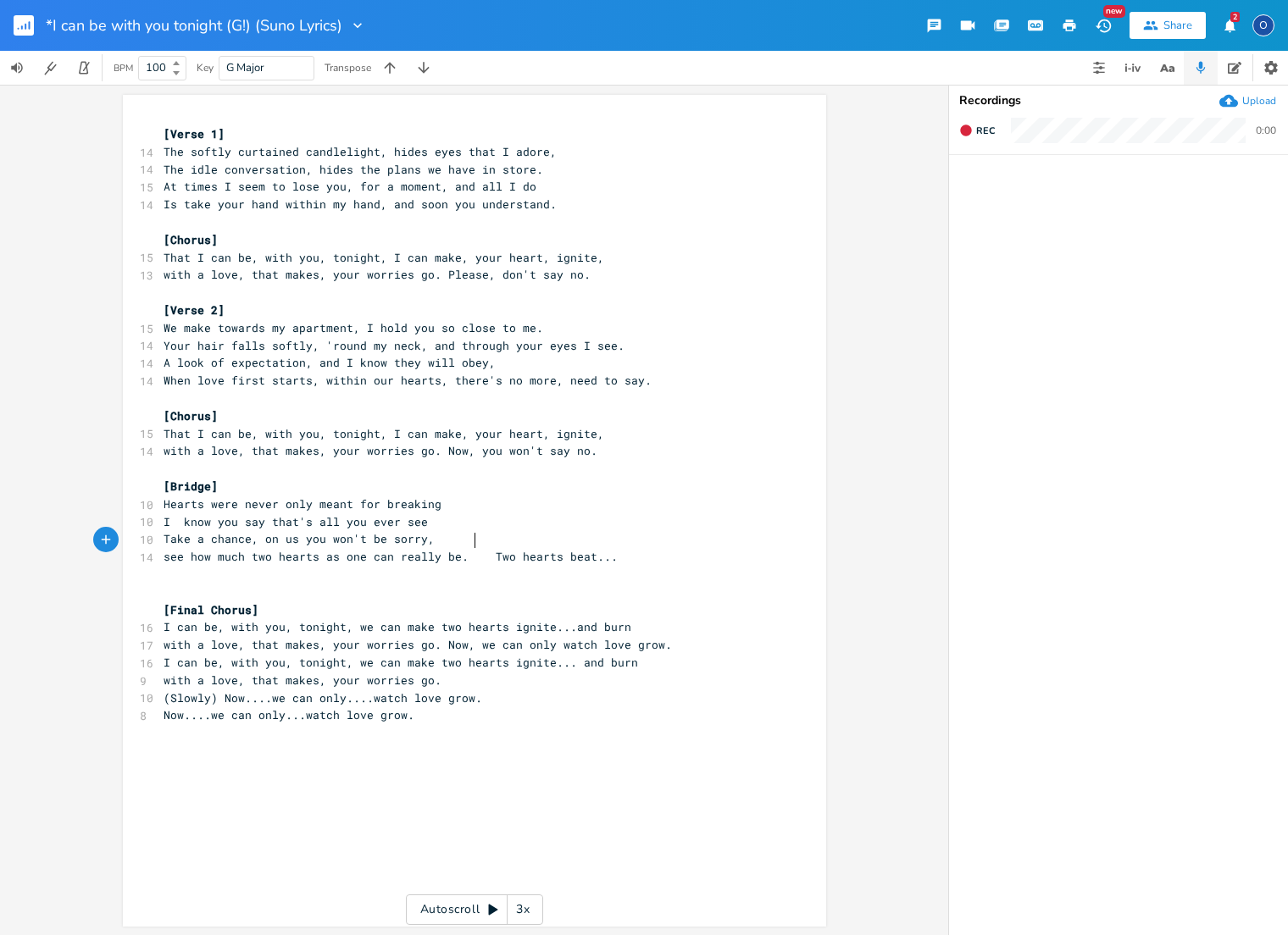
scroll to position [4, 0]
drag, startPoint x: 458, startPoint y: 538, endPoint x: 470, endPoint y: 558, distance: 23.3
click at [460, 549] on span "see how much two hearts as one can really be. Two hearts beat..." at bounding box center [390, 557] width 454 height 15
type textarea "see how much two hearts as one can really be. Two hearts beat."
drag, startPoint x: 158, startPoint y: 541, endPoint x: 589, endPoint y: 544, distance: 431.0
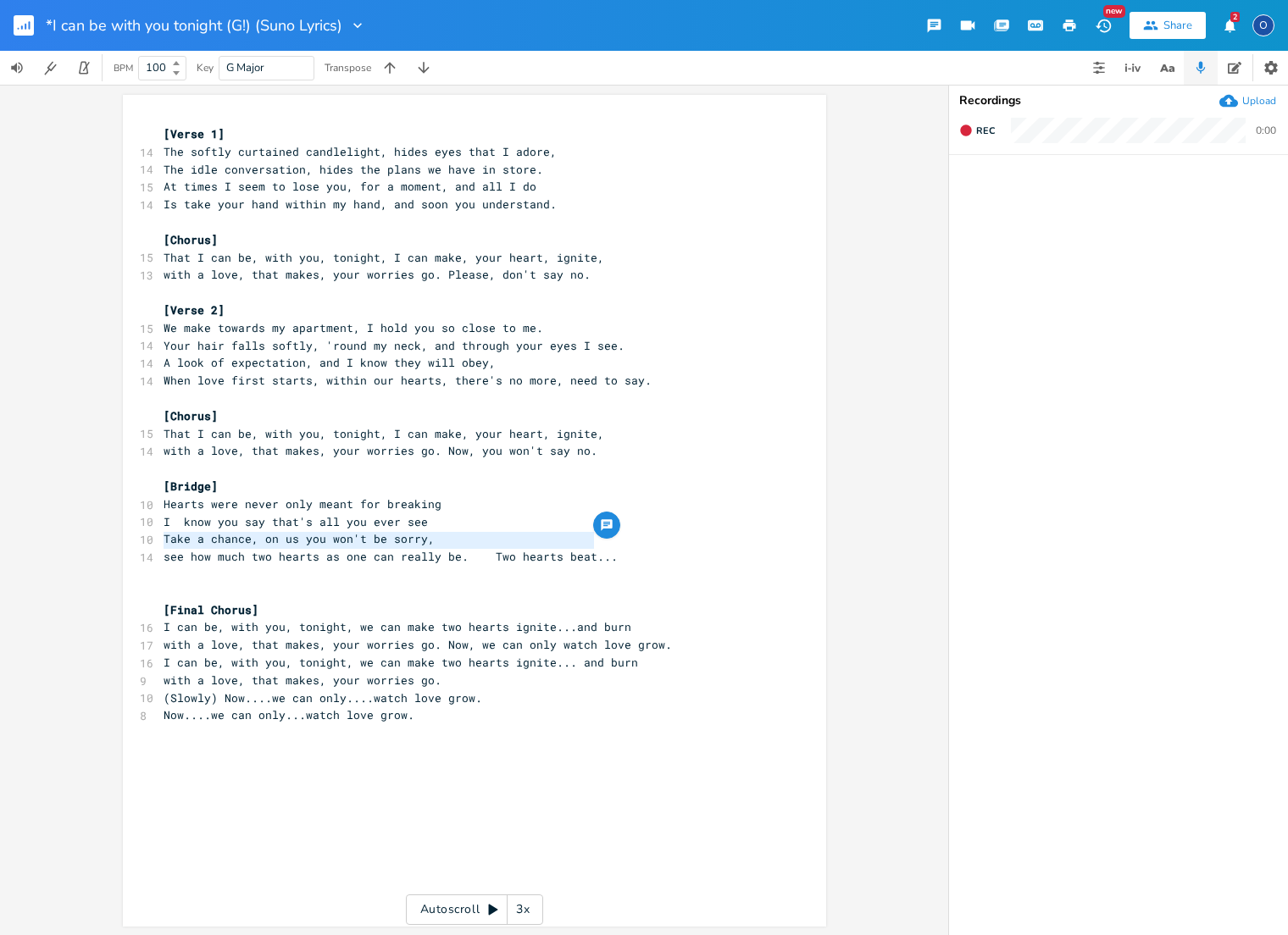
click at [589, 549] on span "see how much two hearts as one can really be. Two hearts beat..." at bounding box center [390, 557] width 454 height 15
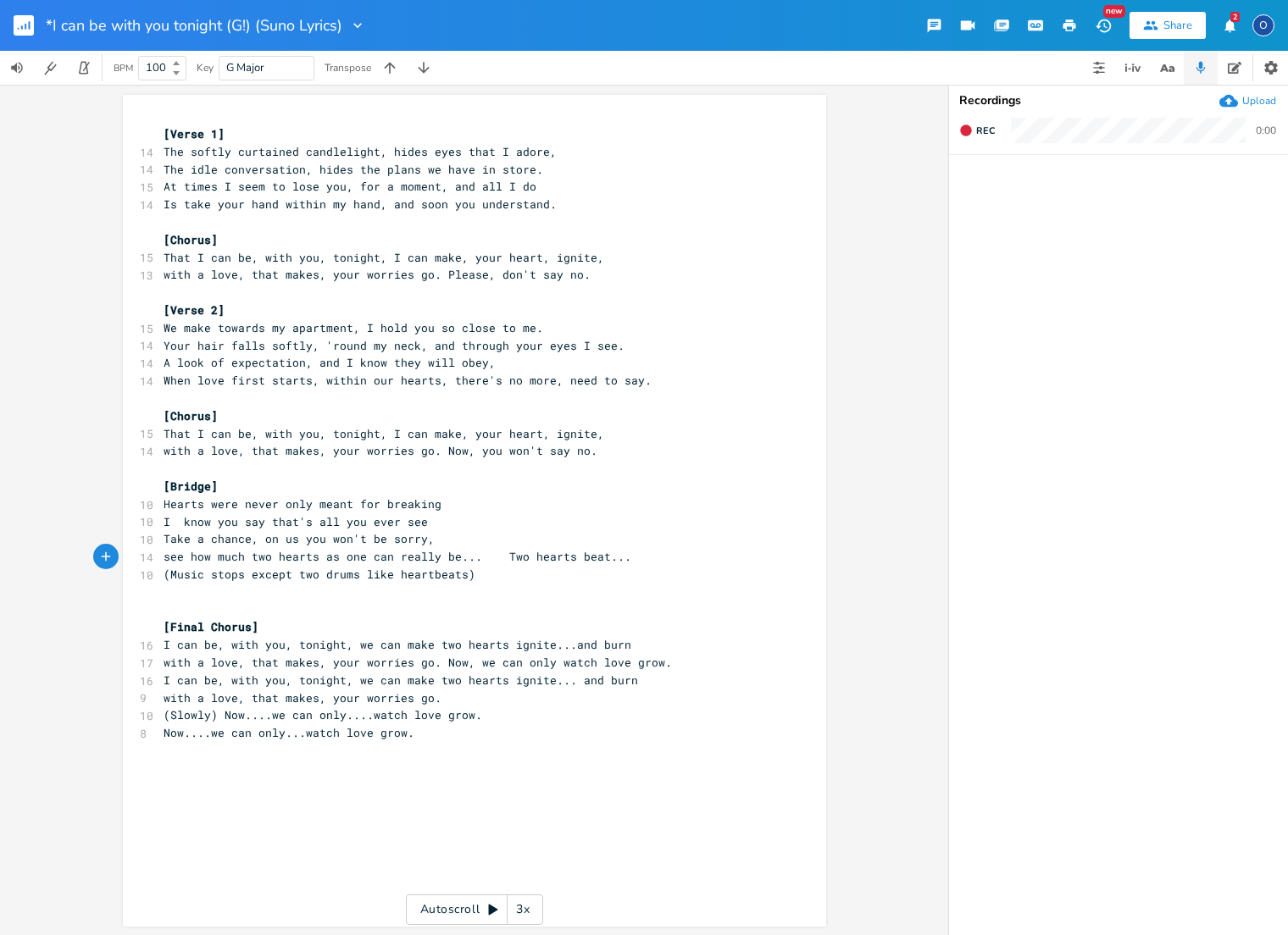
scroll to position [0, 0]
click at [486, 724] on pre "Now....we can only...watch love grow." at bounding box center [466, 733] width 612 height 18
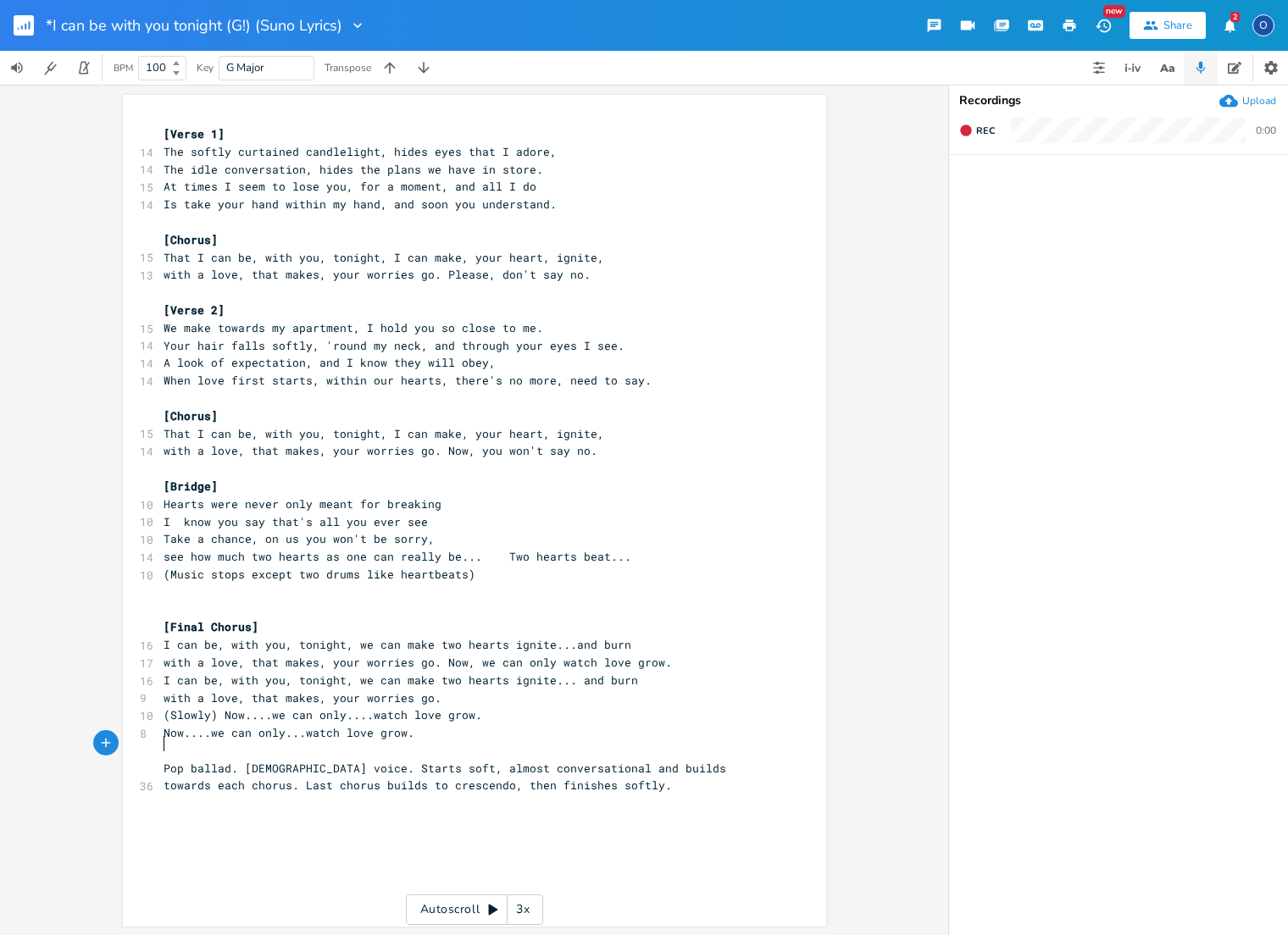
click at [160, 760] on pre "Pop ballad. [DEMOGRAPHIC_DATA] voice. Starts soft, almost conversational and bu…" at bounding box center [466, 777] width 612 height 35
type textarea "First instructions:"
